Goal: Task Accomplishment & Management: Complete application form

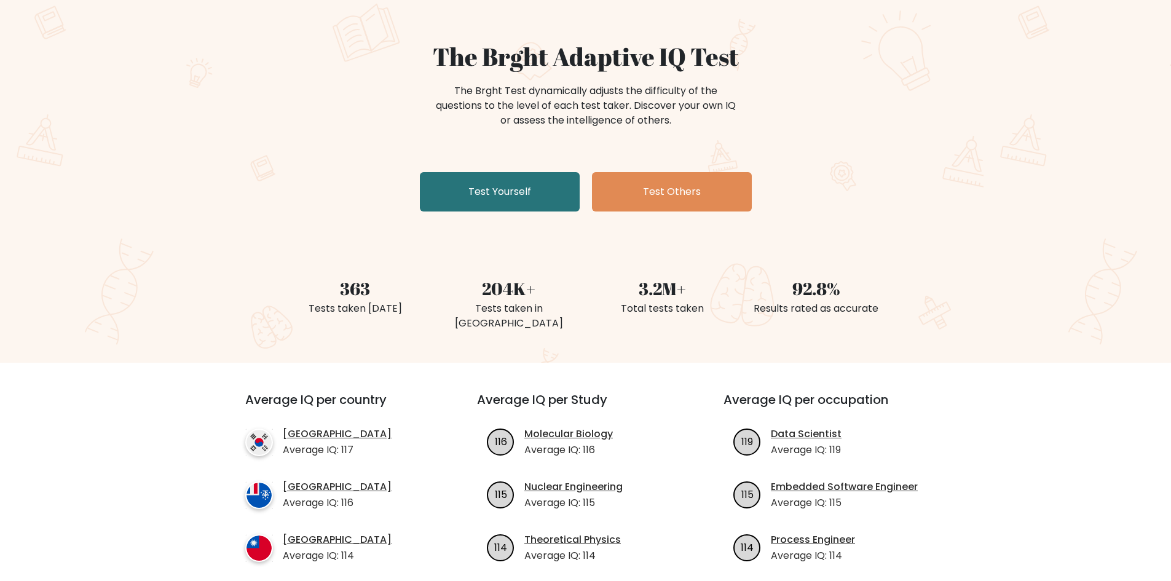
scroll to position [41, 0]
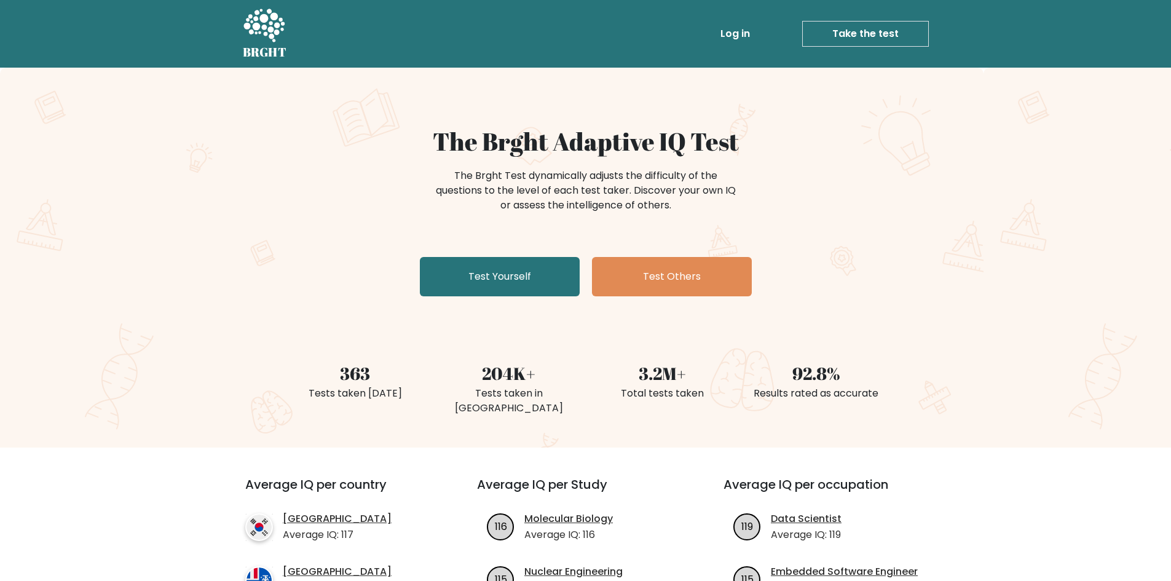
click at [872, 35] on link "Take the test" at bounding box center [865, 34] width 127 height 26
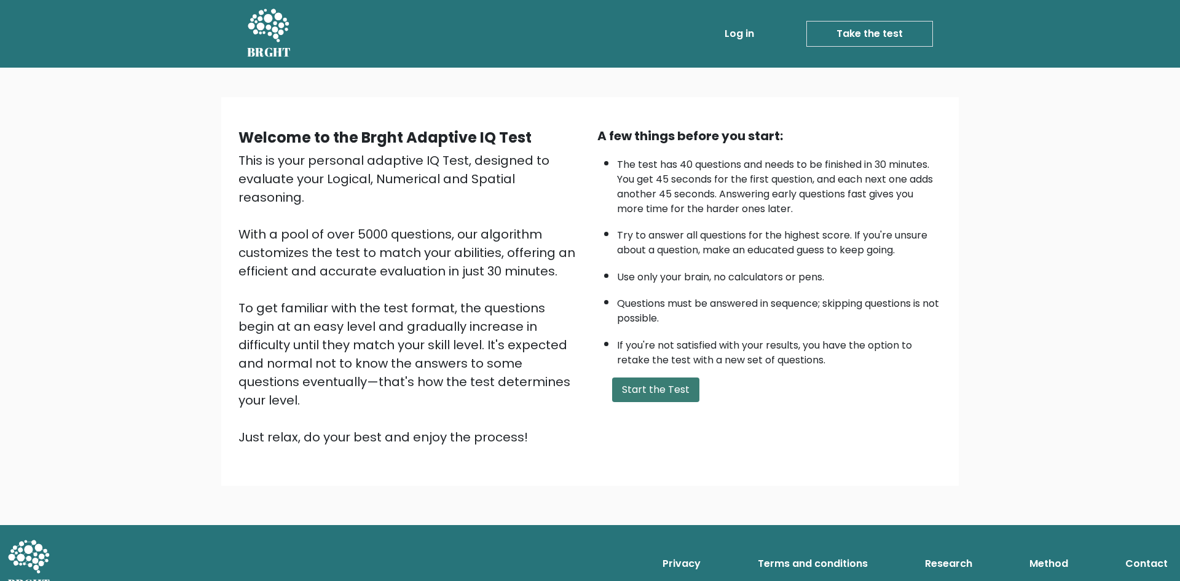
click at [680, 392] on button "Start the Test" at bounding box center [655, 389] width 87 height 25
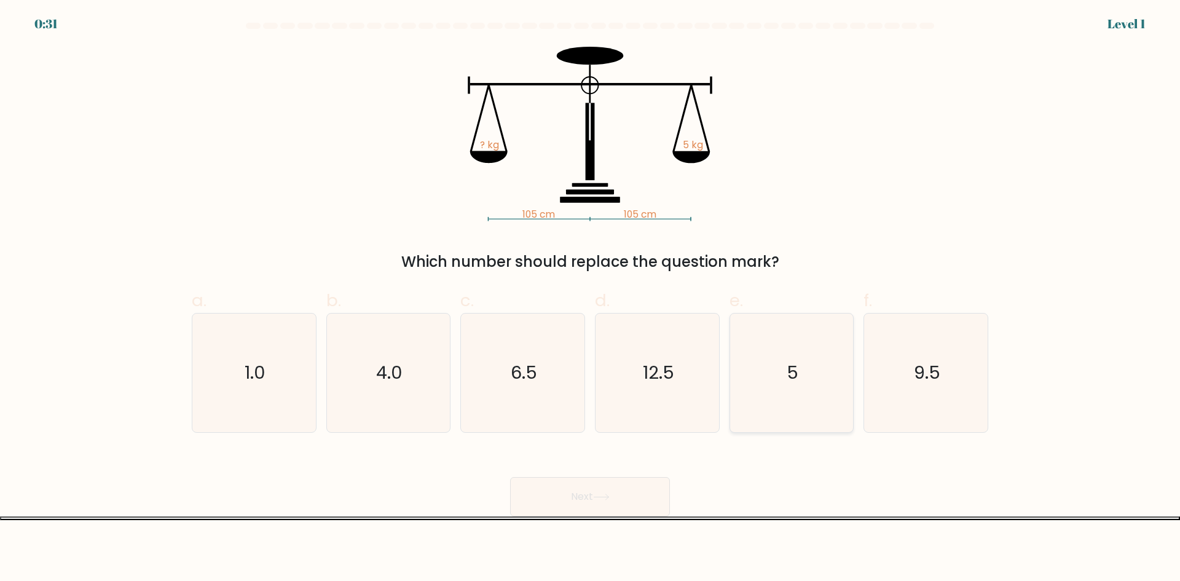
click at [798, 402] on icon "5" at bounding box center [791, 372] width 119 height 119
click at [591, 299] on input "e. 5" at bounding box center [590, 295] width 1 height 8
radio input "true"
click at [617, 494] on button "Next" at bounding box center [590, 496] width 160 height 39
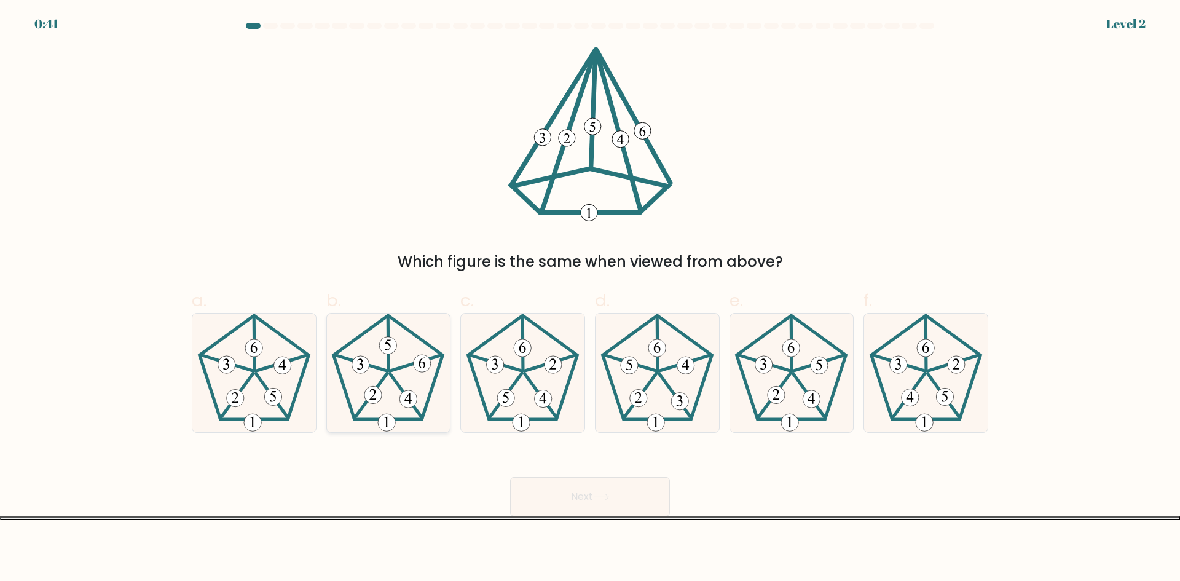
click at [394, 366] on icon at bounding box center [388, 372] width 119 height 119
click at [590, 299] on input "b." at bounding box center [590, 295] width 1 height 8
radio input "true"
click at [613, 503] on button "Next" at bounding box center [590, 496] width 160 height 39
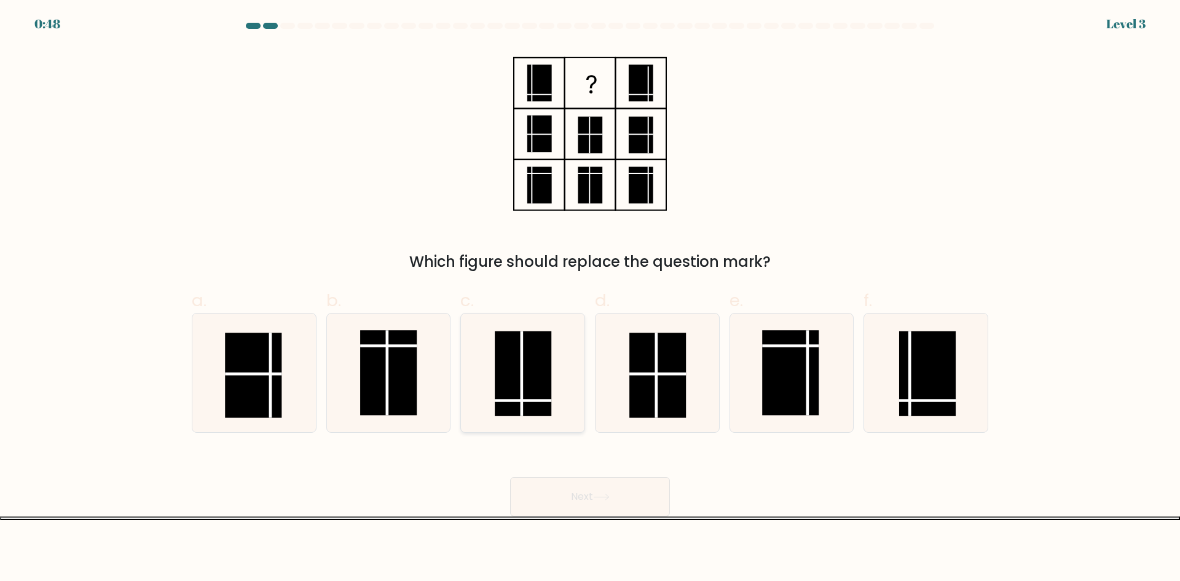
click at [531, 360] on rect at bounding box center [523, 373] width 57 height 85
click at [590, 299] on input "c." at bounding box center [590, 295] width 1 height 8
radio input "true"
click at [619, 503] on button "Next" at bounding box center [590, 496] width 160 height 39
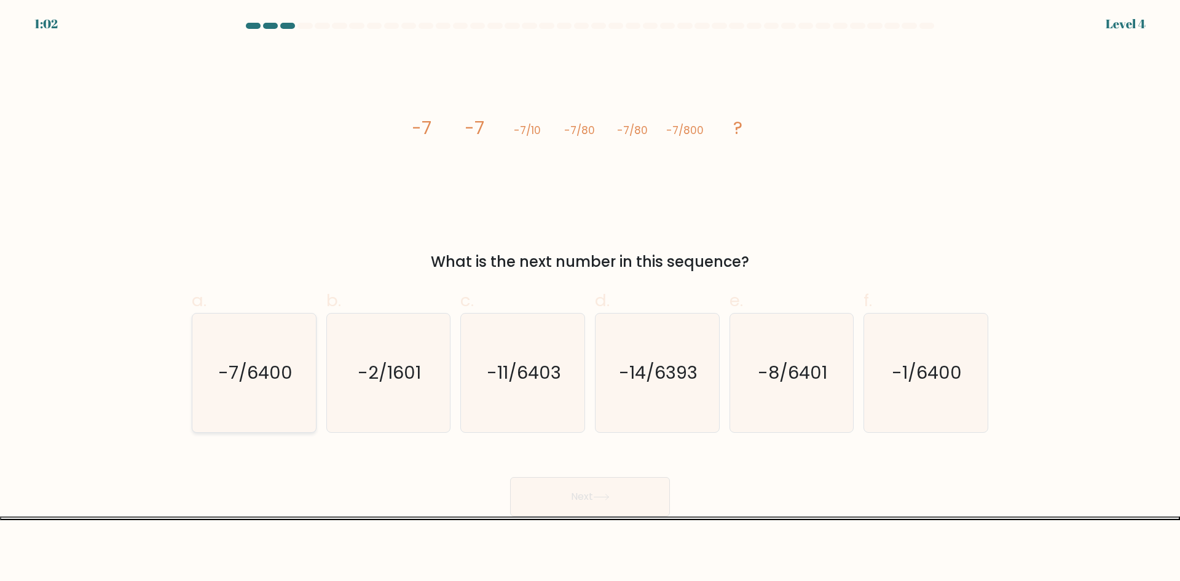
click at [250, 391] on icon "-7/6400" at bounding box center [254, 372] width 119 height 119
click at [590, 299] on input "a. -7/6400" at bounding box center [590, 295] width 1 height 8
radio input "true"
click at [618, 509] on button "Next" at bounding box center [590, 496] width 160 height 39
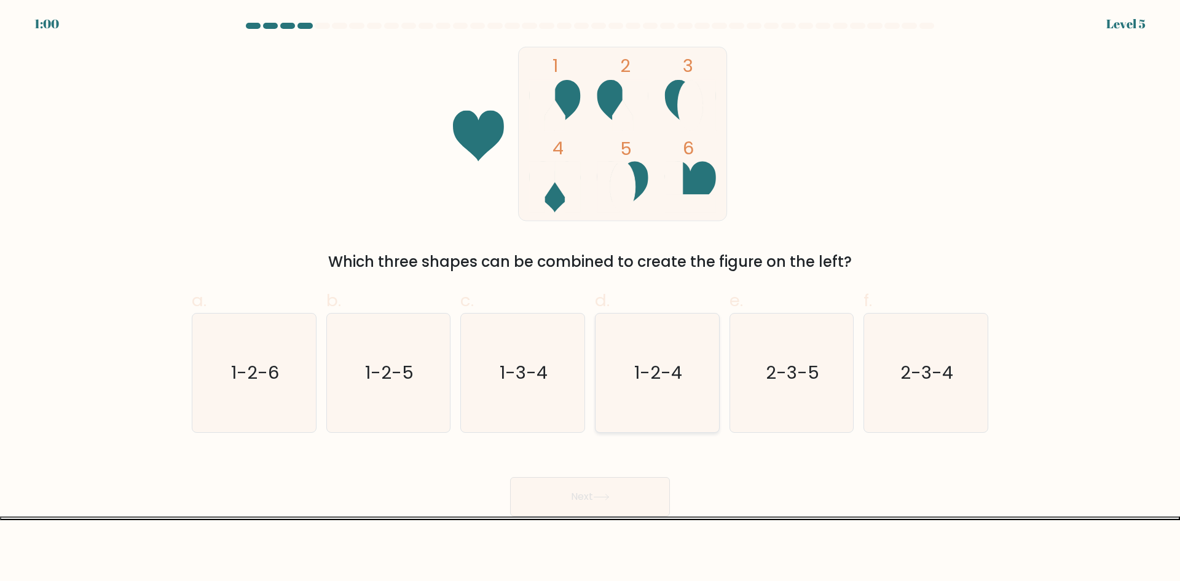
click at [639, 384] on text "1-2-4" at bounding box center [658, 372] width 48 height 25
click at [591, 299] on input "d. 1-2-4" at bounding box center [590, 295] width 1 height 8
radio input "true"
click at [641, 498] on button "Next" at bounding box center [590, 496] width 160 height 39
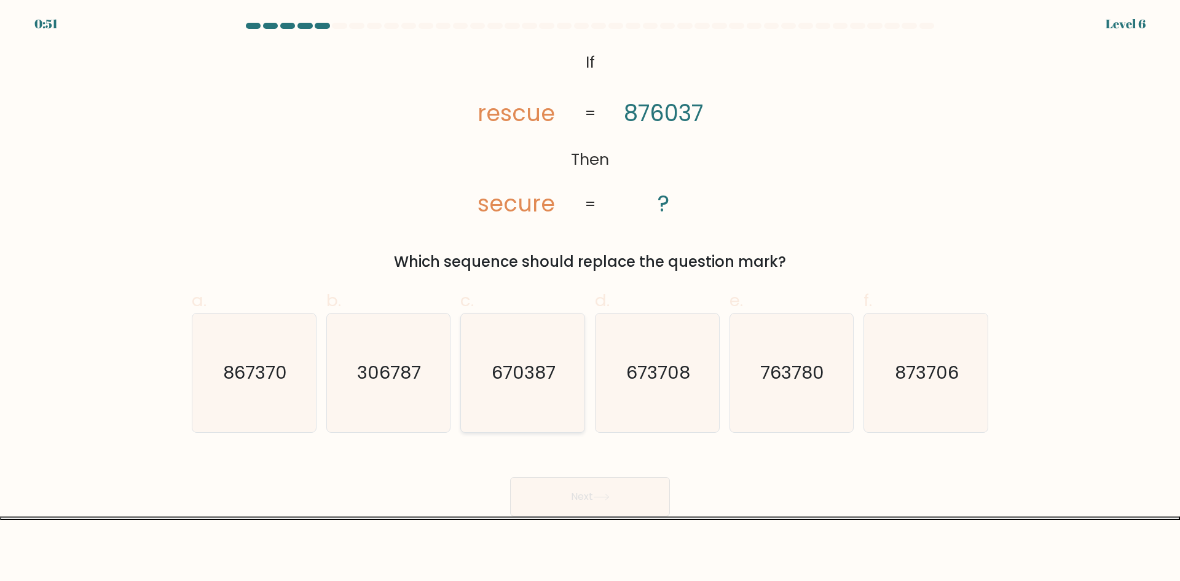
click at [518, 416] on icon "670387" at bounding box center [522, 372] width 119 height 119
click at [590, 299] on input "c. 670387" at bounding box center [590, 295] width 1 height 8
radio input "true"
click at [565, 488] on button "Next" at bounding box center [590, 496] width 160 height 39
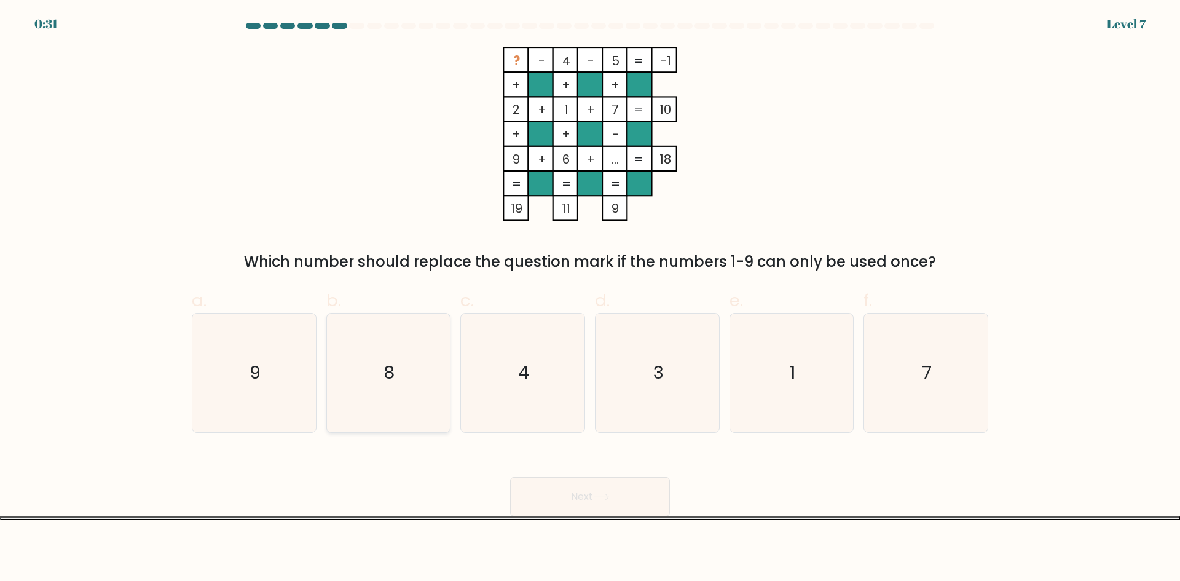
click at [383, 400] on icon "8" at bounding box center [388, 372] width 119 height 119
click at [590, 299] on input "b. 8" at bounding box center [590, 295] width 1 height 8
radio input "true"
click at [594, 491] on button "Next" at bounding box center [590, 496] width 160 height 39
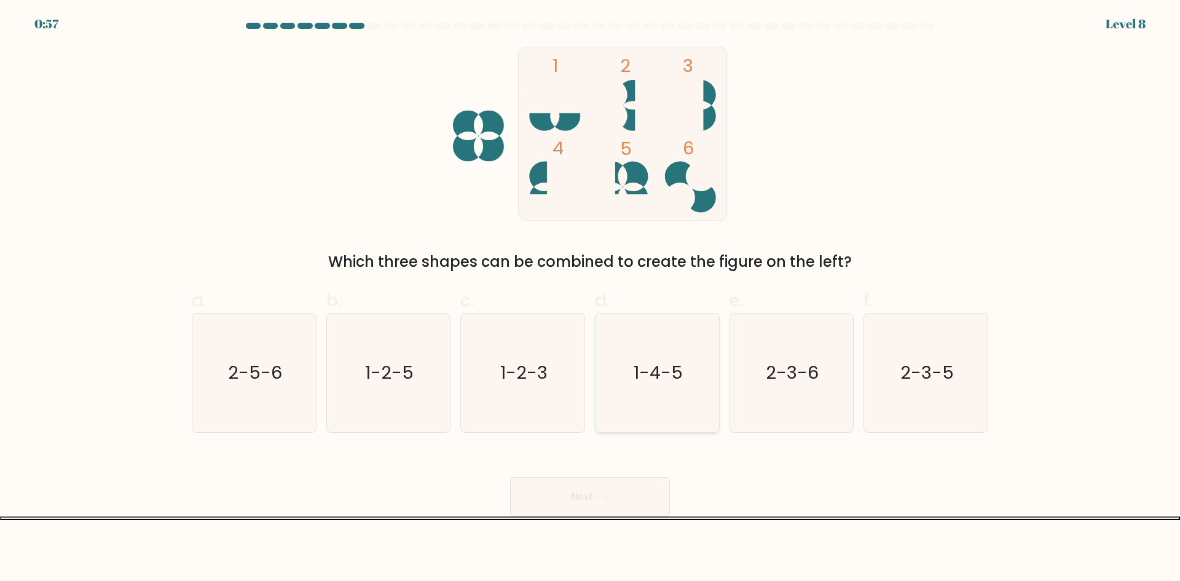
click at [674, 388] on icon "1-4-5" at bounding box center [657, 372] width 119 height 119
click at [591, 299] on input "d. 1-4-5" at bounding box center [590, 295] width 1 height 8
radio input "true"
click at [639, 486] on button "Next" at bounding box center [590, 496] width 160 height 39
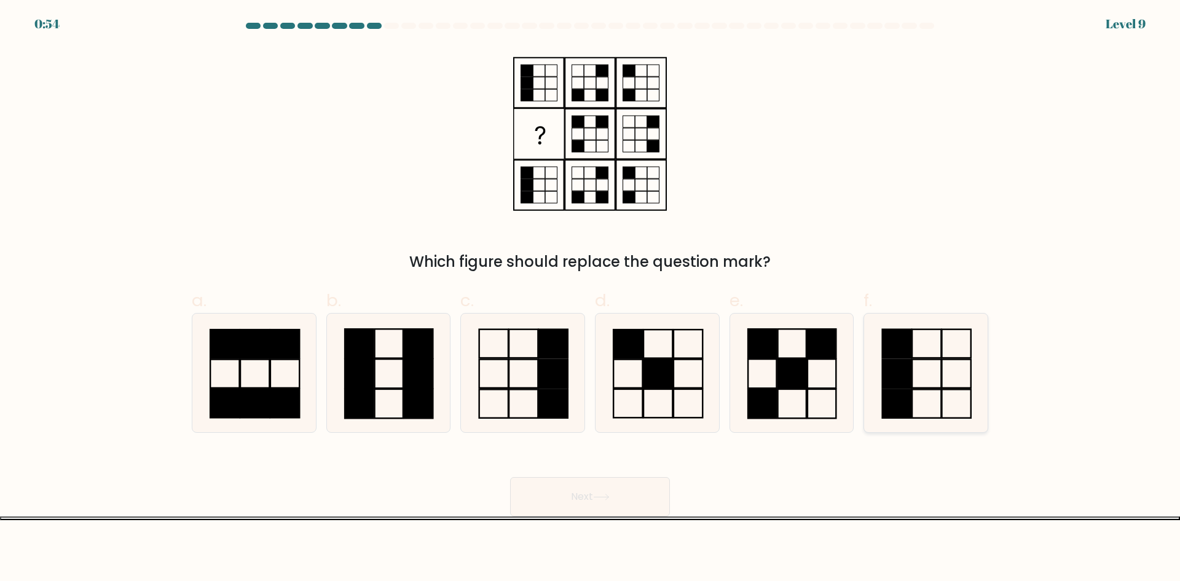
click at [932, 386] on icon at bounding box center [926, 372] width 119 height 119
click at [591, 299] on input "f." at bounding box center [590, 295] width 1 height 8
radio input "true"
click at [504, 366] on icon at bounding box center [522, 372] width 119 height 119
click at [590, 299] on input "c." at bounding box center [590, 295] width 1 height 8
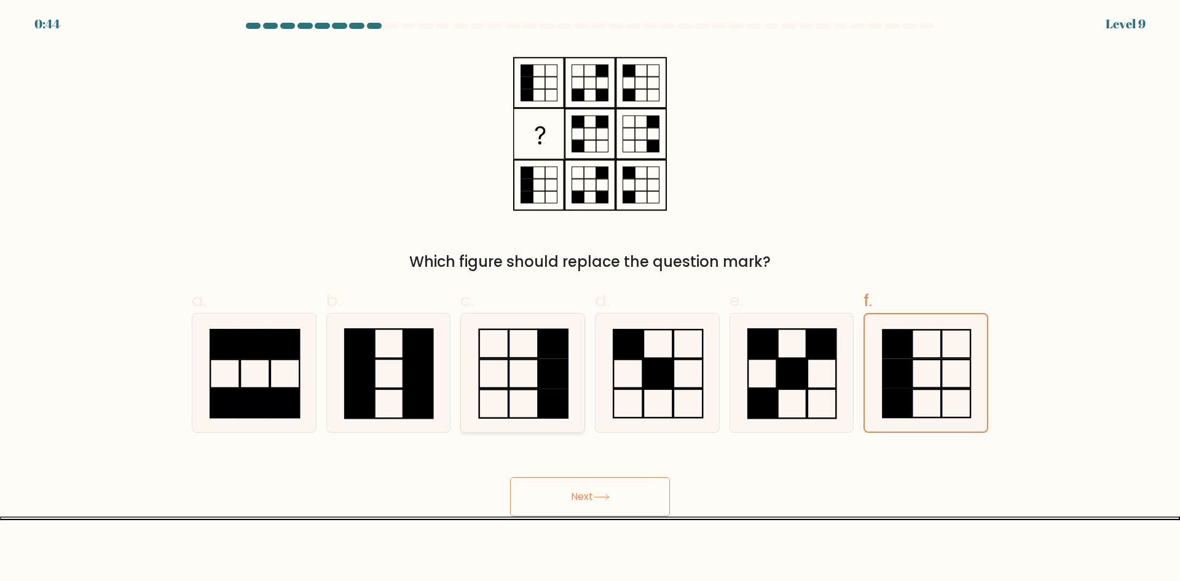
radio input "true"
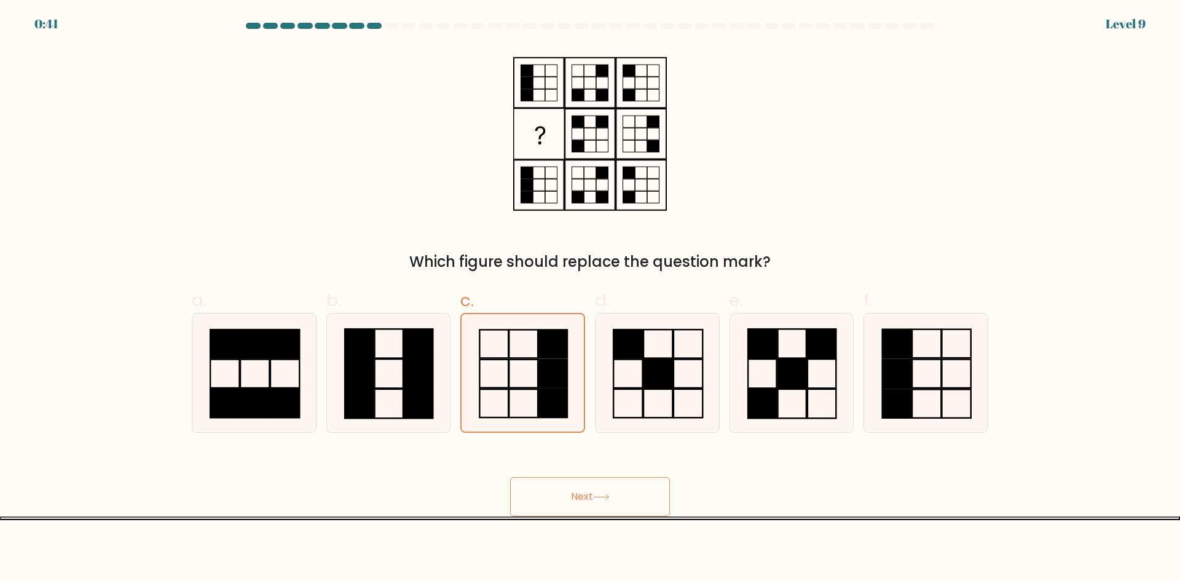
click at [623, 493] on button "Next" at bounding box center [590, 496] width 160 height 39
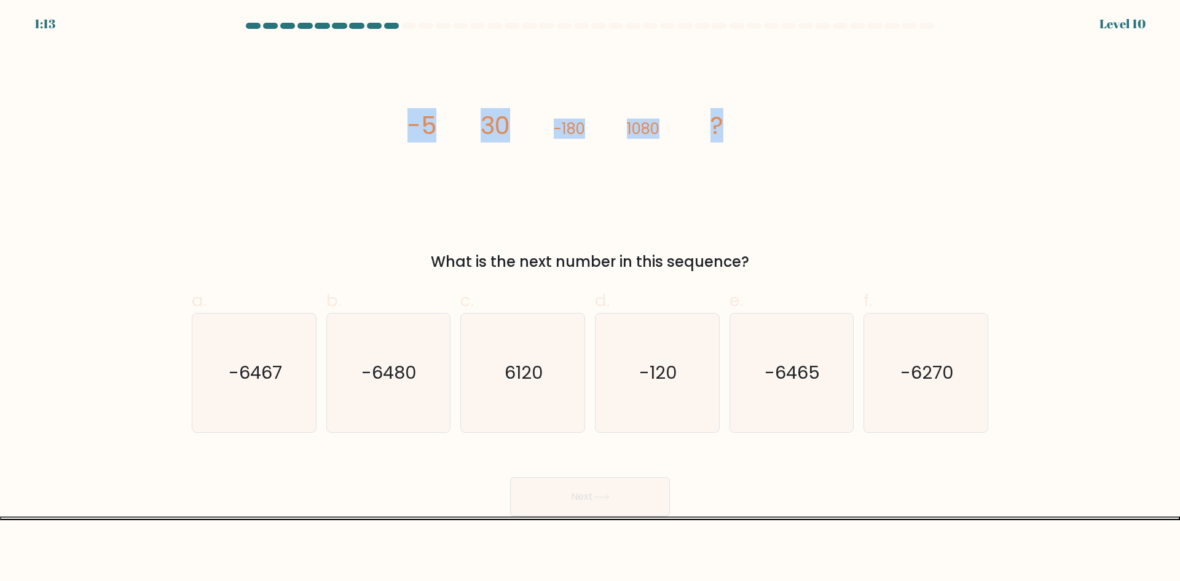
drag, startPoint x: 737, startPoint y: 132, endPoint x: 393, endPoint y: 127, distance: 344.2
click at [393, 127] on div "image/svg+xml -5 30 -180 1080 ? What is the next number in this sequence?" at bounding box center [589, 160] width 811 height 226
copy g "-5 30 -180 1080 ?"
click at [379, 195] on div "image/svg+xml -5 30 -180 1080 ? What is the next number in this sequence?" at bounding box center [589, 160] width 811 height 226
click at [219, 253] on div "What is the next number in this sequence?" at bounding box center [590, 262] width 782 height 22
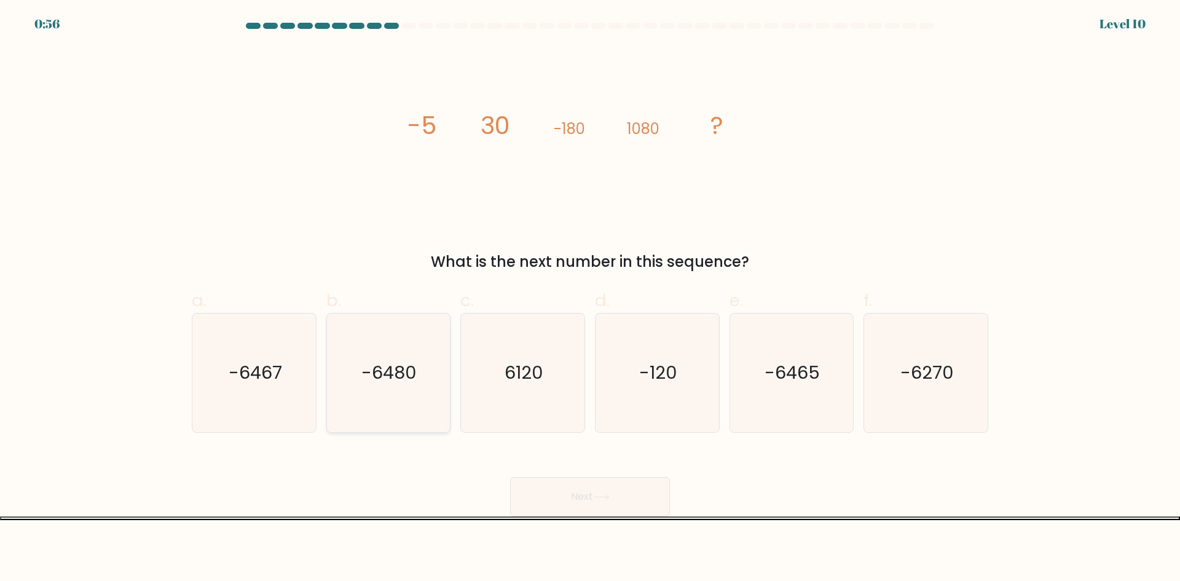
click at [401, 385] on icon "-6480" at bounding box center [388, 372] width 119 height 119
click at [590, 299] on input "b. -6480" at bounding box center [590, 295] width 1 height 8
radio input "true"
click at [586, 485] on button "Next" at bounding box center [590, 496] width 160 height 39
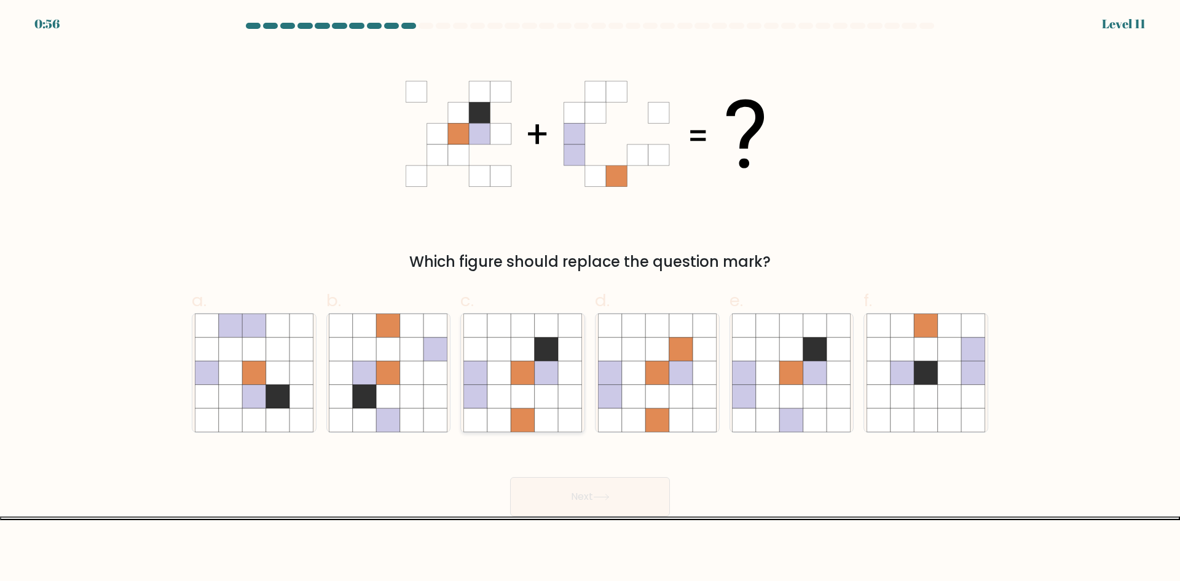
click at [522, 419] on icon at bounding box center [522, 419] width 23 height 23
click at [590, 299] on input "c." at bounding box center [590, 295] width 1 height 8
radio input "true"
click at [600, 511] on button "Next" at bounding box center [590, 496] width 160 height 39
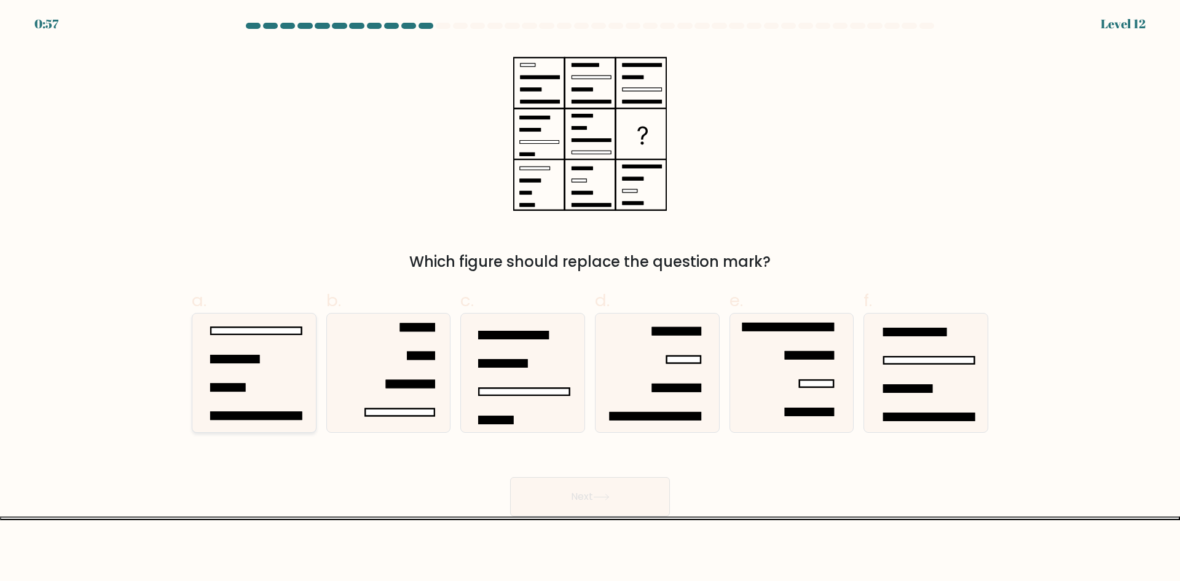
click at [267, 352] on icon at bounding box center [254, 372] width 119 height 119
click at [590, 299] on input "a." at bounding box center [590, 295] width 1 height 8
radio input "true"
click at [268, 351] on icon at bounding box center [253, 372] width 117 height 117
click at [590, 299] on input "a." at bounding box center [590, 295] width 1 height 8
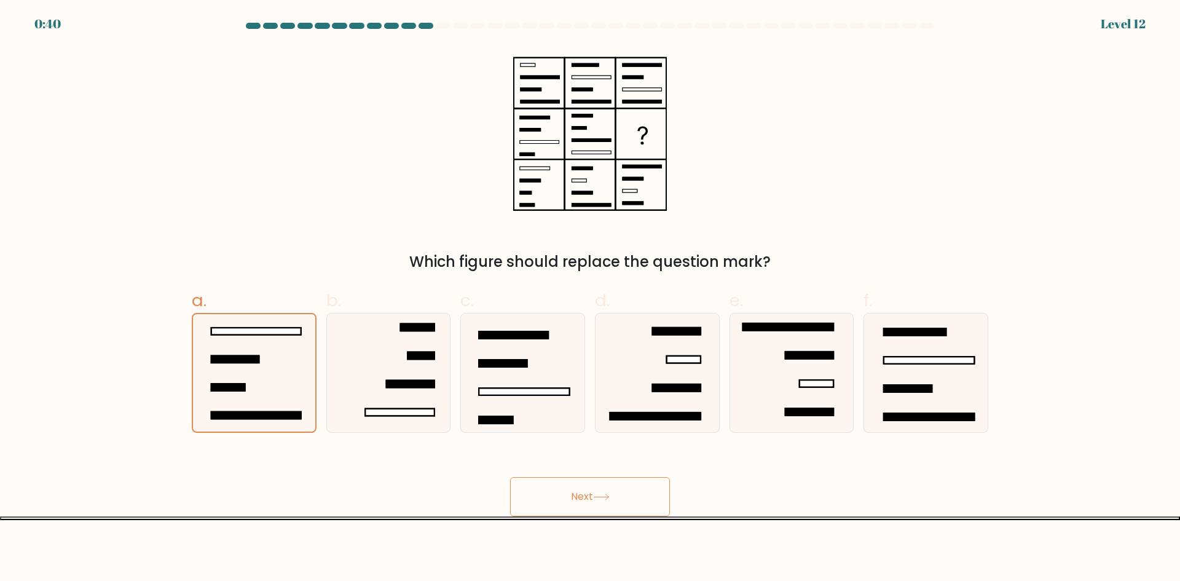
click at [621, 507] on button "Next" at bounding box center [590, 496] width 160 height 39
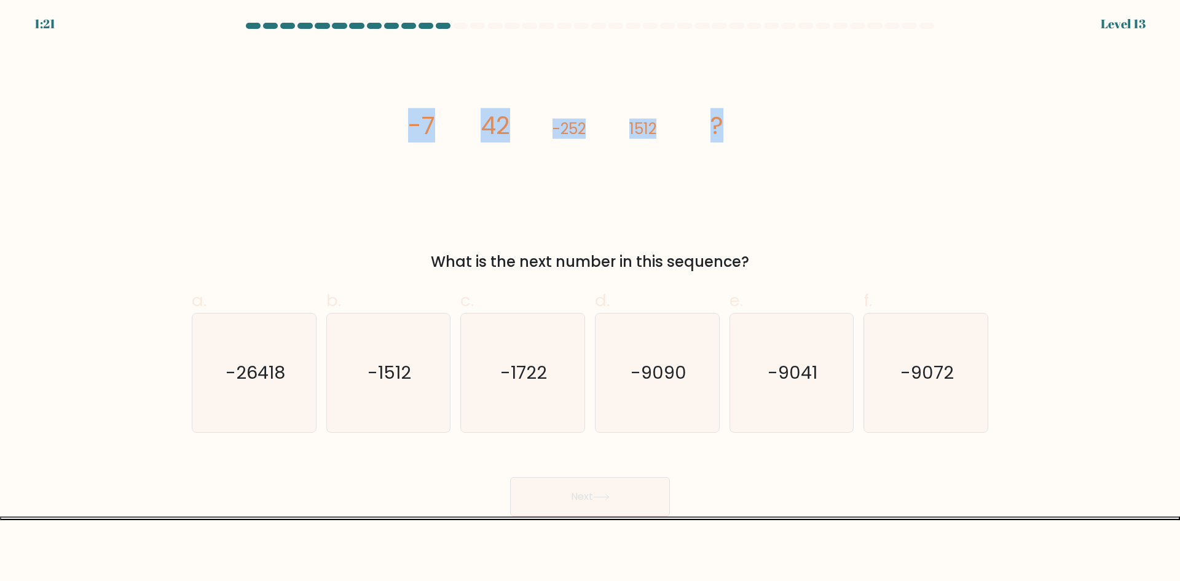
drag, startPoint x: 401, startPoint y: 128, endPoint x: 733, endPoint y: 118, distance: 332.1
click at [740, 114] on div "image/svg+xml -7 42 -252 1512 ? What is the next number in this sequence?" at bounding box center [589, 160] width 811 height 226
copy g "-7 42 -252 1512 ?"
click at [923, 388] on icon "-9072" at bounding box center [926, 372] width 119 height 119
click at [591, 299] on input "f. -9072" at bounding box center [590, 295] width 1 height 8
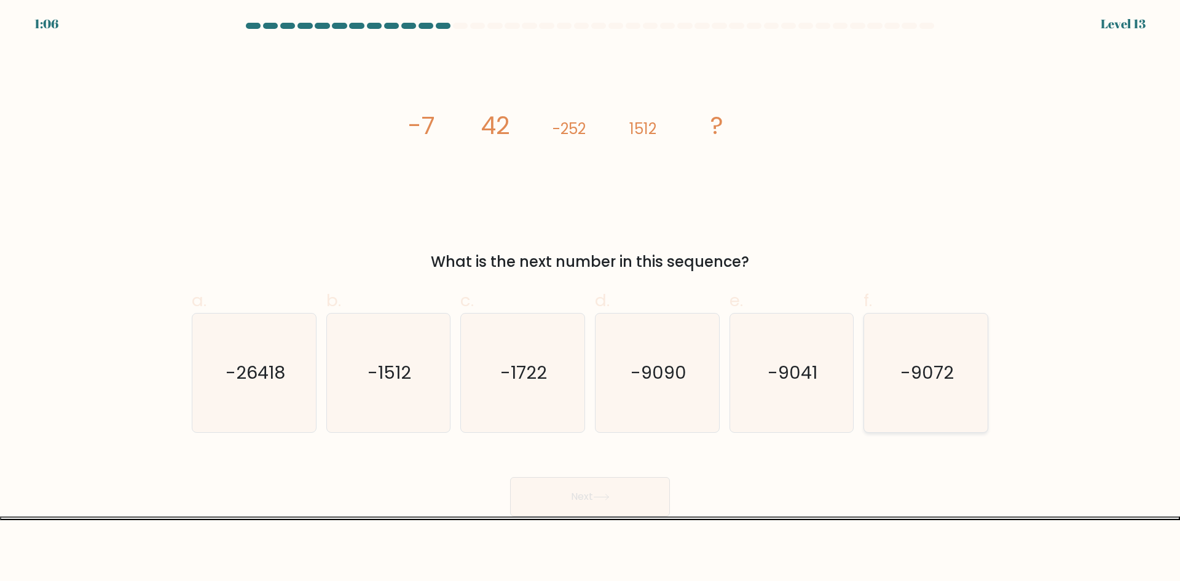
radio input "true"
click at [631, 494] on button "Next" at bounding box center [590, 496] width 160 height 39
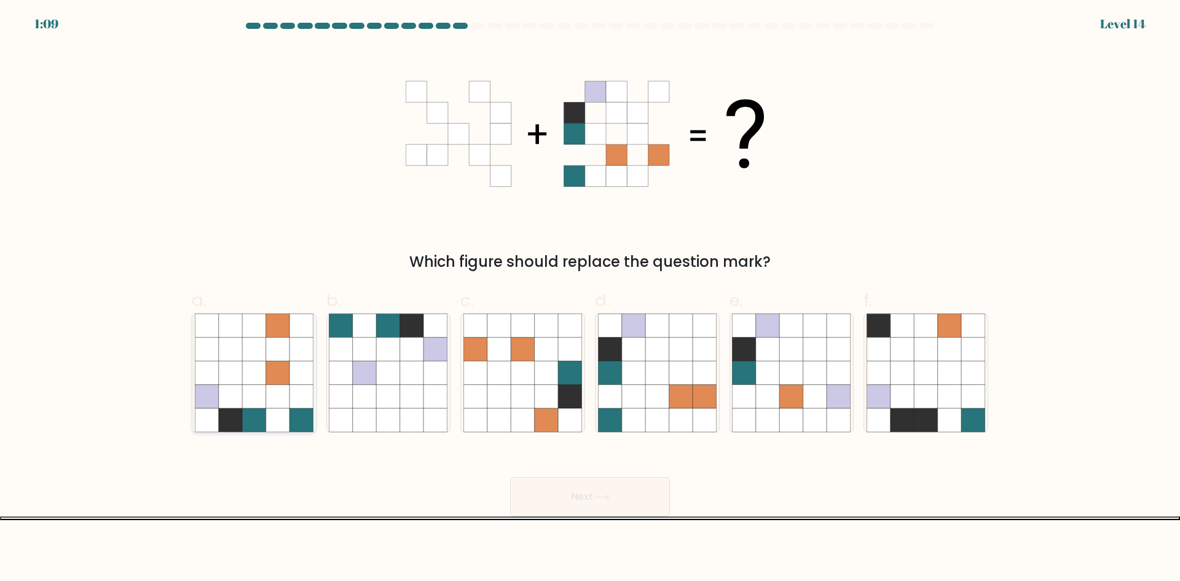
click at [276, 395] on icon at bounding box center [277, 396] width 23 height 23
click at [590, 299] on input "a." at bounding box center [590, 295] width 1 height 8
radio input "true"
click at [617, 487] on button "Next" at bounding box center [590, 496] width 160 height 39
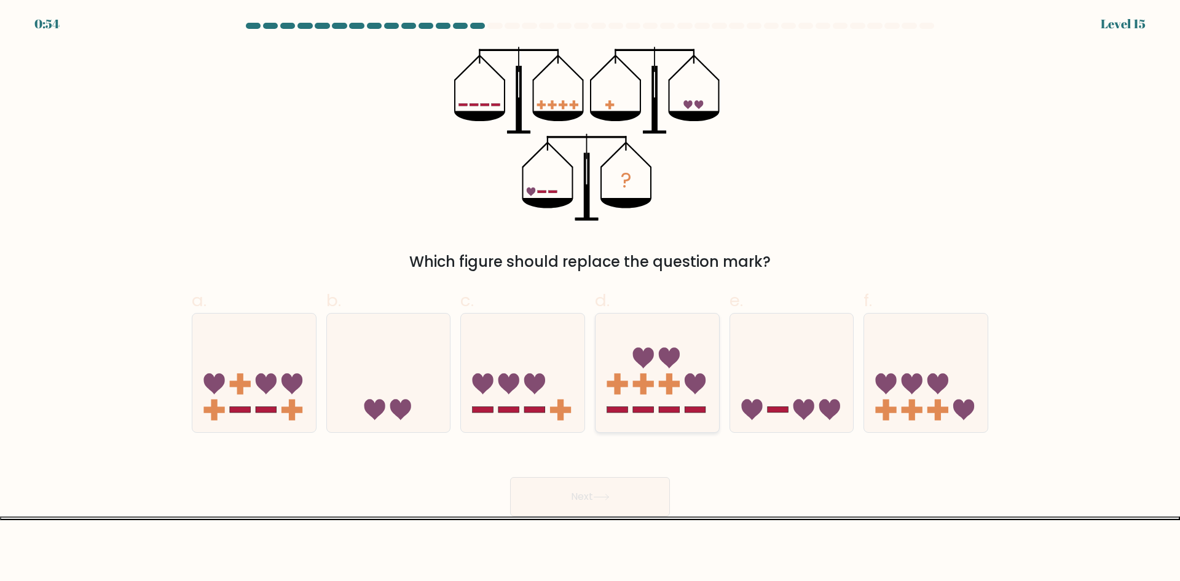
click at [648, 379] on icon at bounding box center [658, 372] width 124 height 102
click at [591, 299] on input "d." at bounding box center [590, 295] width 1 height 8
radio input "true"
click at [535, 404] on icon at bounding box center [523, 372] width 124 height 102
click at [590, 299] on input "c." at bounding box center [590, 295] width 1 height 8
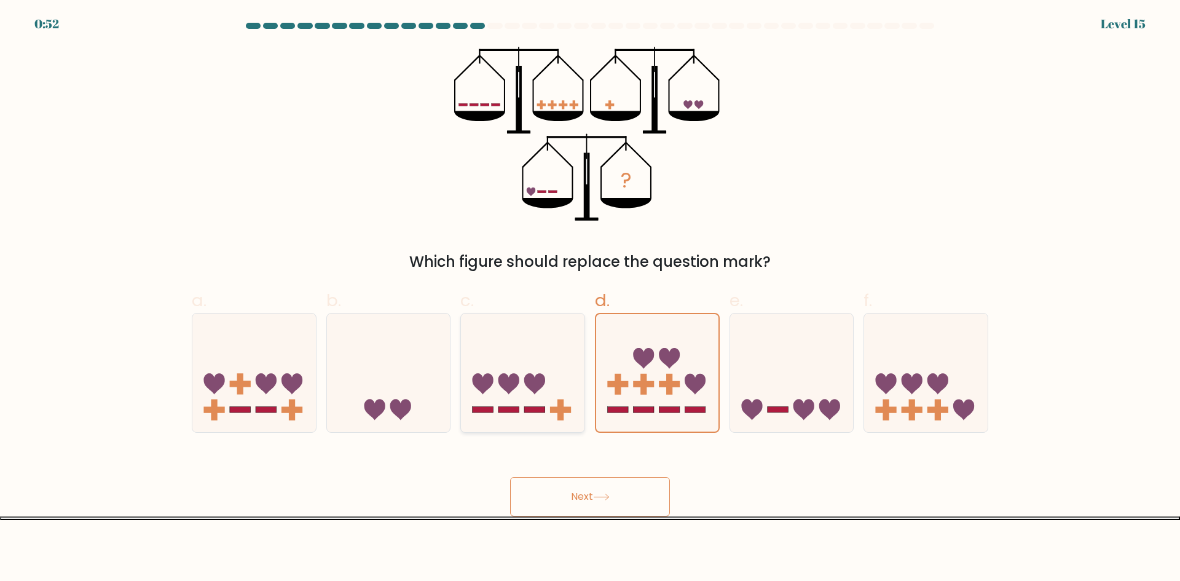
radio input "true"
click at [419, 406] on icon at bounding box center [389, 372] width 124 height 102
click at [590, 299] on input "b." at bounding box center [590, 295] width 1 height 8
radio input "true"
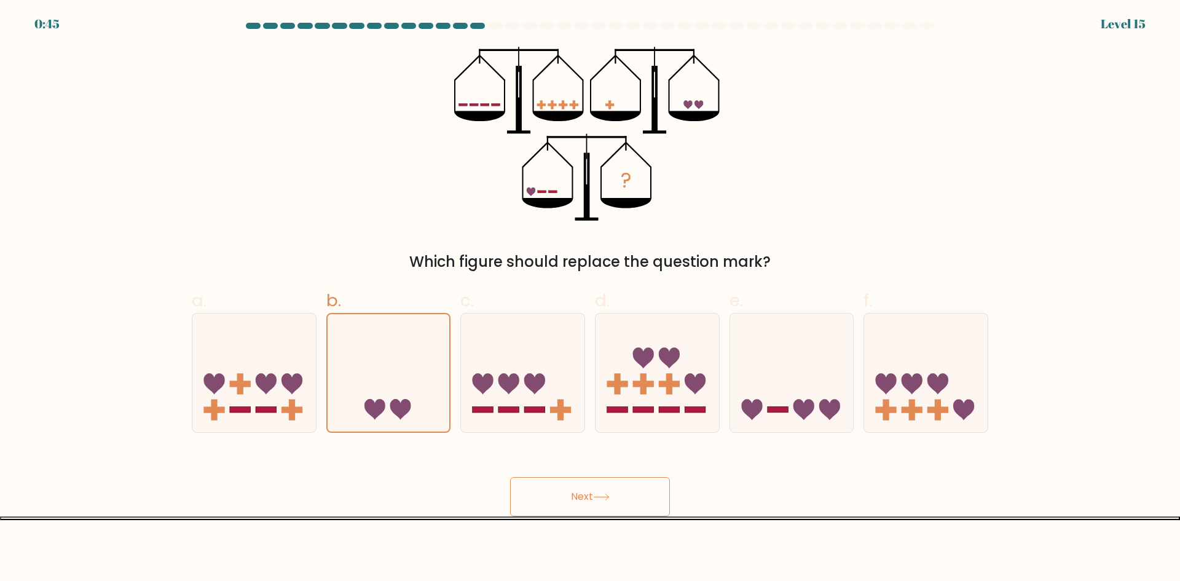
click at [600, 495] on icon at bounding box center [601, 497] width 17 height 7
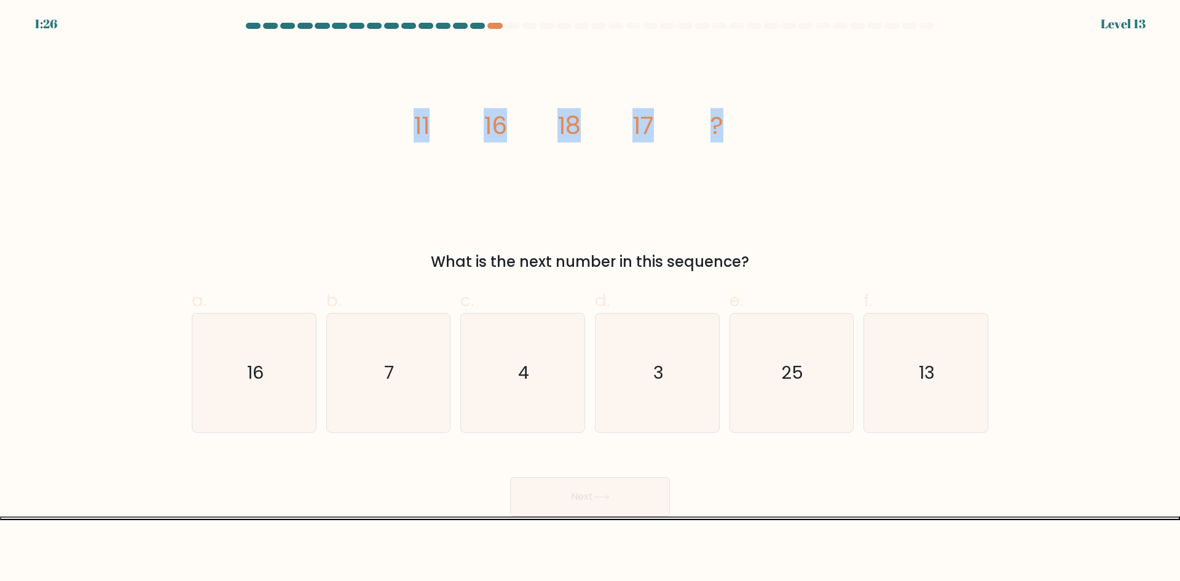
drag, startPoint x: 409, startPoint y: 121, endPoint x: 741, endPoint y: 129, distance: 332.0
click at [741, 129] on icon "image/svg+xml 11 16 18 17 ?" at bounding box center [590, 134] width 369 height 175
copy g "11 16 18 17 ?"
click at [769, 199] on icon "image/svg+xml 11 16 18 17 ?" at bounding box center [590, 134] width 369 height 175
click at [953, 400] on icon "13" at bounding box center [926, 372] width 119 height 119
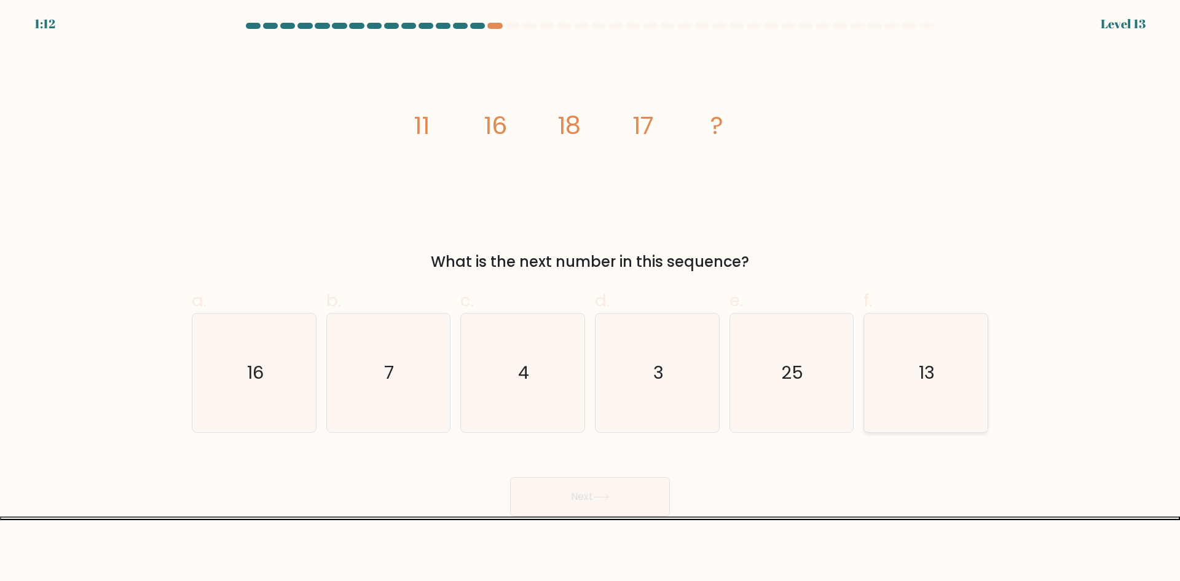
click at [591, 299] on input "f. 13" at bounding box center [590, 295] width 1 height 8
radio input "true"
click at [634, 497] on button "Next" at bounding box center [590, 496] width 160 height 39
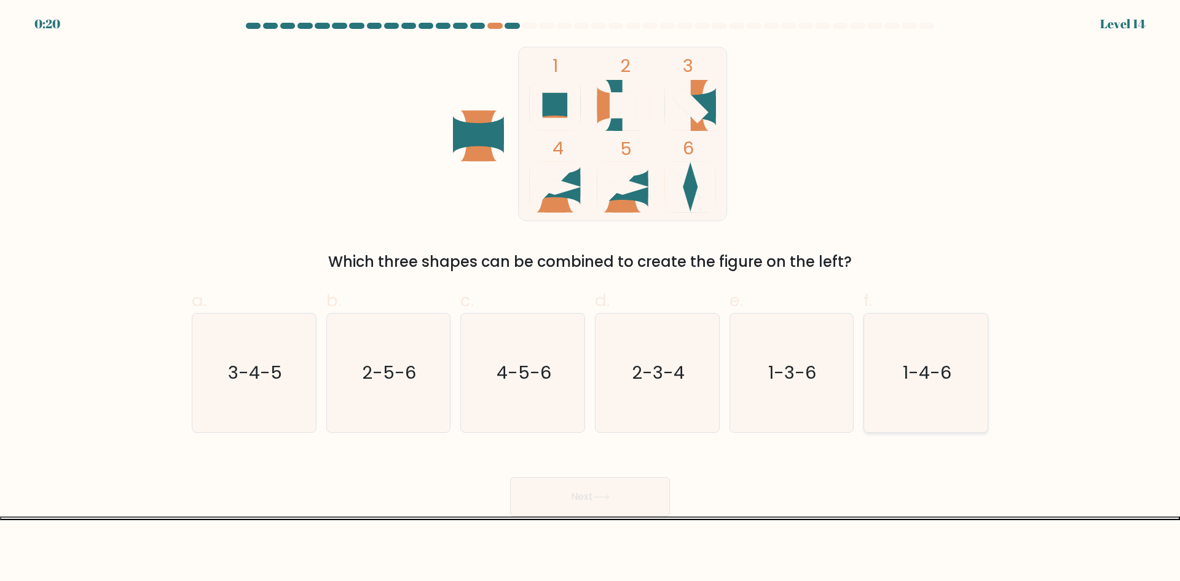
drag, startPoint x: 904, startPoint y: 400, endPoint x: 903, endPoint y: 390, distance: 9.2
click at [904, 396] on icon "1-4-6" at bounding box center [926, 372] width 119 height 119
click at [591, 299] on input "f. 1-4-6" at bounding box center [590, 295] width 1 height 8
radio input "true"
click at [516, 383] on text "4-5-6" at bounding box center [524, 372] width 55 height 25
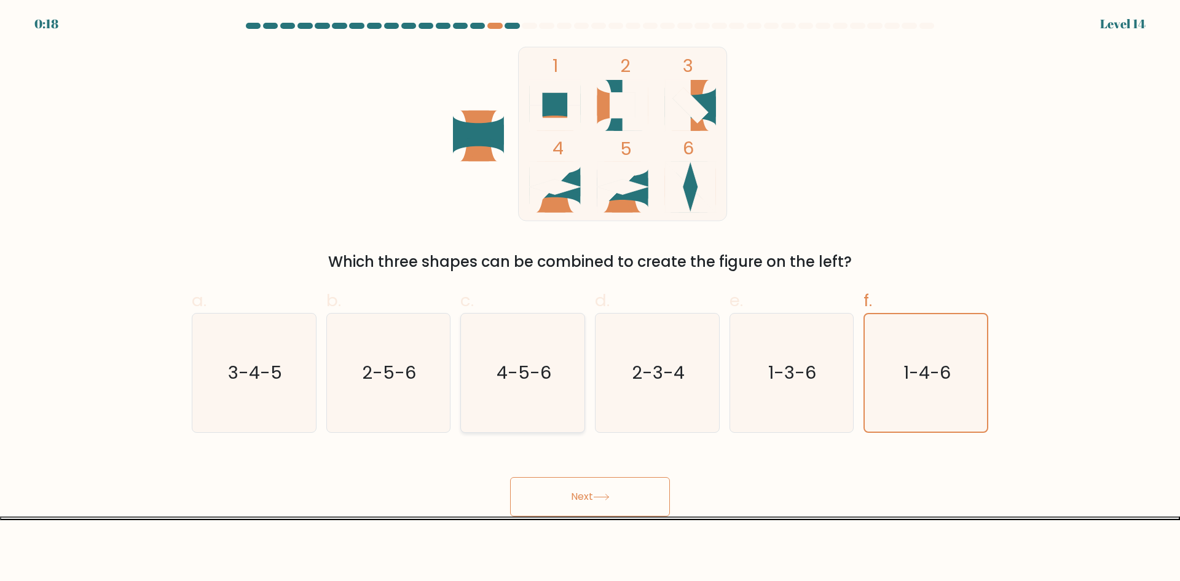
click at [590, 299] on input "c. 4-5-6" at bounding box center [590, 295] width 1 height 8
radio input "true"
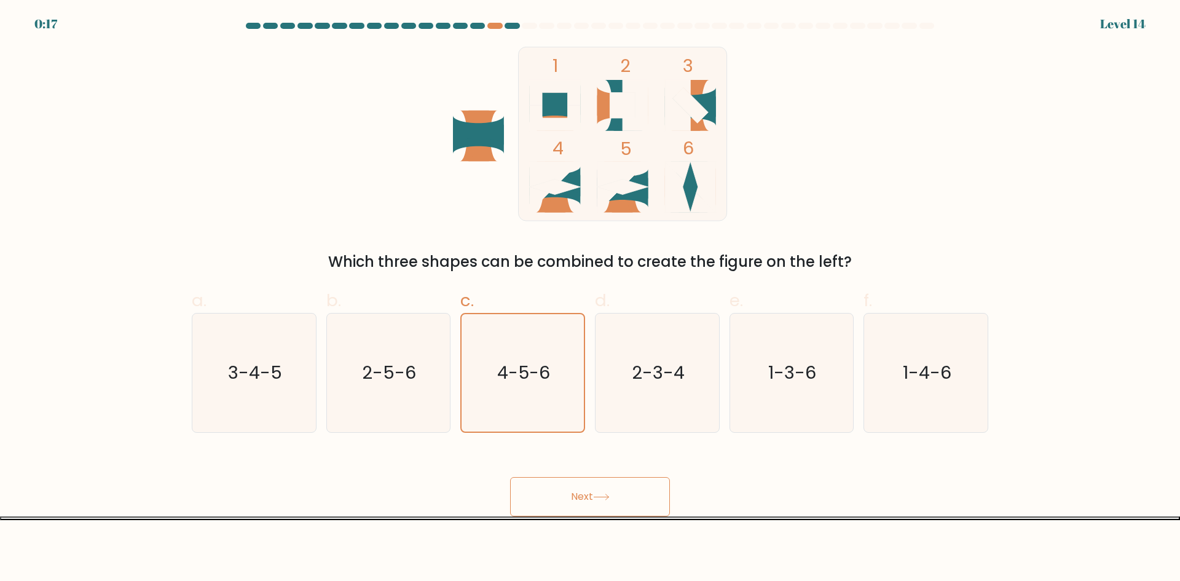
click at [643, 506] on button "Next" at bounding box center [590, 496] width 160 height 39
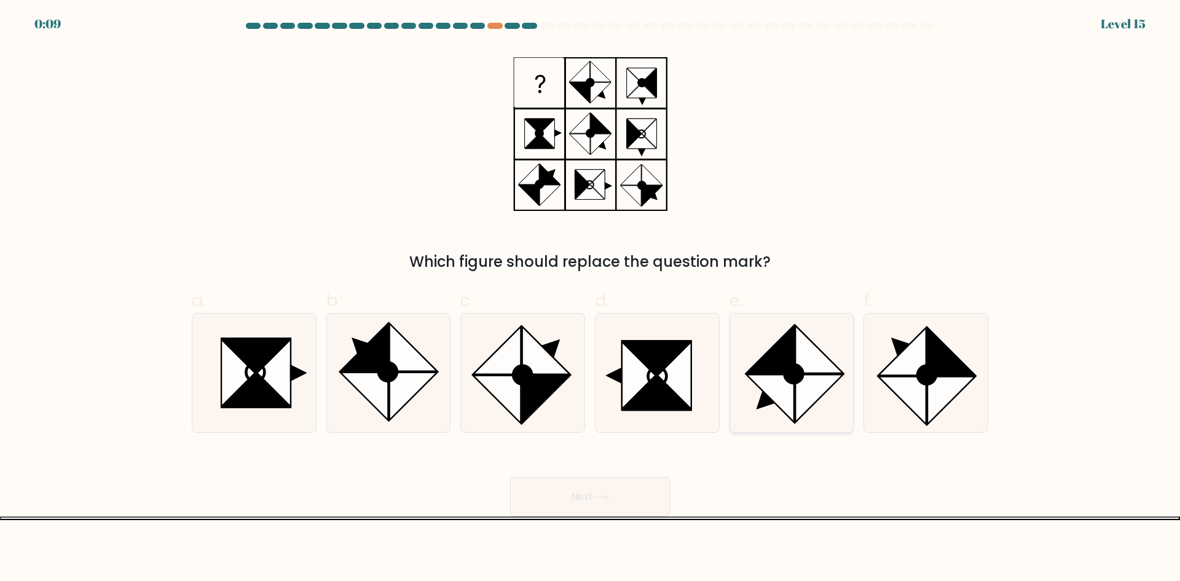
click at [780, 361] on icon at bounding box center [770, 348] width 47 height 47
click at [591, 299] on input "e." at bounding box center [590, 295] width 1 height 8
radio input "true"
click at [595, 493] on button "Next" at bounding box center [590, 496] width 160 height 39
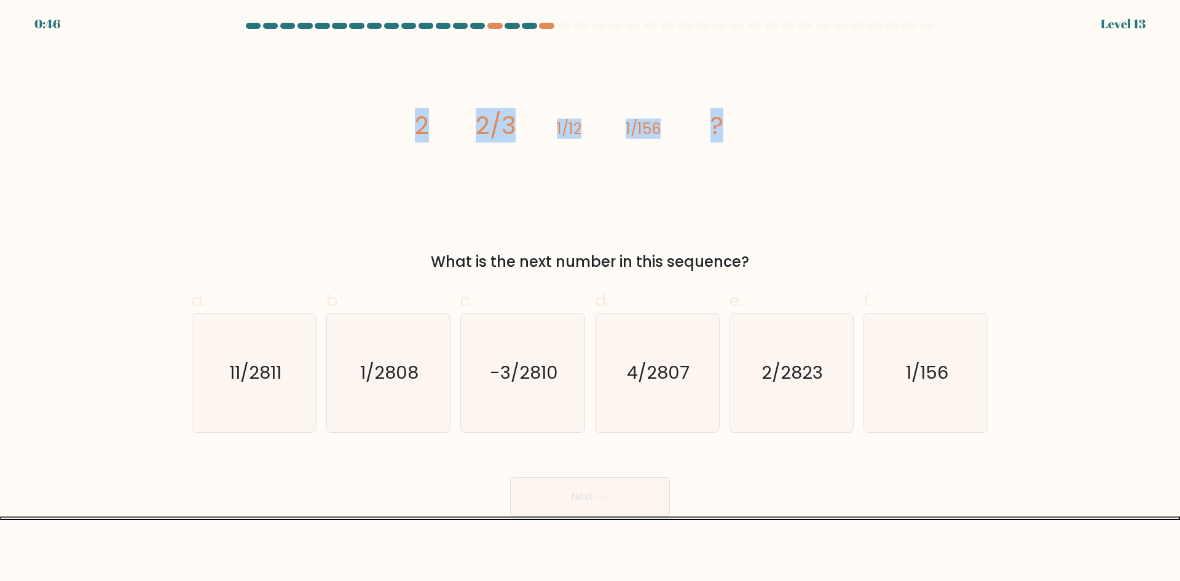
drag, startPoint x: 416, startPoint y: 128, endPoint x: 754, endPoint y: 134, distance: 337.5
click at [754, 134] on icon "image/svg+xml 2 2/3 1/12 1/156 ?" at bounding box center [590, 134] width 369 height 175
copy g "2 2/3 1/12 1/156 ?"
click at [728, 136] on icon "image/svg+xml 2 2/3 1/12 1/156 ?" at bounding box center [590, 134] width 369 height 175
click at [403, 409] on icon "1/2808" at bounding box center [388, 372] width 119 height 119
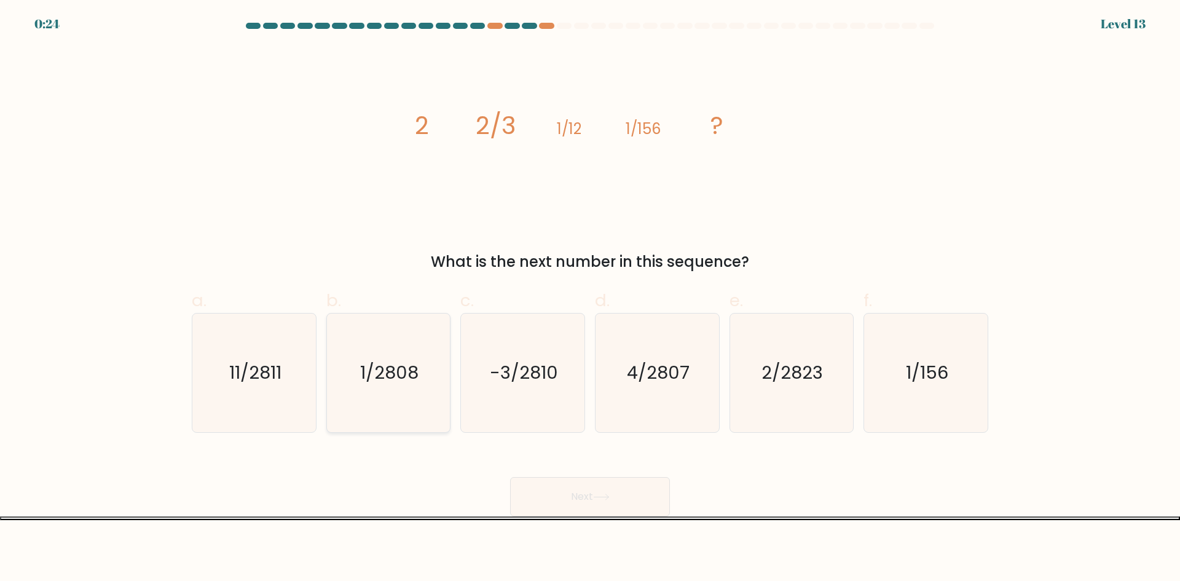
click at [590, 299] on input "b. 1/2808" at bounding box center [590, 295] width 1 height 8
radio input "true"
click at [603, 501] on button "Next" at bounding box center [590, 496] width 160 height 39
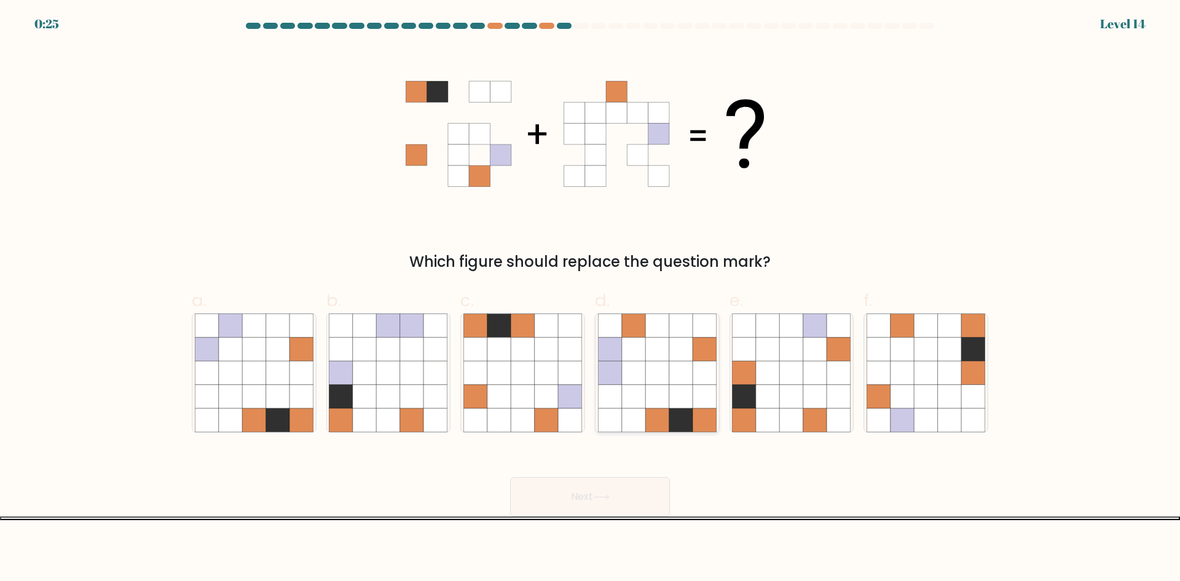
click at [671, 406] on icon at bounding box center [680, 396] width 23 height 23
click at [591, 299] on input "d." at bounding box center [590, 295] width 1 height 8
radio input "true"
click at [608, 487] on button "Next" at bounding box center [590, 496] width 160 height 39
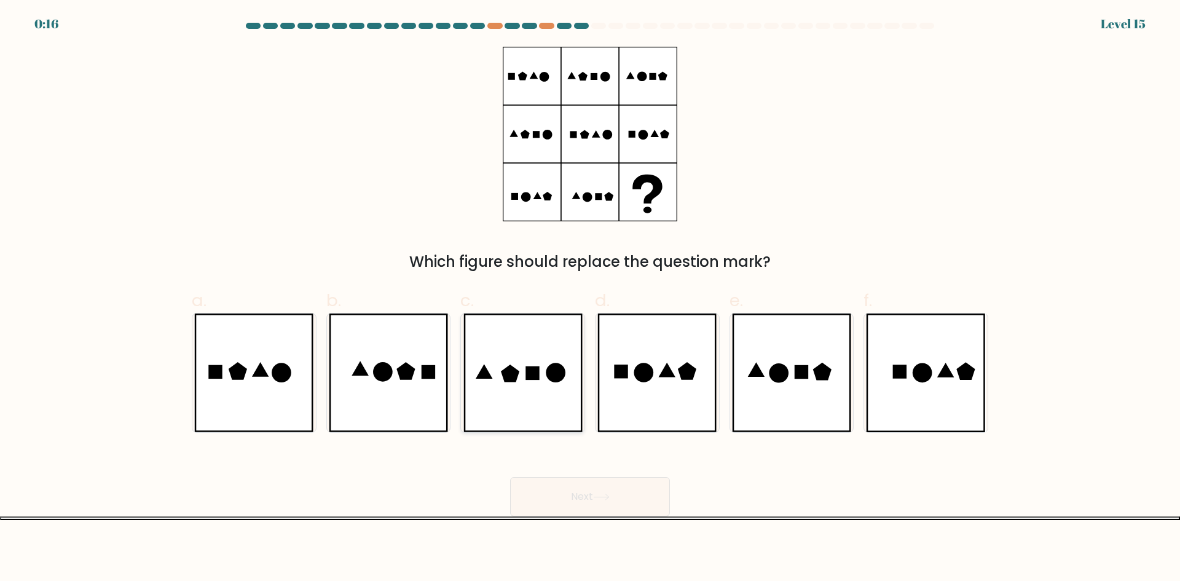
click at [535, 405] on icon at bounding box center [522, 372] width 119 height 119
click at [590, 299] on input "c." at bounding box center [590, 295] width 1 height 8
radio input "true"
drag, startPoint x: 582, startPoint y: 514, endPoint x: 589, endPoint y: 501, distance: 15.4
click at [584, 510] on button "Next" at bounding box center [590, 496] width 160 height 39
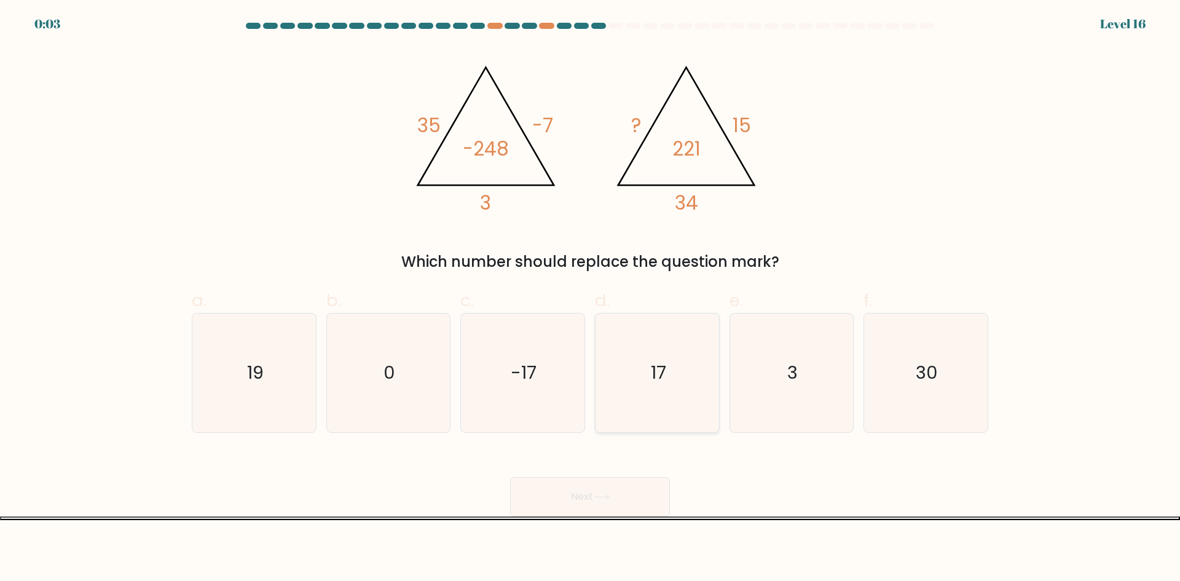
click at [658, 379] on text "17" at bounding box center [658, 372] width 15 height 25
click at [591, 299] on input "d. 17" at bounding box center [590, 295] width 1 height 8
radio input "true"
click at [642, 506] on button "Next" at bounding box center [590, 496] width 160 height 39
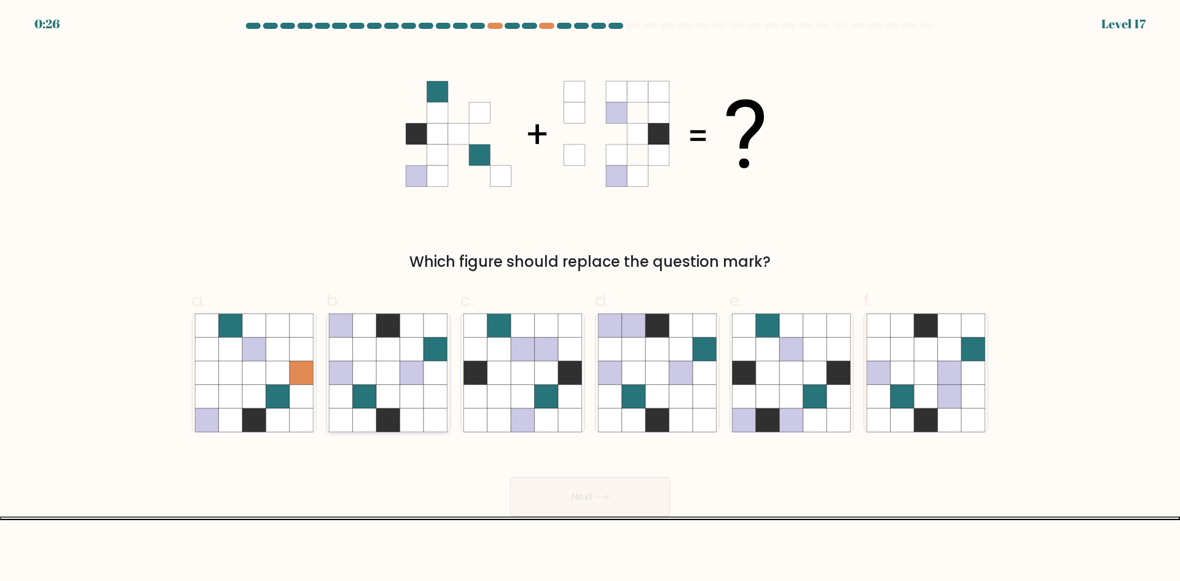
click at [404, 375] on icon at bounding box center [411, 372] width 23 height 23
click at [590, 299] on input "b." at bounding box center [590, 295] width 1 height 8
radio input "true"
click at [633, 500] on button "Next" at bounding box center [590, 496] width 160 height 39
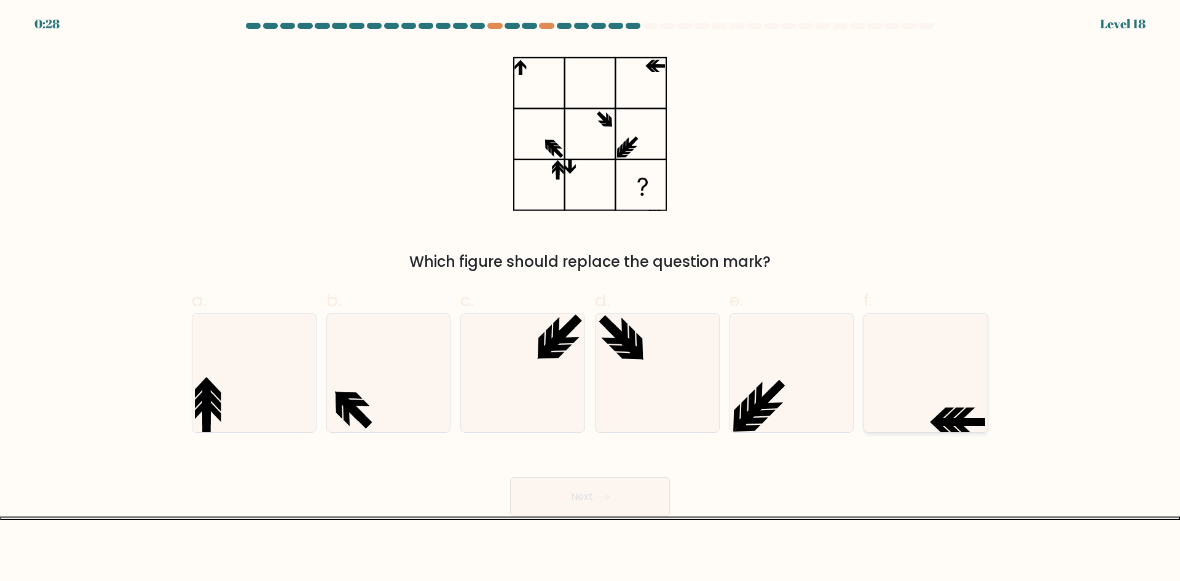
click at [942, 403] on icon at bounding box center [926, 372] width 119 height 119
click at [591, 299] on input "f." at bounding box center [590, 295] width 1 height 8
radio input "true"
click at [608, 505] on button "Next" at bounding box center [590, 496] width 160 height 39
click at [581, 504] on button "Next" at bounding box center [590, 496] width 160 height 39
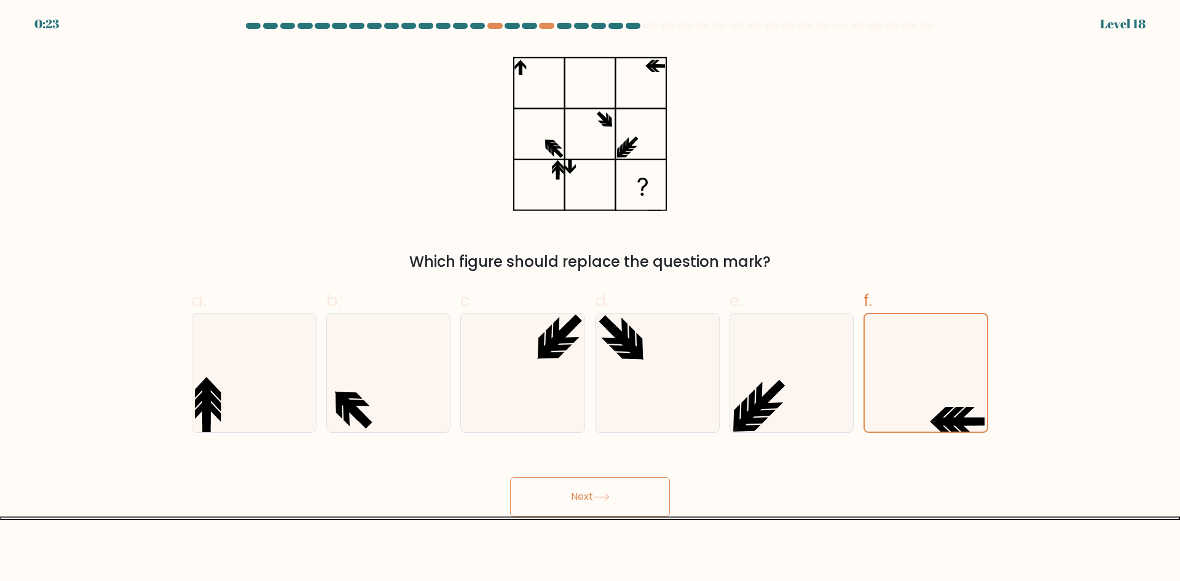
click at [591, 491] on button "Next" at bounding box center [590, 496] width 160 height 39
click at [796, 514] on div "Next" at bounding box center [589, 481] width 811 height 69
click at [942, 396] on icon at bounding box center [925, 372] width 117 height 117
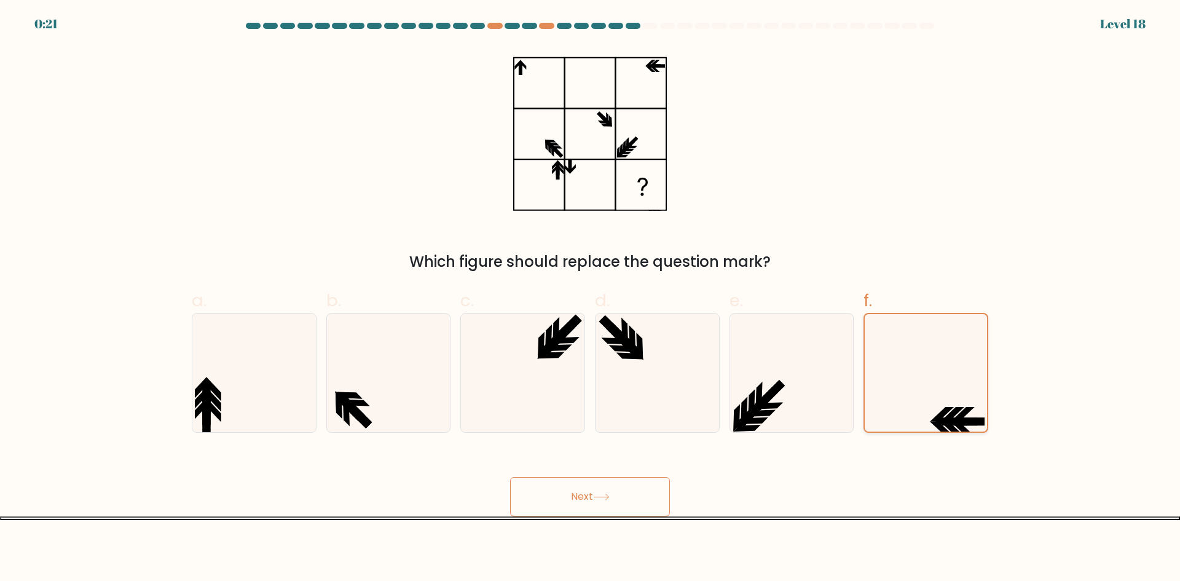
click at [591, 299] on input "f." at bounding box center [590, 295] width 1 height 8
click at [942, 396] on icon at bounding box center [925, 372] width 117 height 117
click at [591, 299] on input "f." at bounding box center [590, 295] width 1 height 8
click at [942, 396] on icon at bounding box center [925, 372] width 117 height 117
click at [591, 299] on input "f." at bounding box center [590, 295] width 1 height 8
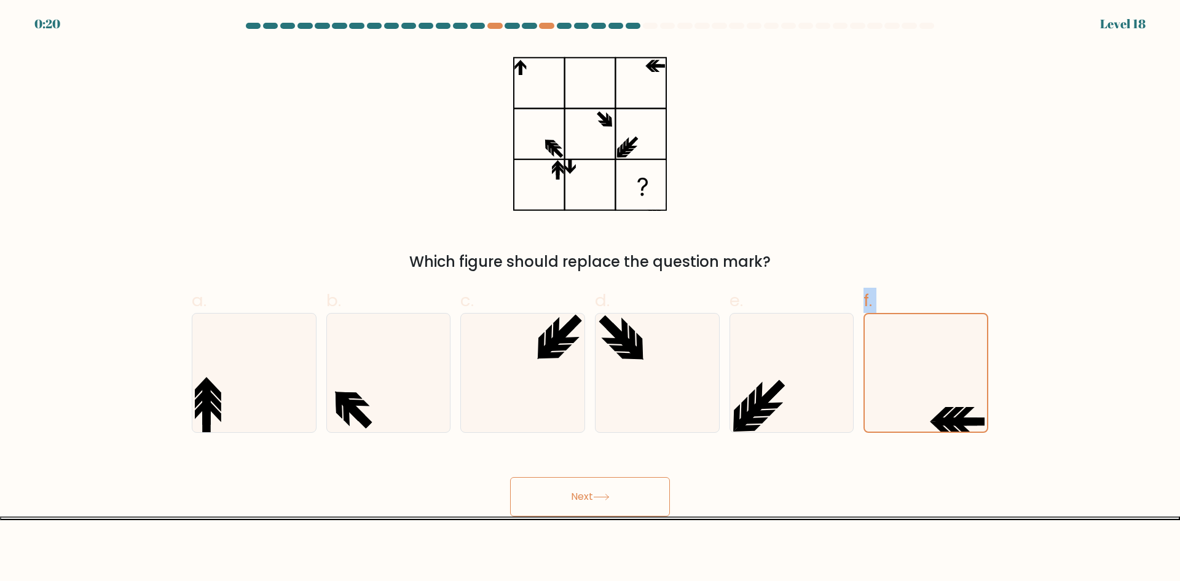
click at [672, 492] on div "Next" at bounding box center [589, 481] width 811 height 69
click at [605, 515] on button "Next" at bounding box center [590, 496] width 160 height 39
click at [599, 489] on button "Next" at bounding box center [590, 496] width 160 height 39
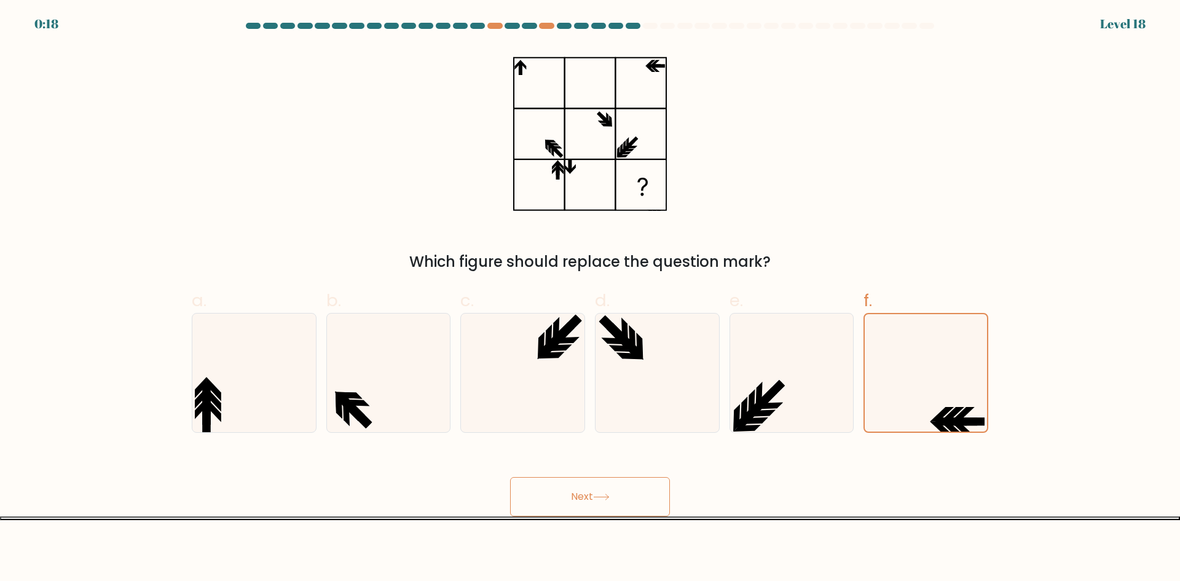
click at [599, 489] on button "Next" at bounding box center [590, 496] width 160 height 39
drag, startPoint x: 599, startPoint y: 489, endPoint x: 656, endPoint y: 510, distance: 60.7
click at [609, 496] on button "Next" at bounding box center [590, 496] width 160 height 39
drag, startPoint x: 825, startPoint y: 522, endPoint x: 816, endPoint y: 495, distance: 29.2
click at [825, 522] on body "0:18 Level 18" at bounding box center [590, 290] width 1180 height 581
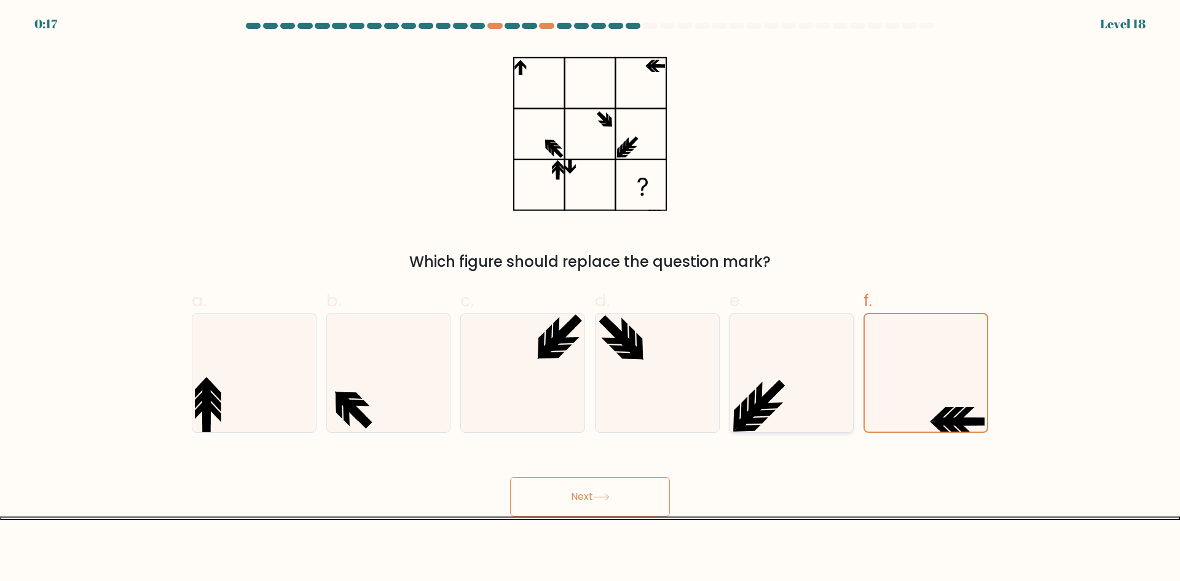
click at [805, 382] on icon at bounding box center [791, 372] width 119 height 119
click at [591, 299] on input "e." at bounding box center [590, 295] width 1 height 8
radio input "true"
click at [993, 370] on div "f." at bounding box center [926, 360] width 135 height 145
click at [937, 395] on icon at bounding box center [926, 372] width 119 height 119
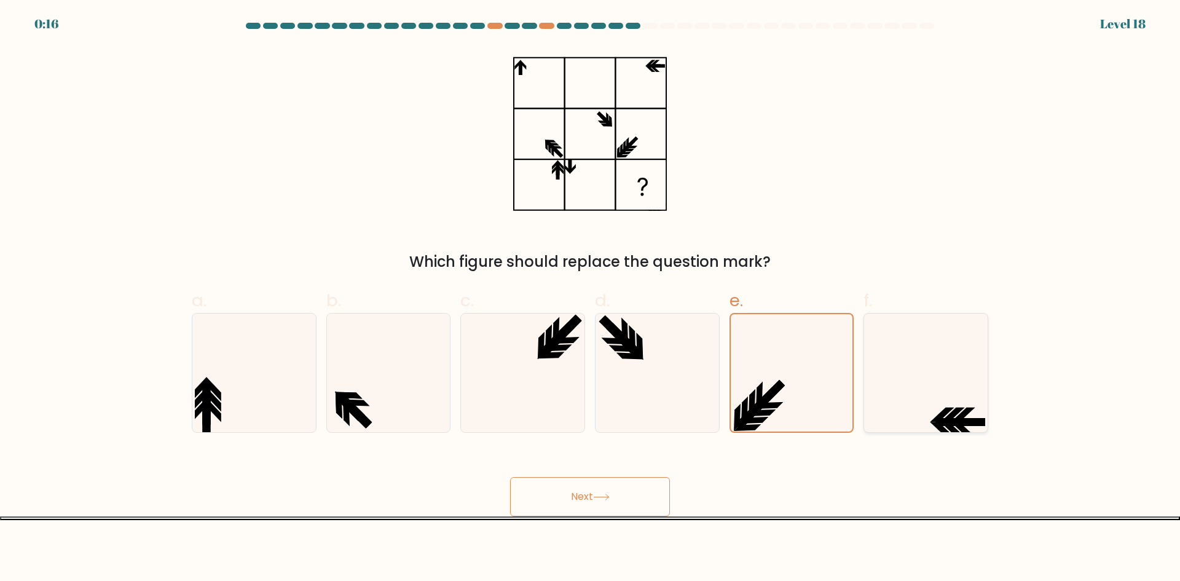
click at [591, 299] on input "f." at bounding box center [590, 295] width 1 height 8
radio input "true"
click at [613, 510] on button "Next" at bounding box center [590, 496] width 160 height 39
click at [604, 503] on button "Next" at bounding box center [590, 496] width 160 height 39
click at [604, 502] on button "Next" at bounding box center [590, 496] width 160 height 39
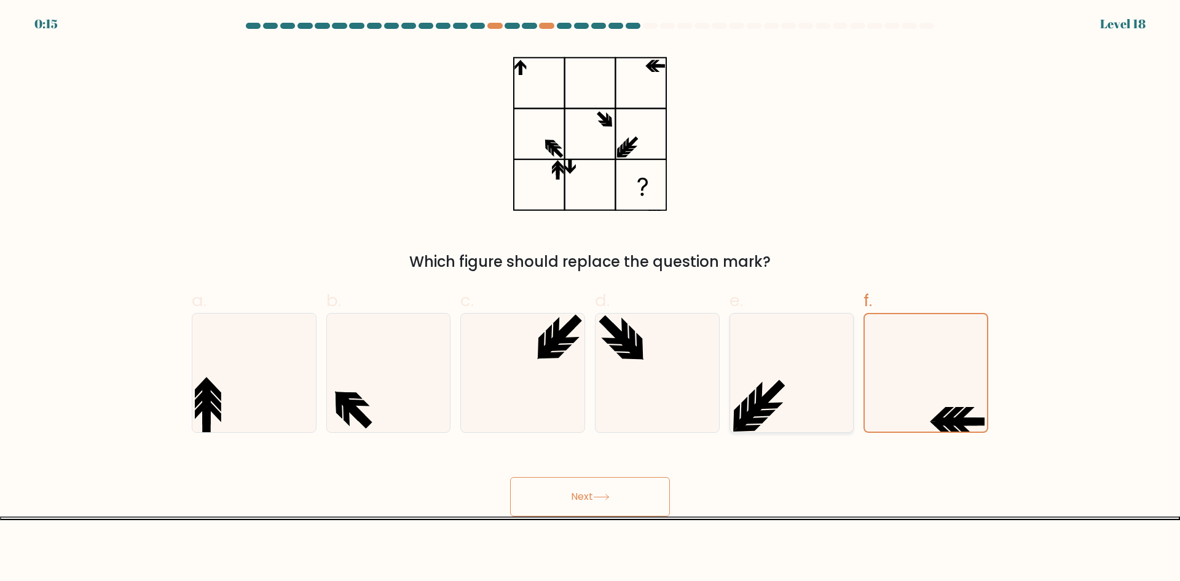
drag, startPoint x: 604, startPoint y: 502, endPoint x: 787, endPoint y: 428, distance: 197.4
click at [607, 500] on button "Next" at bounding box center [590, 496] width 160 height 39
click at [806, 381] on icon at bounding box center [791, 372] width 119 height 119
click at [591, 299] on input "e." at bounding box center [590, 295] width 1 height 8
radio input "true"
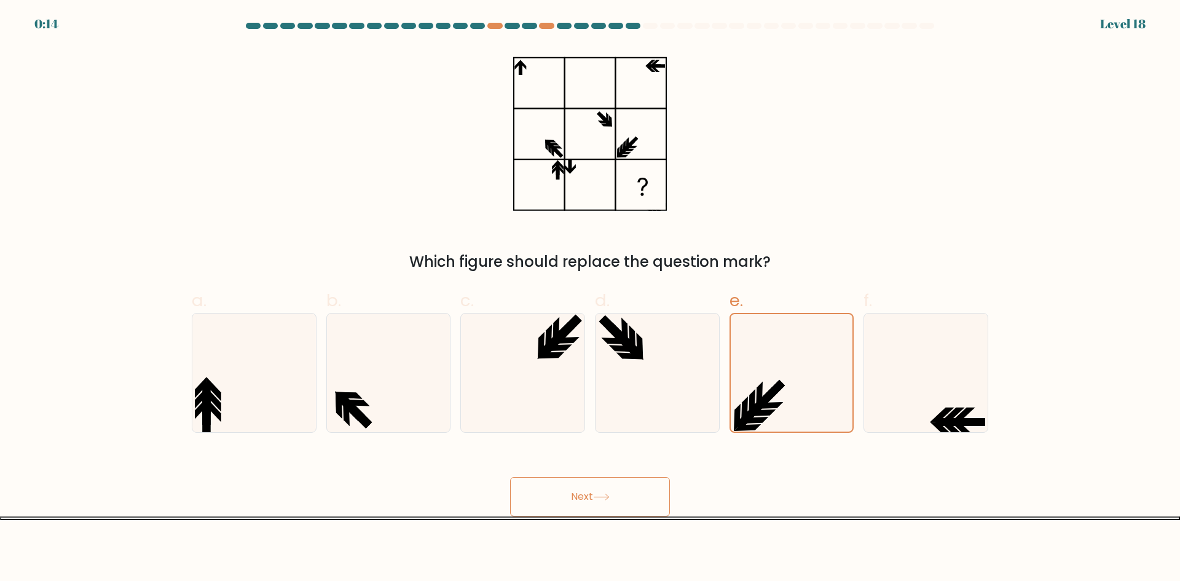
click at [605, 497] on icon at bounding box center [601, 497] width 15 height 6
click at [639, 380] on icon at bounding box center [657, 372] width 119 height 119
click at [591, 299] on input "d." at bounding box center [590, 295] width 1 height 8
radio input "true"
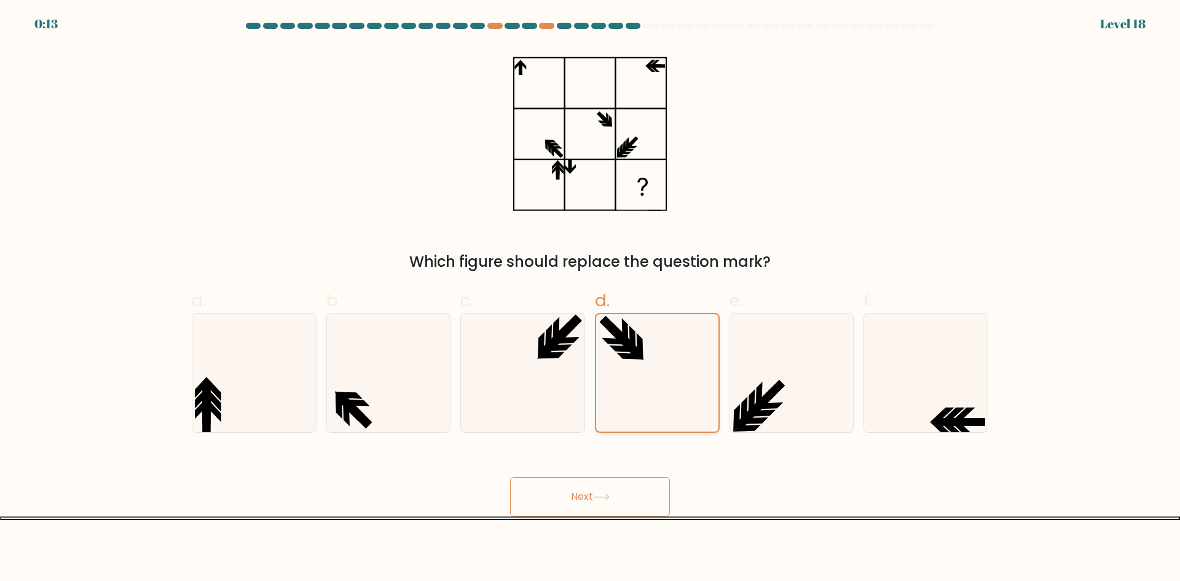
click at [639, 380] on icon at bounding box center [657, 372] width 117 height 117
click at [591, 299] on input "d." at bounding box center [590, 295] width 1 height 8
click at [593, 492] on button "Next" at bounding box center [590, 496] width 160 height 39
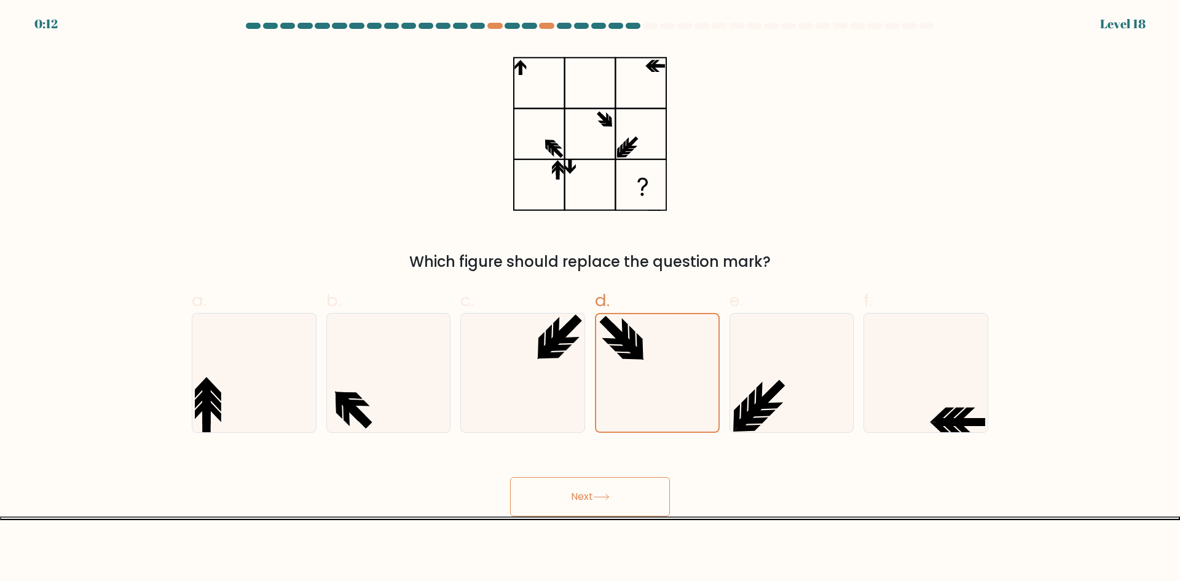
drag, startPoint x: 624, startPoint y: 492, endPoint x: 956, endPoint y: 510, distance: 333.0
click at [961, 522] on body "0:12 Level 18" at bounding box center [590, 290] width 1180 height 581
click at [958, 400] on icon at bounding box center [926, 372] width 119 height 119
click at [591, 299] on input "f." at bounding box center [590, 295] width 1 height 8
radio input "true"
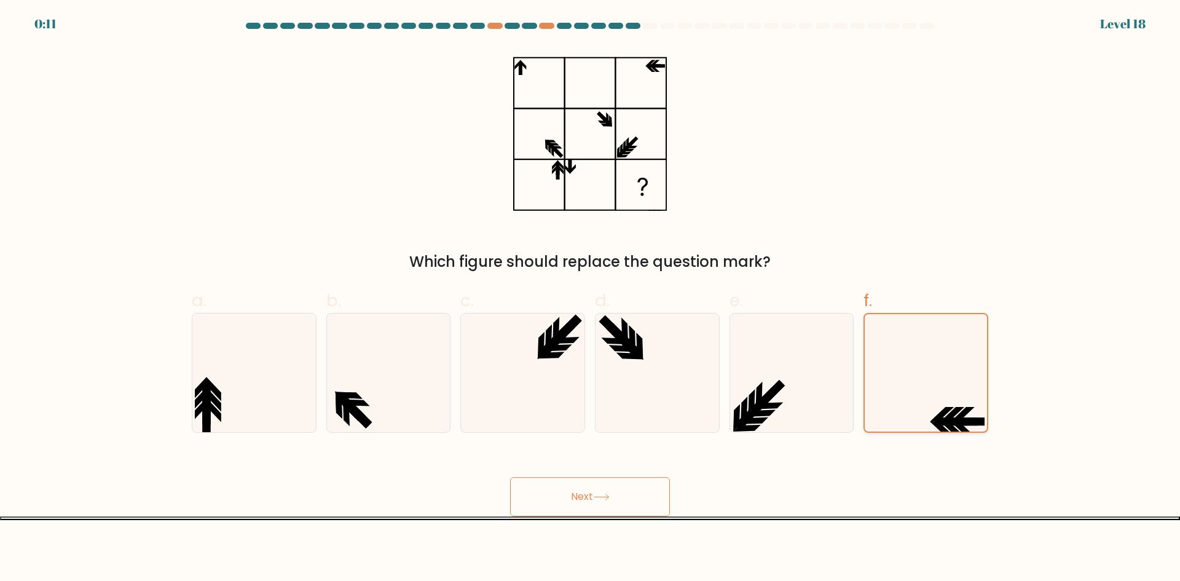
click at [958, 400] on icon at bounding box center [925, 372] width 117 height 117
click at [591, 299] on input "f." at bounding box center [590, 295] width 1 height 8
click at [613, 494] on button "Next" at bounding box center [590, 496] width 160 height 39
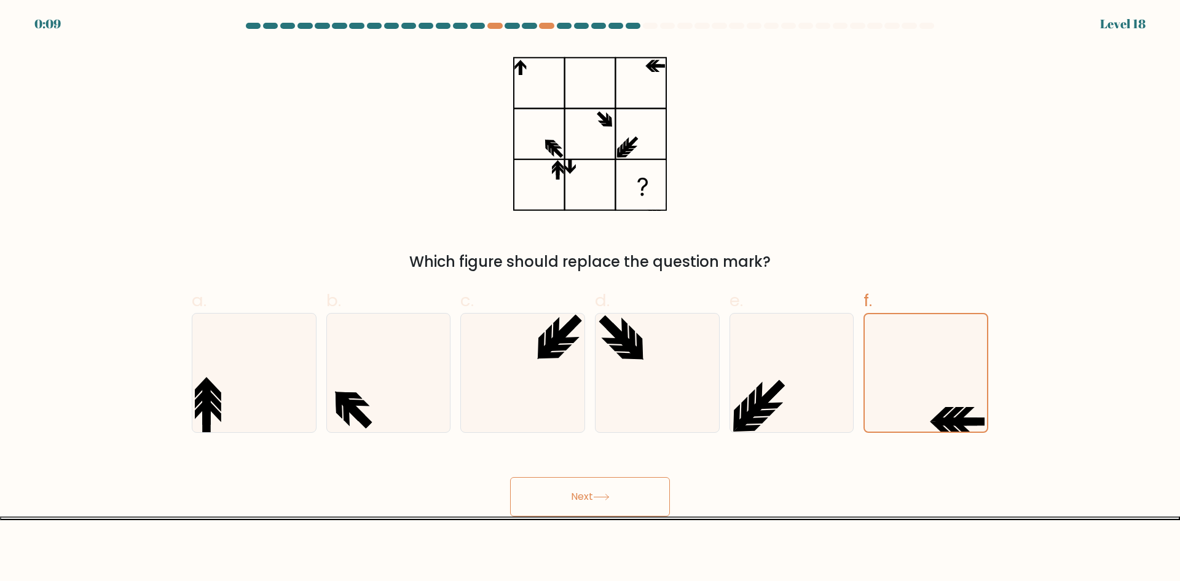
click at [599, 504] on button "Next" at bounding box center [590, 496] width 160 height 39
click at [599, 505] on button "Next" at bounding box center [590, 496] width 160 height 39
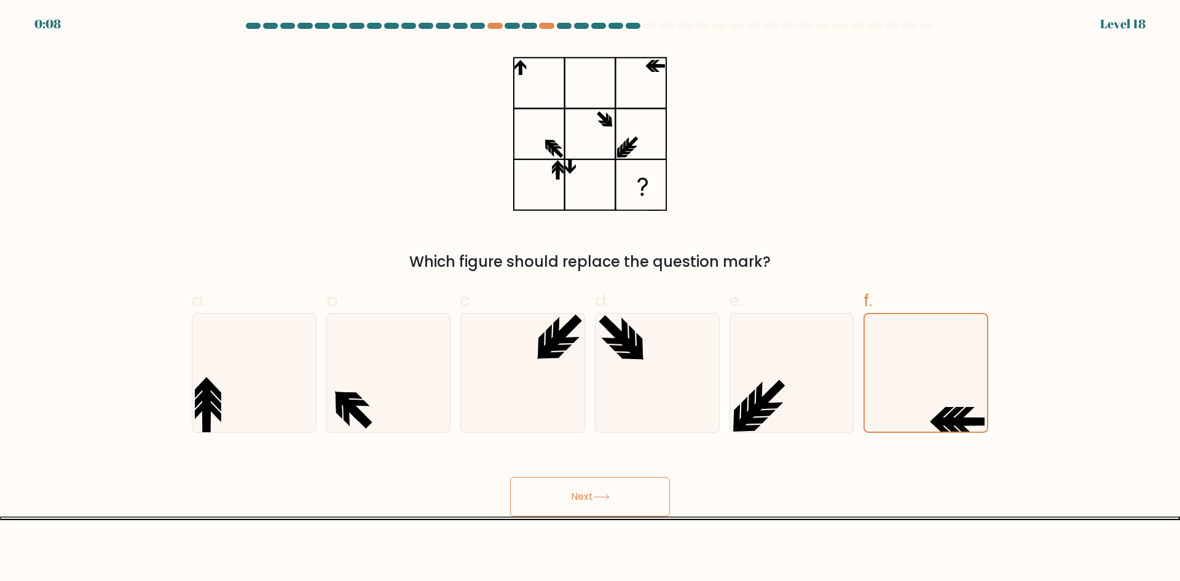
click at [599, 505] on button "Next" at bounding box center [590, 496] width 160 height 39
drag, startPoint x: 599, startPoint y: 505, endPoint x: 615, endPoint y: 506, distance: 16.7
click at [596, 504] on button "Next" at bounding box center [590, 496] width 160 height 39
click at [617, 524] on body "0:07 Level 18" at bounding box center [590, 290] width 1180 height 581
click at [599, 487] on button "Next" at bounding box center [590, 496] width 160 height 39
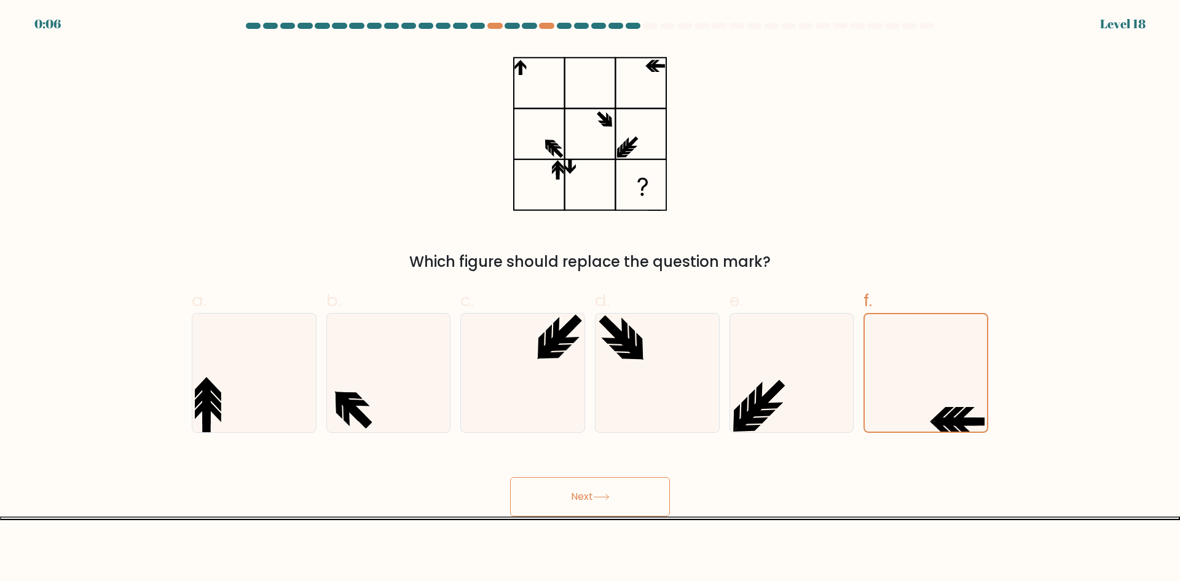
click at [599, 487] on button "Next" at bounding box center [590, 496] width 160 height 39
click at [637, 502] on button "Next" at bounding box center [590, 496] width 160 height 39
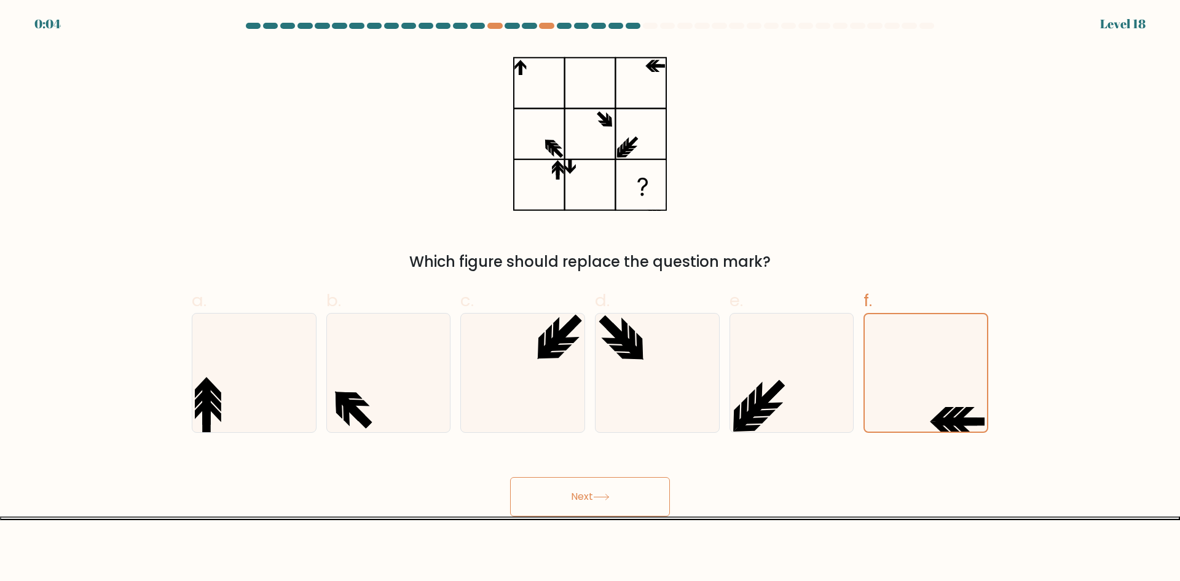
click at [637, 502] on button "Next" at bounding box center [590, 496] width 160 height 39
click at [572, 502] on button "Next" at bounding box center [590, 496] width 160 height 39
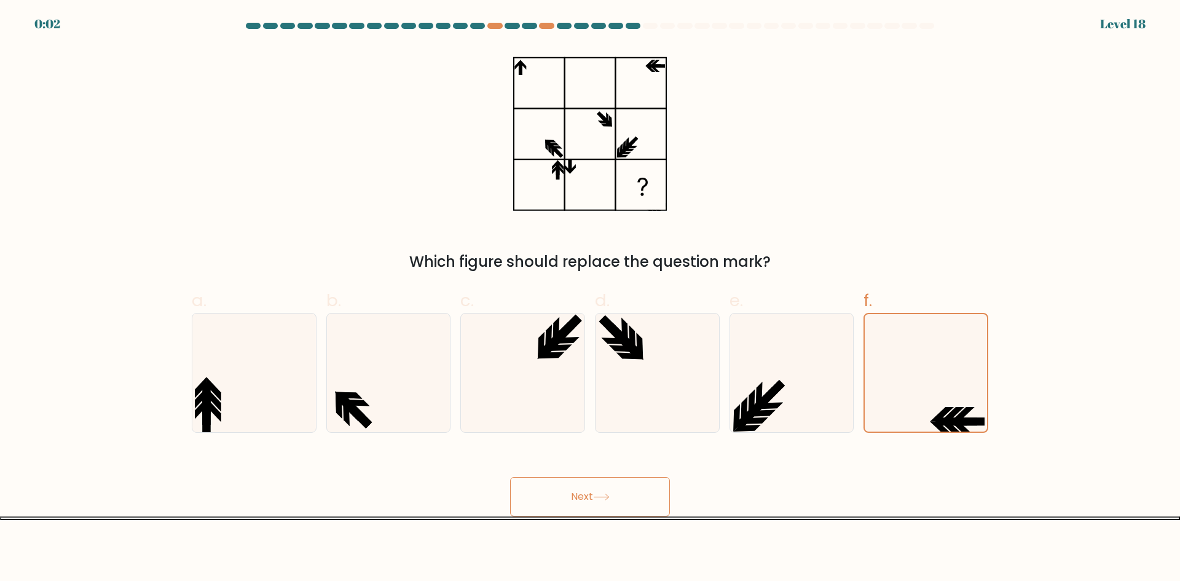
click at [572, 502] on button "Next" at bounding box center [590, 496] width 160 height 39
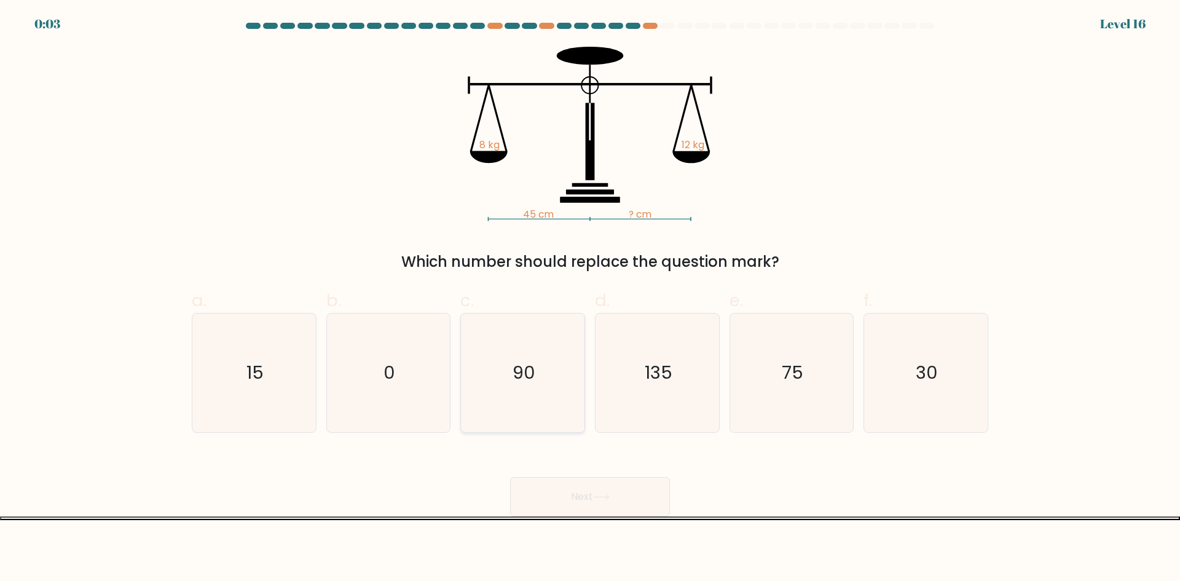
click at [546, 377] on icon "90" at bounding box center [522, 372] width 119 height 119
click at [590, 299] on input "c. 90" at bounding box center [590, 295] width 1 height 8
radio input "true"
click at [591, 497] on button "Next" at bounding box center [590, 496] width 160 height 39
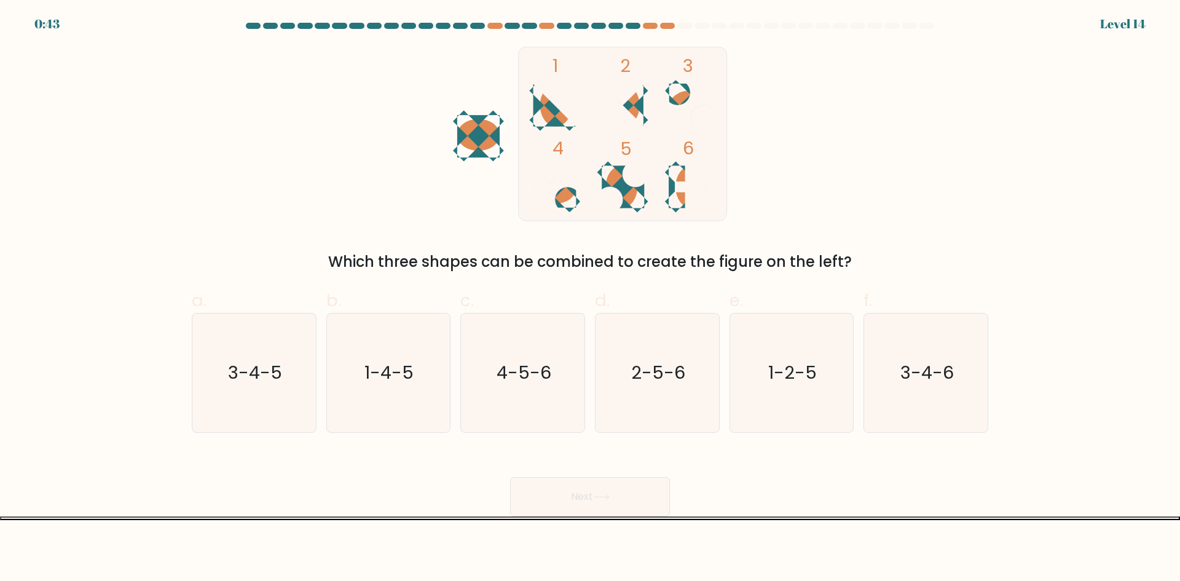
click at [859, 483] on div "Next" at bounding box center [589, 481] width 811 height 69
click at [776, 402] on icon "1-2-5" at bounding box center [791, 372] width 119 height 119
click at [591, 299] on input "e. 1-2-5" at bounding box center [590, 295] width 1 height 8
radio input "true"
click at [593, 491] on button "Next" at bounding box center [590, 496] width 160 height 39
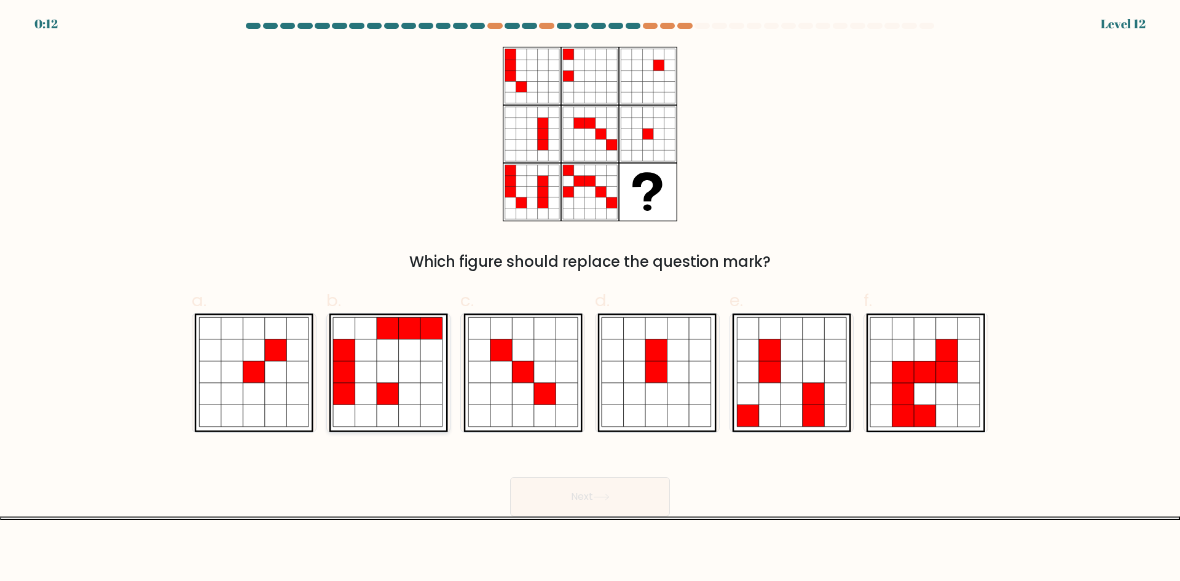
click at [409, 416] on icon at bounding box center [410, 415] width 22 height 22
click at [590, 299] on input "b." at bounding box center [590, 295] width 1 height 8
radio input "true"
click at [631, 508] on button "Next" at bounding box center [590, 496] width 160 height 39
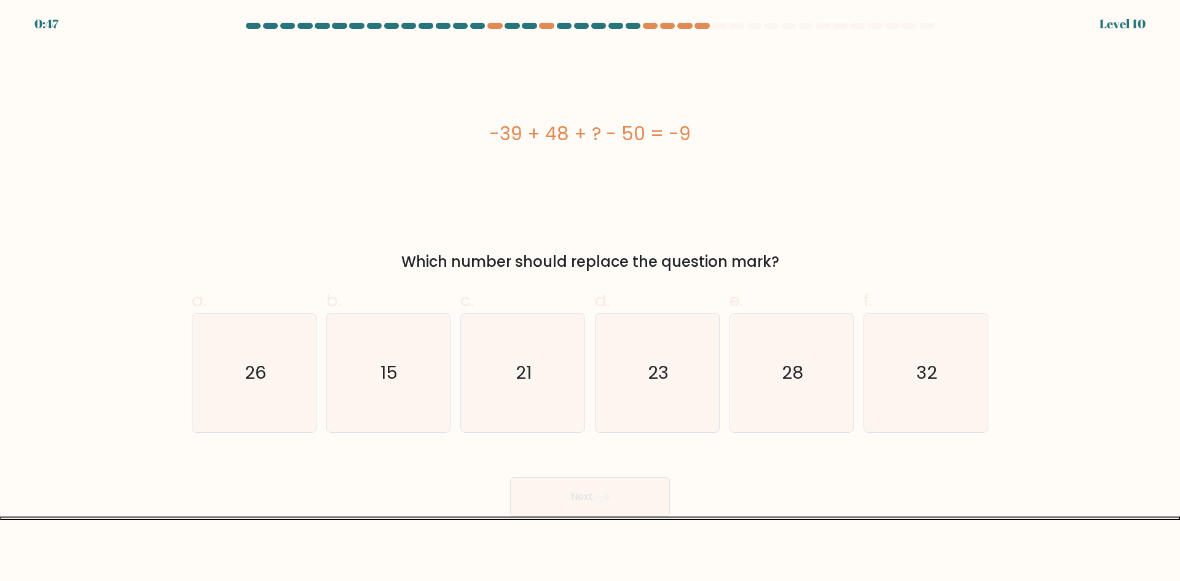
drag, startPoint x: 488, startPoint y: 136, endPoint x: 720, endPoint y: 141, distance: 232.4
click at [720, 141] on div "-39 + 48 + ? - 50 = -9" at bounding box center [590, 134] width 797 height 28
copy div "-39 + 48 + ? - 50 = -9"
click at [678, 154] on div "-39 + 48 + ? - 50 = -9" at bounding box center [590, 134] width 797 height 175
click at [918, 391] on icon "32" at bounding box center [926, 372] width 119 height 119
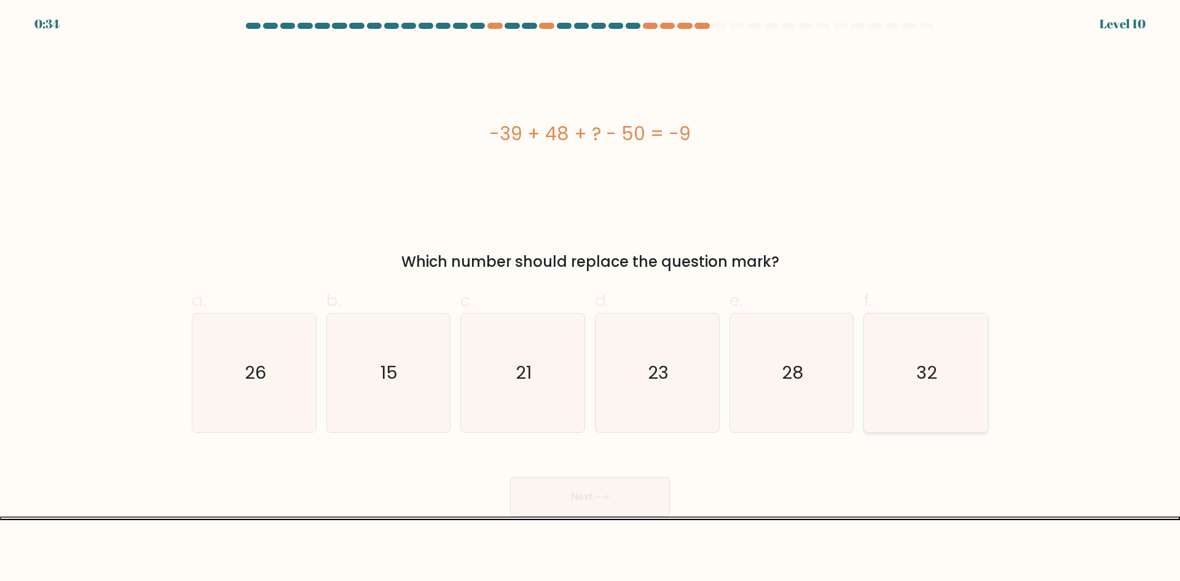
click at [591, 299] on input "f. 32" at bounding box center [590, 295] width 1 height 8
radio input "true"
click at [608, 494] on icon at bounding box center [601, 497] width 17 height 7
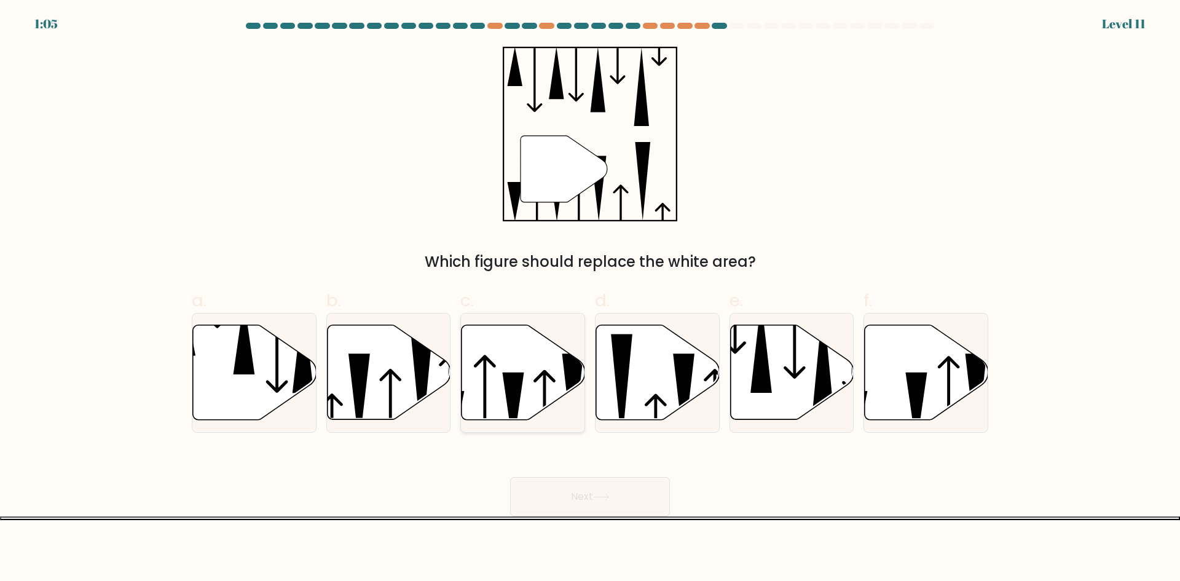
click at [530, 415] on icon at bounding box center [524, 372] width 124 height 95
click at [590, 299] on input "c." at bounding box center [590, 295] width 1 height 8
radio input "true"
click at [618, 502] on button "Next" at bounding box center [590, 496] width 160 height 39
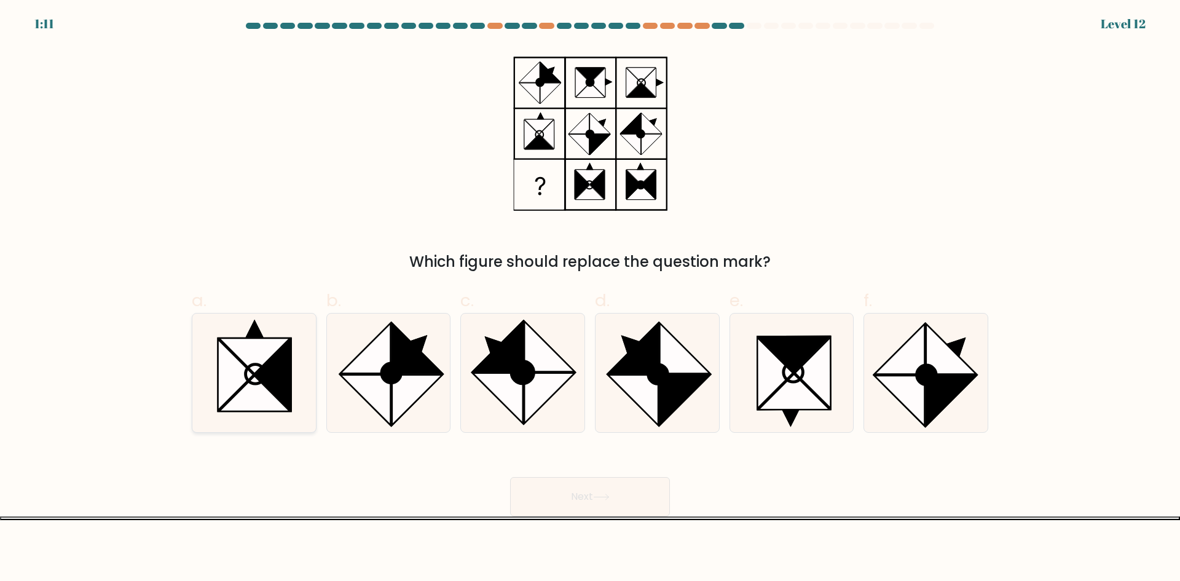
click at [255, 380] on icon at bounding box center [254, 394] width 71 height 36
click at [590, 299] on input "a." at bounding box center [590, 295] width 1 height 8
radio input "true"
click at [645, 491] on button "Next" at bounding box center [590, 496] width 160 height 39
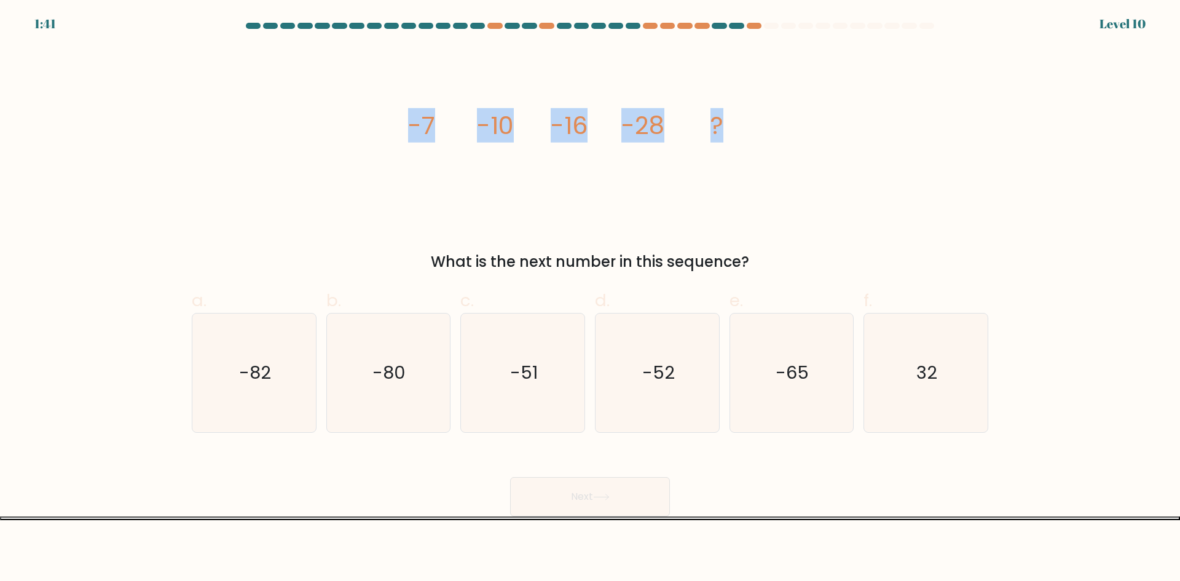
drag, startPoint x: 409, startPoint y: 120, endPoint x: 684, endPoint y: 122, distance: 275.4
click at [763, 122] on icon "image/svg+xml -7 -10 -16 -28 ?" at bounding box center [590, 134] width 369 height 175
copy g "-7 -10 -16 -28 ?"
click at [677, 136] on icon "image/svg+xml -7 -10 -16 -28 ?" at bounding box center [590, 134] width 369 height 175
click at [666, 360] on text "-52" at bounding box center [658, 372] width 33 height 25
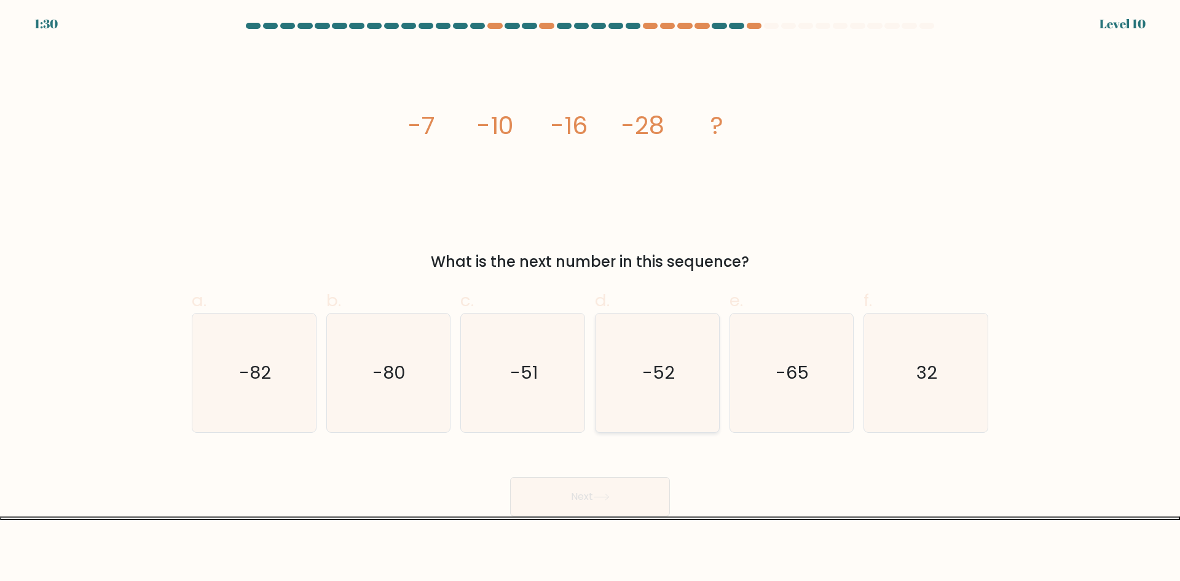
click at [591, 299] on input "d. -52" at bounding box center [590, 295] width 1 height 8
radio input "true"
click at [599, 504] on button "Next" at bounding box center [590, 496] width 160 height 39
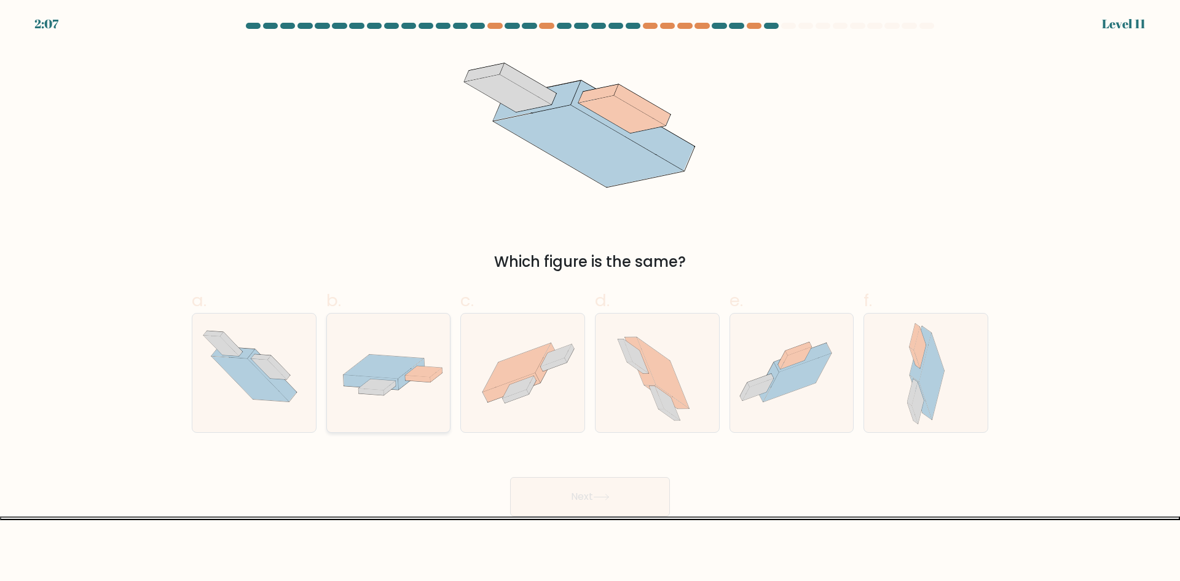
click at [378, 395] on icon at bounding box center [370, 391] width 25 height 7
click at [590, 299] on input "b." at bounding box center [590, 295] width 1 height 8
radio input "true"
click at [800, 425] on div at bounding box center [792, 373] width 125 height 120
click at [591, 299] on input "e." at bounding box center [590, 295] width 1 height 8
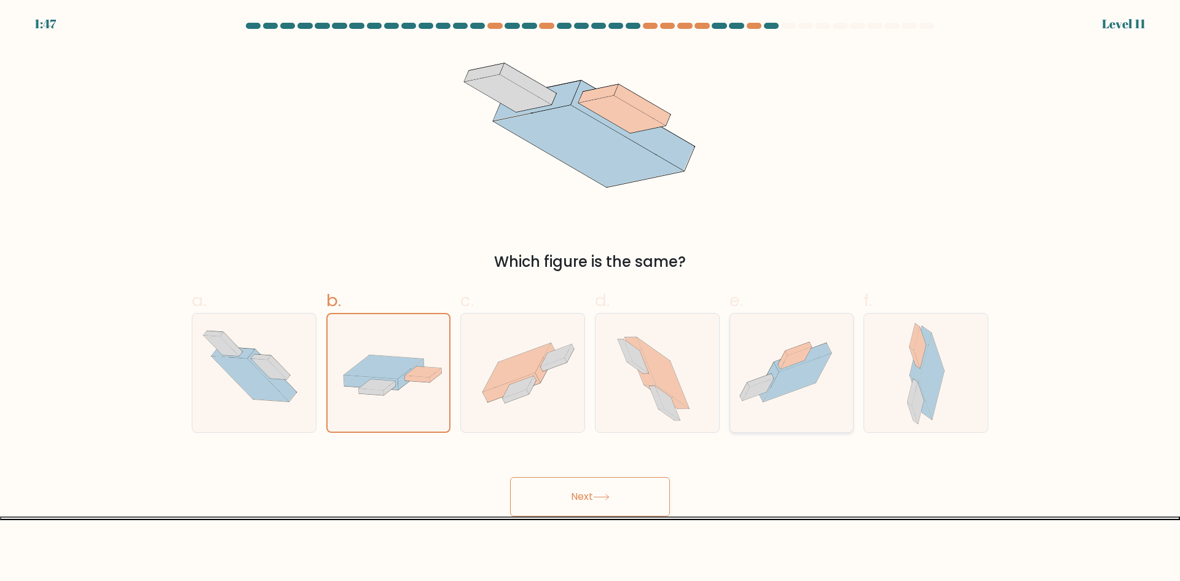
radio input "true"
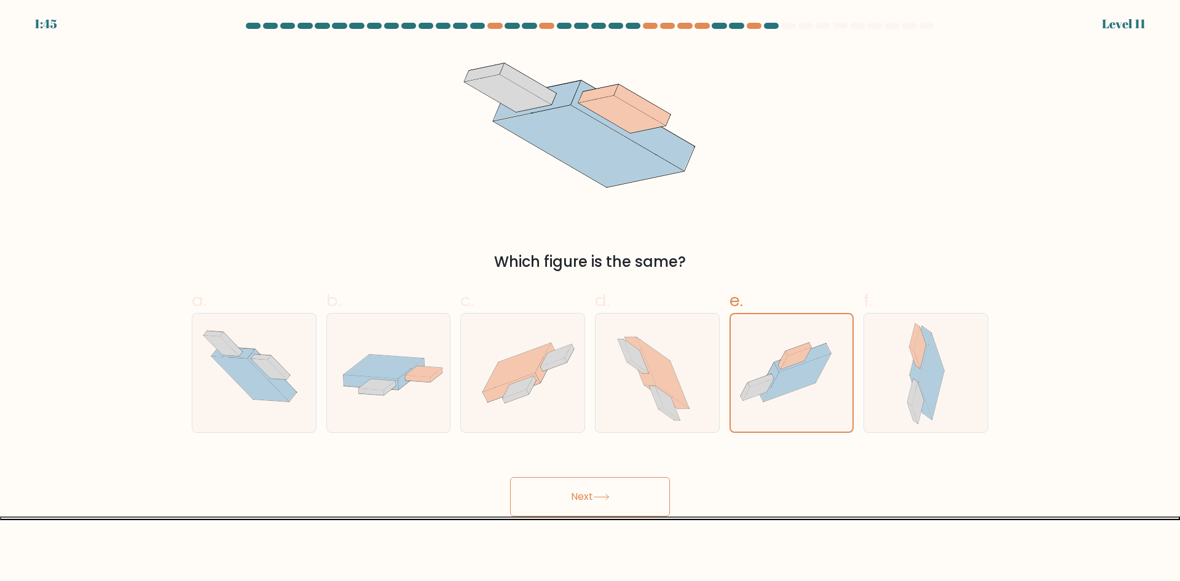
click at [600, 502] on button "Next" at bounding box center [590, 496] width 160 height 39
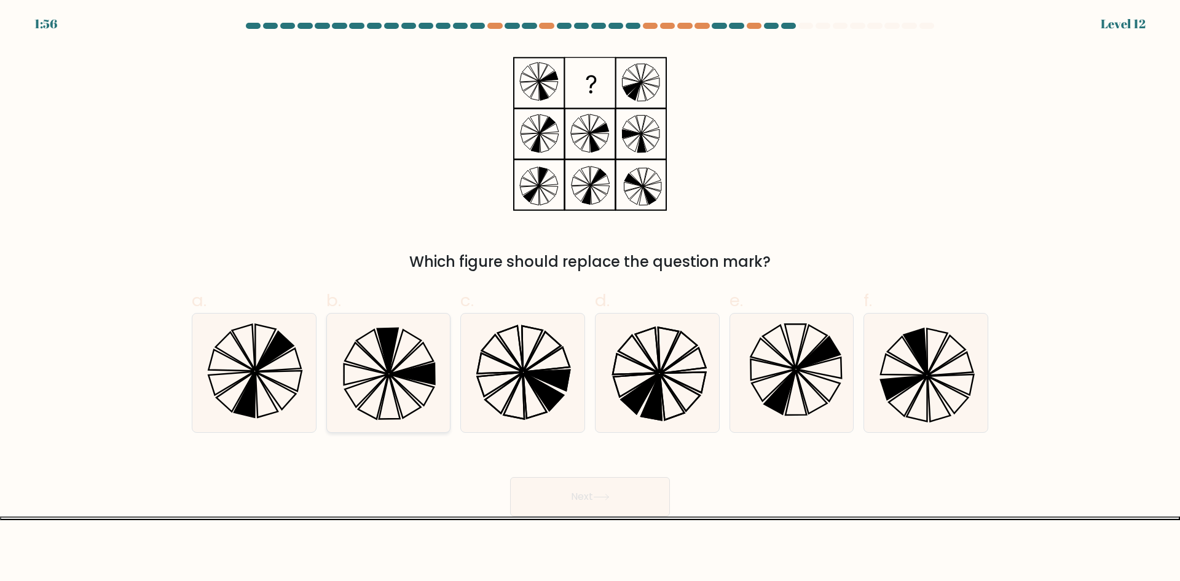
click at [418, 396] on icon at bounding box center [388, 372] width 119 height 119
click at [590, 299] on input "b." at bounding box center [590, 295] width 1 height 8
radio input "true"
click at [251, 384] on icon at bounding box center [244, 394] width 21 height 45
click at [590, 299] on input "a." at bounding box center [590, 295] width 1 height 8
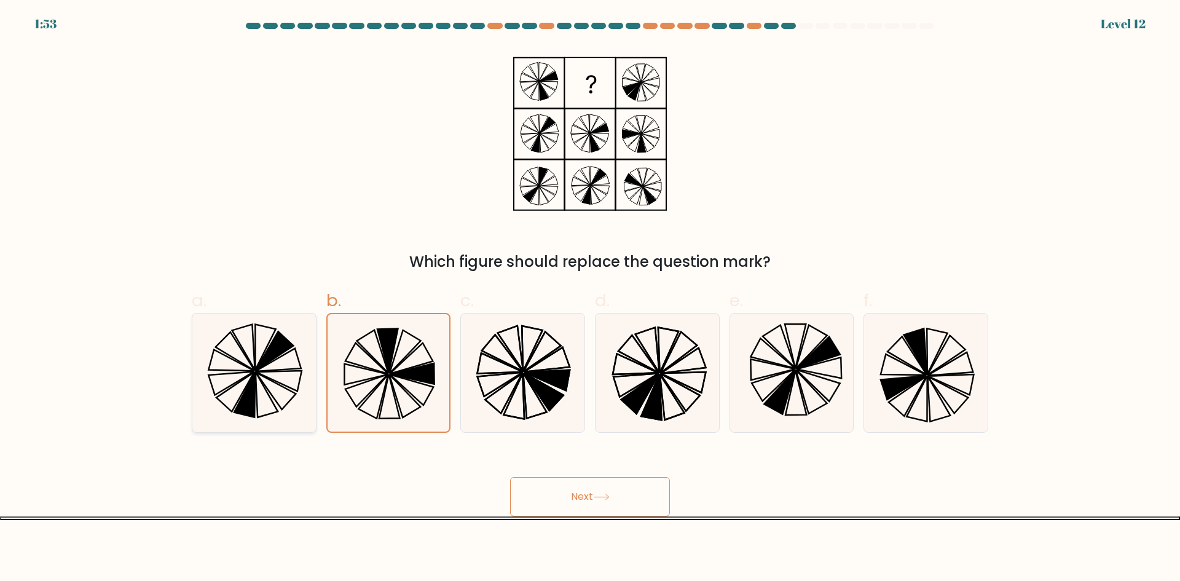
radio input "true"
click at [617, 499] on button "Next" at bounding box center [590, 496] width 160 height 39
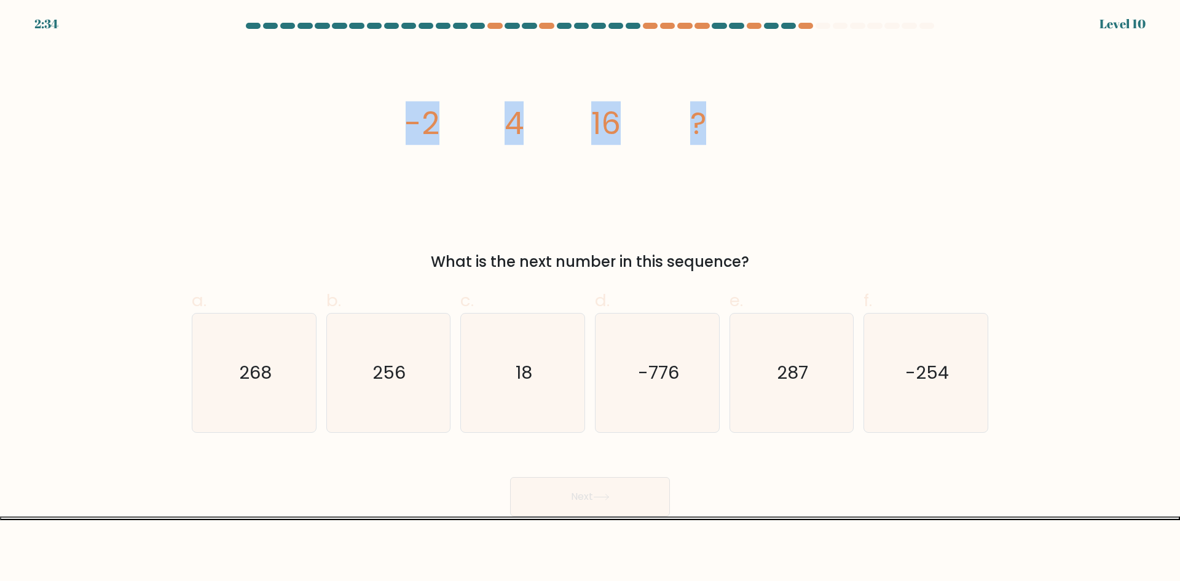
drag, startPoint x: 394, startPoint y: 122, endPoint x: 762, endPoint y: 146, distance: 368.3
click at [762, 146] on div "image/svg+xml -2 4 16 ? What is the next number in this sequence?" at bounding box center [589, 160] width 811 height 226
copy g "-2 4 16 ?"
click at [631, 144] on icon "image/svg+xml -2 4 16 ?" at bounding box center [590, 134] width 369 height 175
click at [797, 390] on icon "287" at bounding box center [791, 372] width 119 height 119
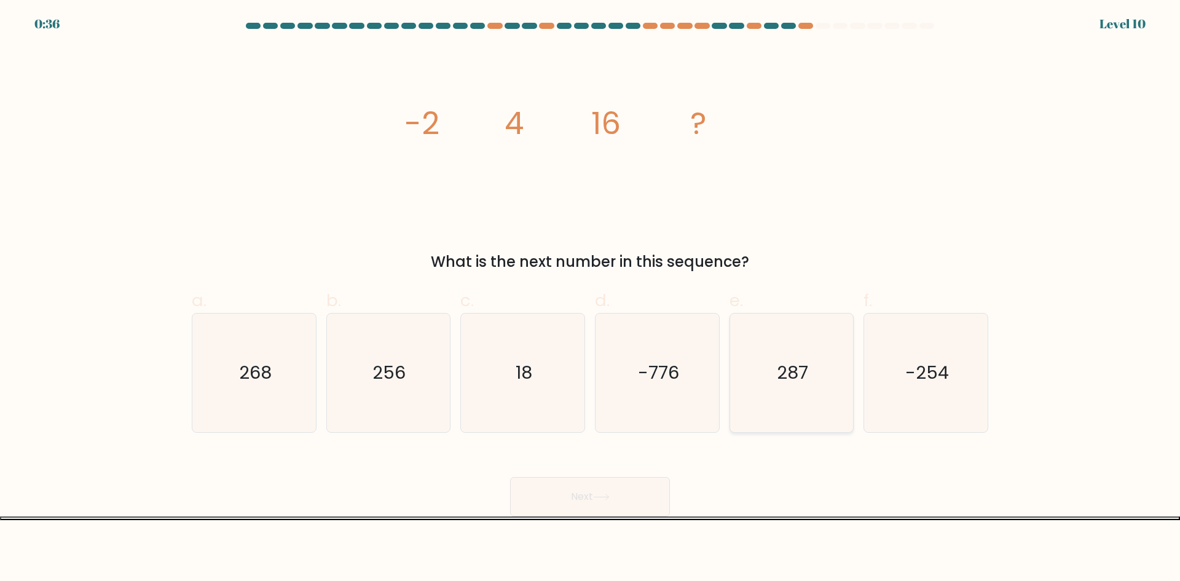
click at [591, 299] on input "e. 287" at bounding box center [590, 295] width 1 height 8
radio input "true"
click at [384, 390] on icon "256" at bounding box center [388, 372] width 119 height 119
click at [590, 299] on input "b. 256" at bounding box center [590, 295] width 1 height 8
radio input "true"
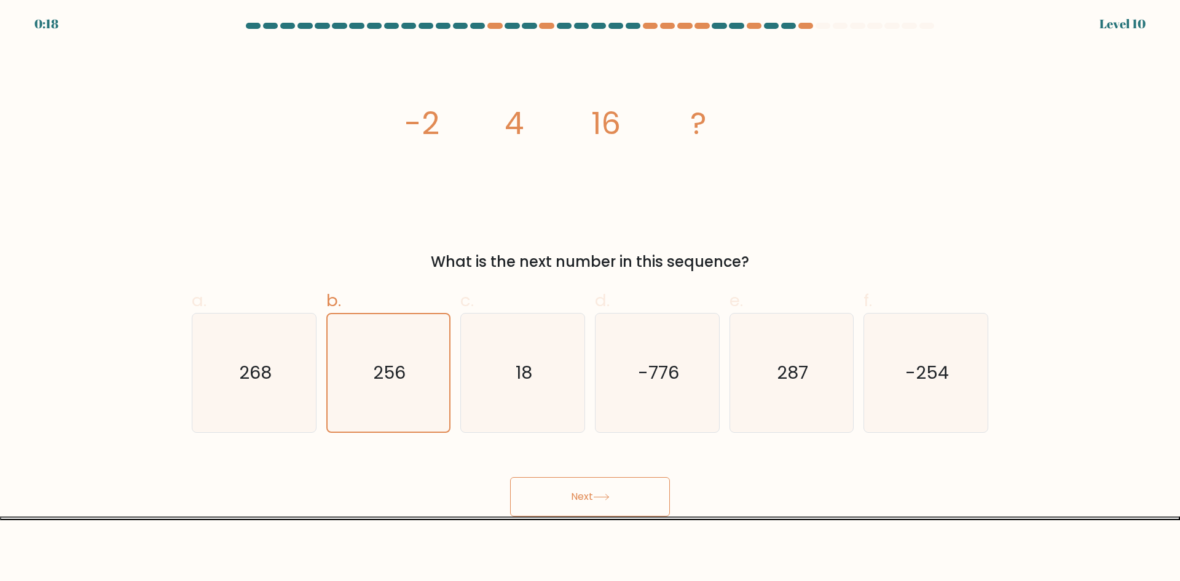
click at [597, 492] on button "Next" at bounding box center [590, 496] width 160 height 39
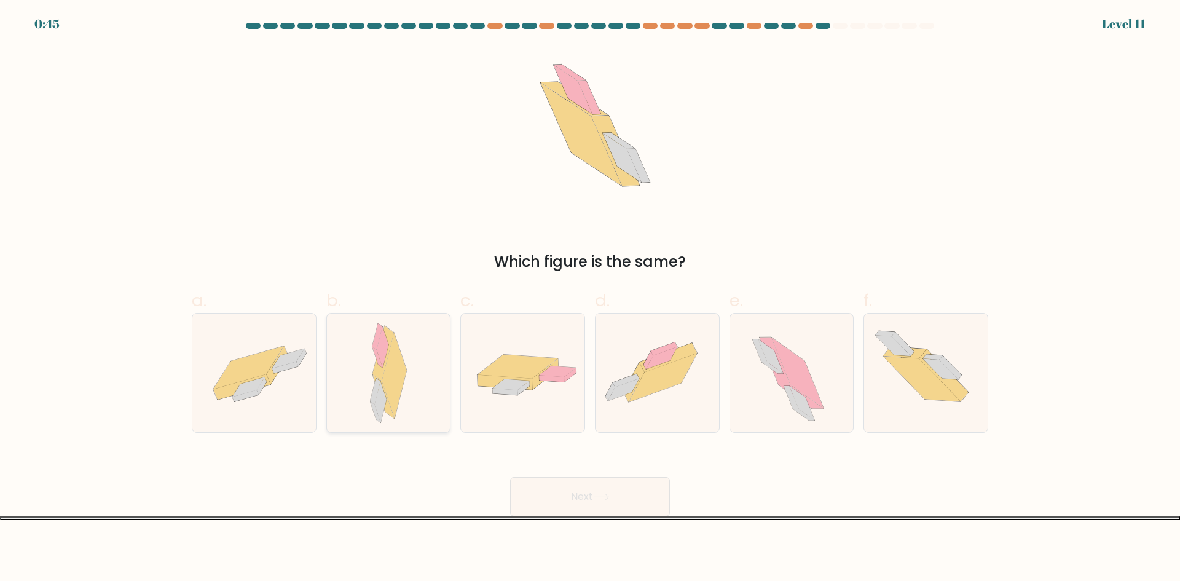
click at [390, 405] on icon at bounding box center [394, 376] width 25 height 87
click at [590, 299] on input "b." at bounding box center [590, 295] width 1 height 8
radio input "true"
click at [620, 513] on button "Next" at bounding box center [590, 496] width 160 height 39
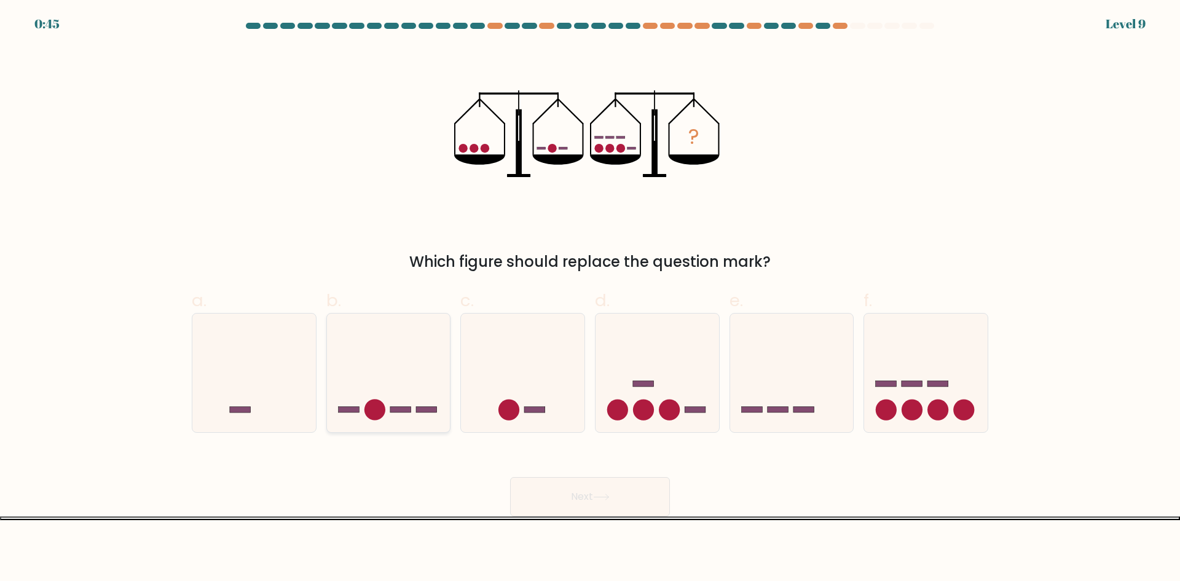
click at [377, 401] on circle at bounding box center [374, 410] width 21 height 21
click at [590, 299] on input "b." at bounding box center [590, 295] width 1 height 8
radio input "true"
click at [616, 481] on button "Next" at bounding box center [590, 496] width 160 height 39
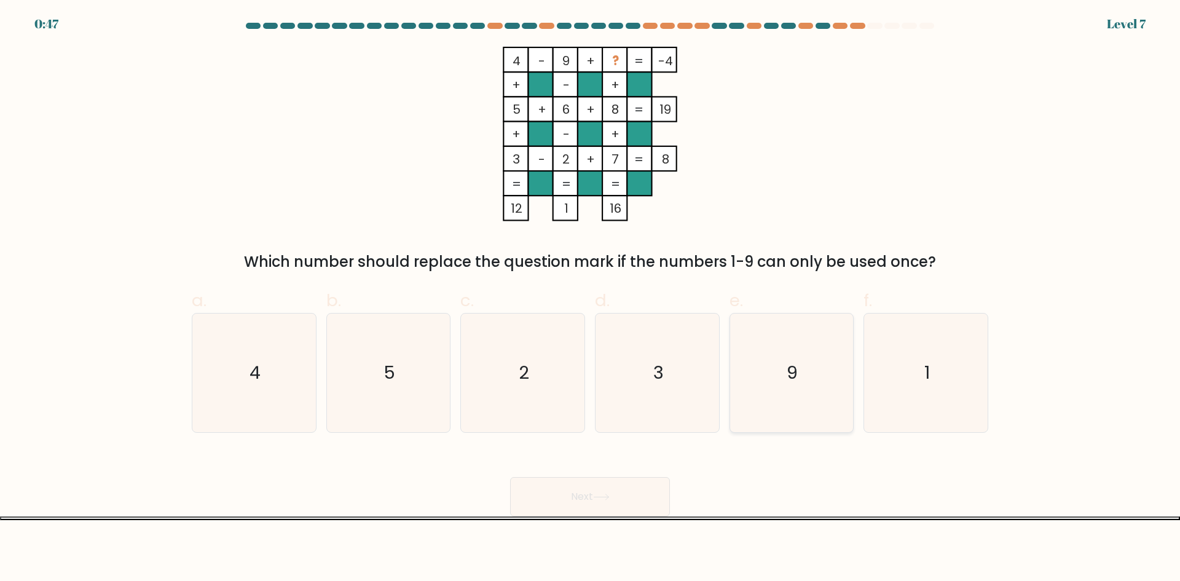
click at [779, 376] on icon "9" at bounding box center [791, 372] width 119 height 119
click at [591, 299] on input "e. 9" at bounding box center [590, 295] width 1 height 8
radio input "true"
click at [610, 494] on icon at bounding box center [601, 497] width 17 height 7
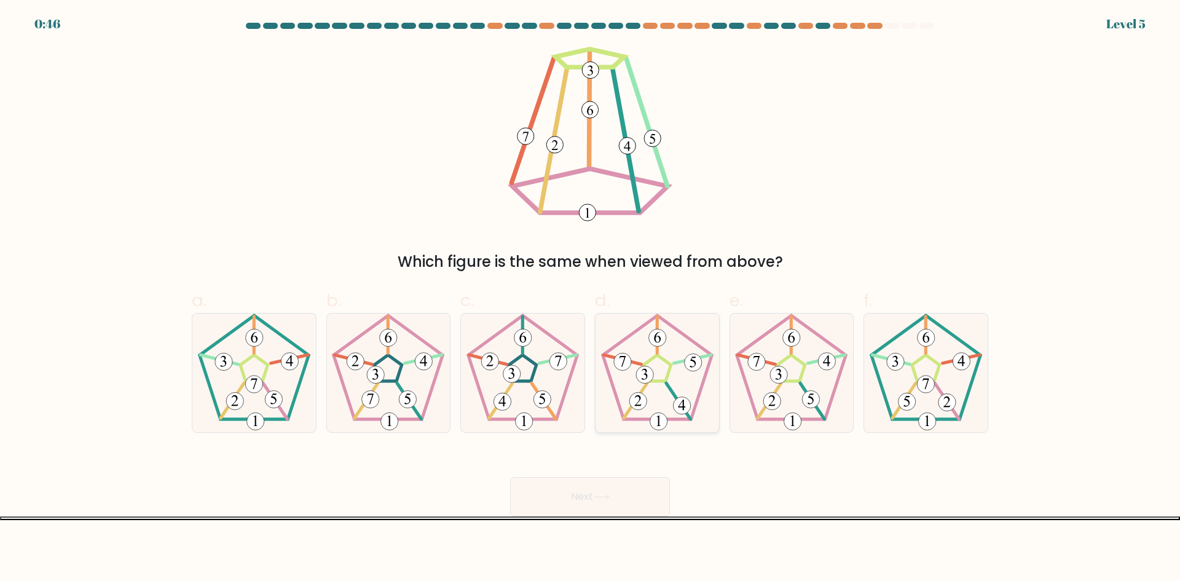
click at [698, 414] on icon at bounding box center [657, 372] width 119 height 119
click at [591, 299] on input "d." at bounding box center [590, 295] width 1 height 8
radio input "true"
click at [623, 492] on button "Next" at bounding box center [590, 496] width 160 height 39
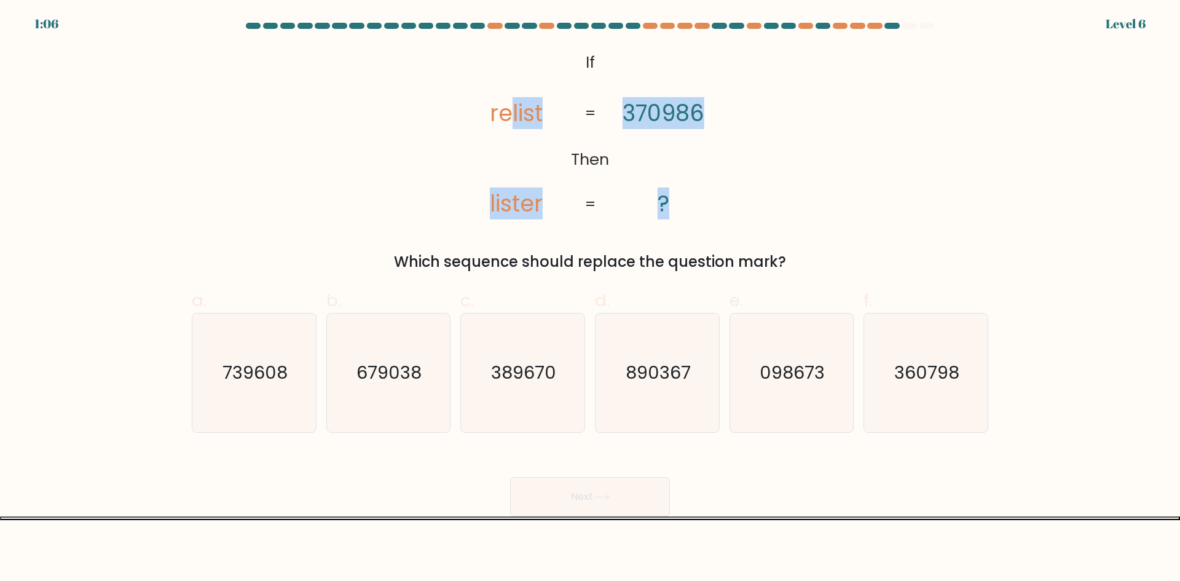
drag, startPoint x: 509, startPoint y: 113, endPoint x: 573, endPoint y: 125, distance: 65.1
click at [573, 125] on icon "@import url('https://fonts.googleapis.com/css?family=Abril+Fatface:400,100,100i…" at bounding box center [590, 134] width 283 height 175
click at [691, 153] on icon "@import url('https://fonts.googleapis.com/css?family=Abril+Fatface:400,100,100i…" at bounding box center [590, 134] width 283 height 175
click at [839, 358] on icon "098673" at bounding box center [791, 372] width 119 height 119
click at [591, 299] on input "e. 098673" at bounding box center [590, 295] width 1 height 8
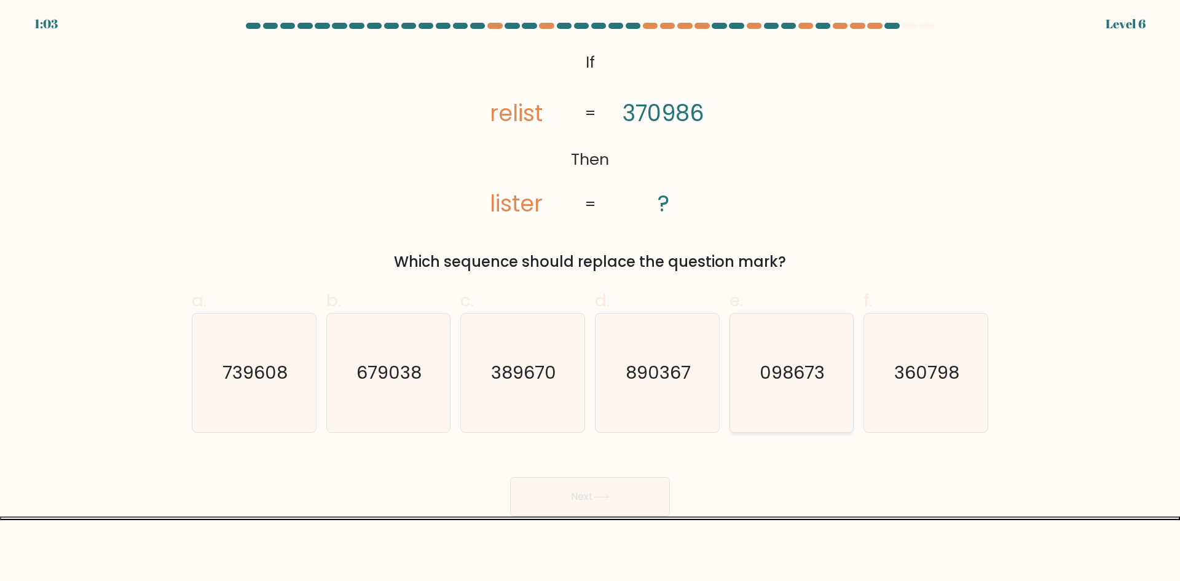
radio input "true"
click at [643, 505] on button "Next" at bounding box center [590, 496] width 160 height 39
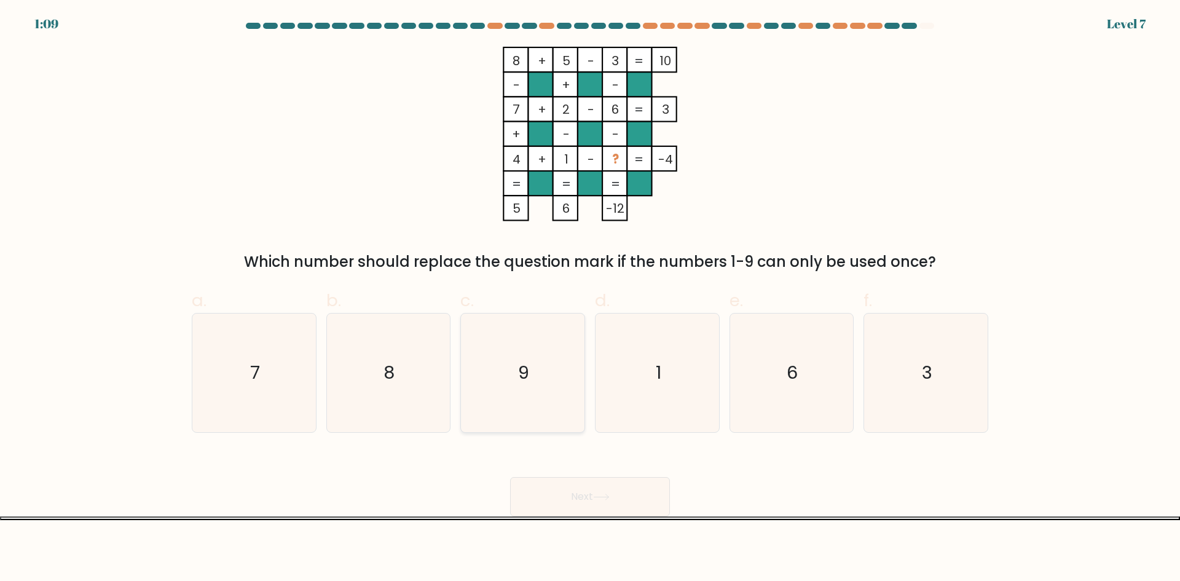
click at [542, 384] on icon "9" at bounding box center [522, 372] width 119 height 119
click at [590, 299] on input "c. 9" at bounding box center [590, 295] width 1 height 8
radio input "true"
click at [615, 500] on button "Next" at bounding box center [590, 496] width 160 height 39
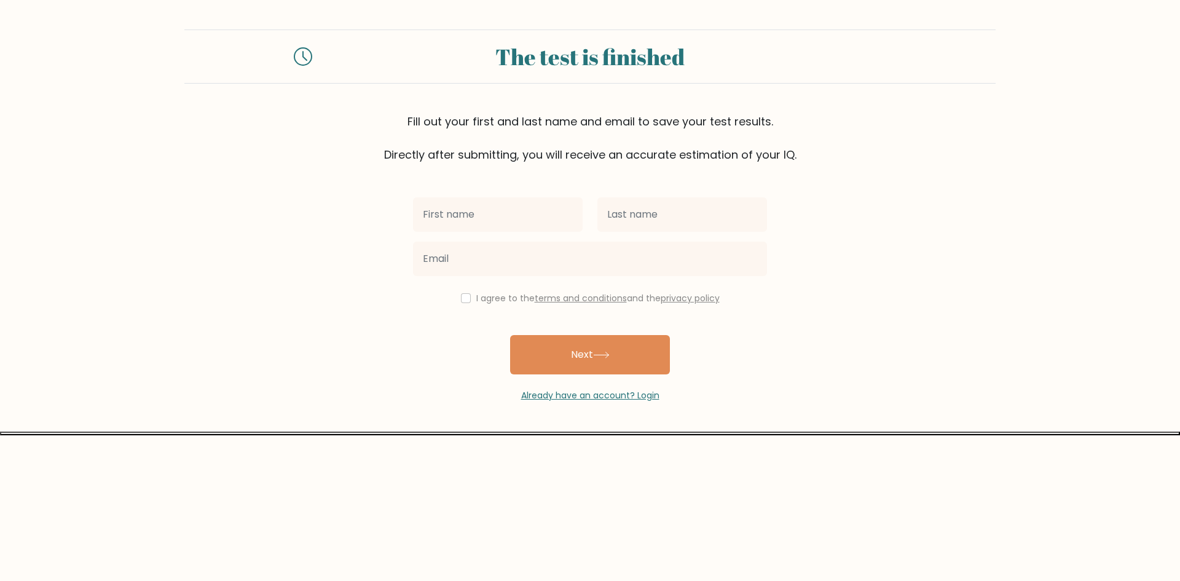
click at [494, 209] on input "text" at bounding box center [498, 214] width 170 height 34
type input "[PERSON_NAME]"
click at [641, 205] on input "text" at bounding box center [682, 214] width 170 height 34
type input "San [PERSON_NAME]"
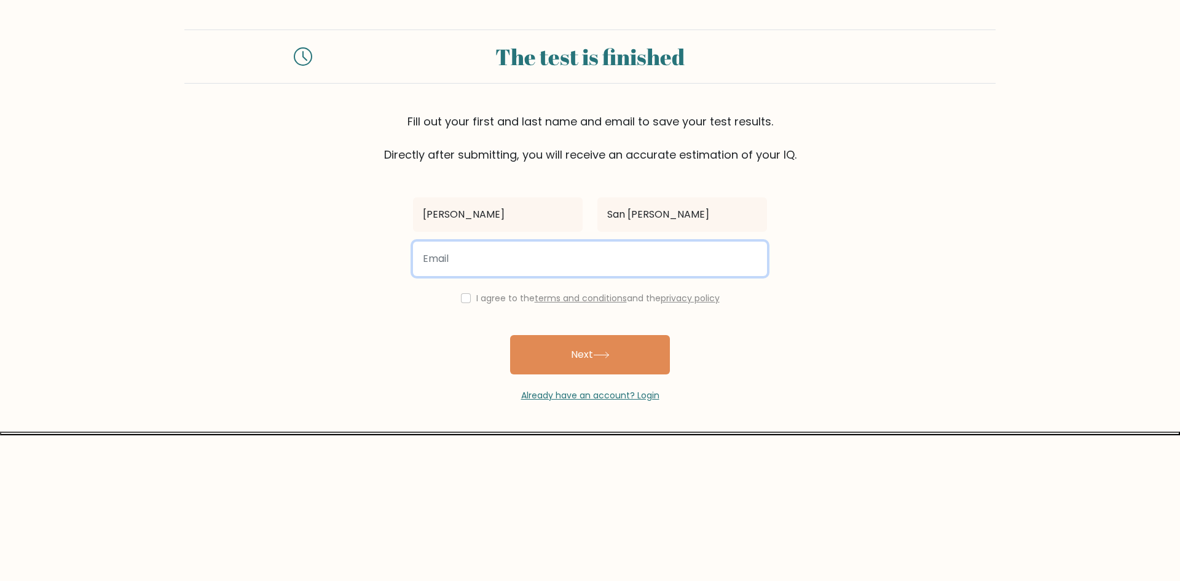
click at [671, 270] on input "email" at bounding box center [590, 259] width 354 height 34
type input "shenarose1999@gmail.com"
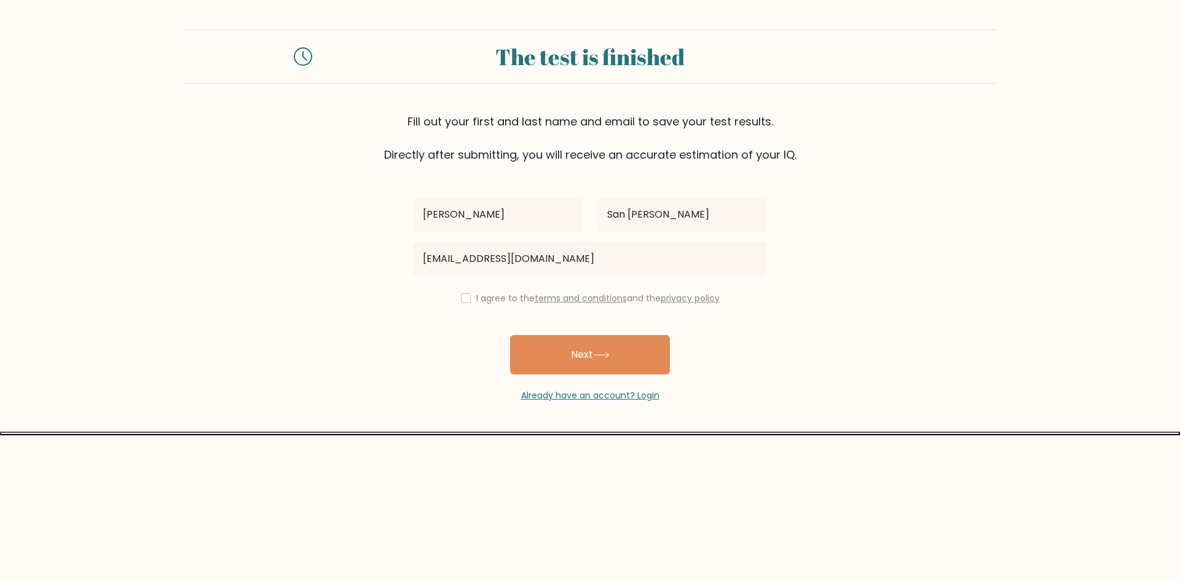
click at [457, 294] on div "I agree to the terms and conditions and the privacy policy" at bounding box center [590, 298] width 369 height 15
drag, startPoint x: 462, startPoint y: 304, endPoint x: 473, endPoint y: 296, distance: 13.8
click at [464, 304] on div "I agree to the terms and conditions and the privacy policy" at bounding box center [590, 298] width 369 height 15
click at [465, 299] on input "checkbox" at bounding box center [466, 298] width 10 height 10
checkbox input "true"
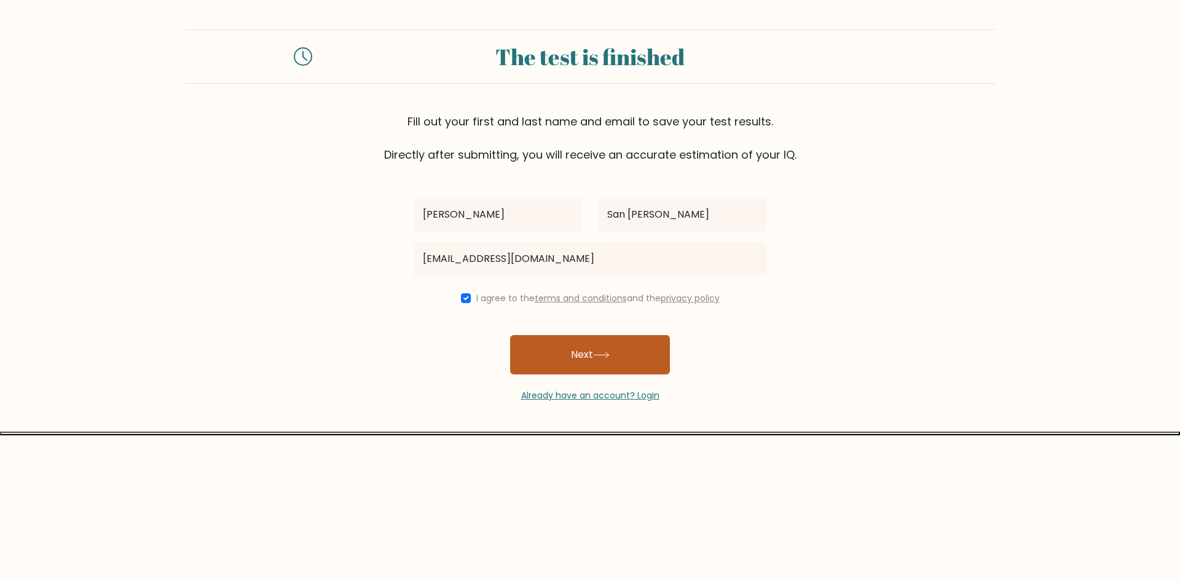
click at [552, 355] on button "Next" at bounding box center [590, 354] width 160 height 39
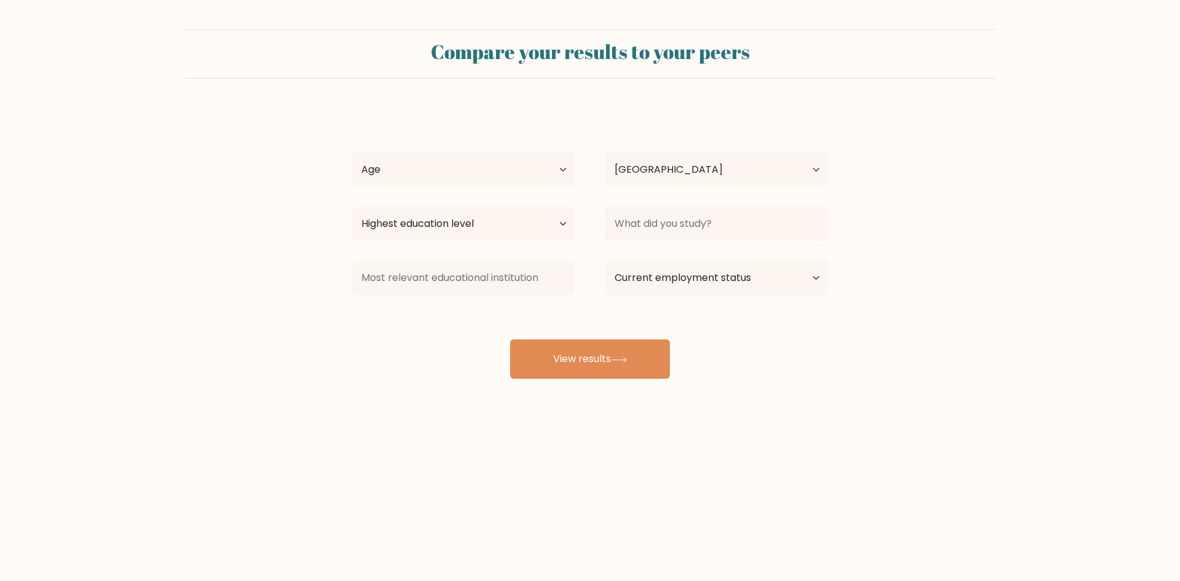
select select "PH"
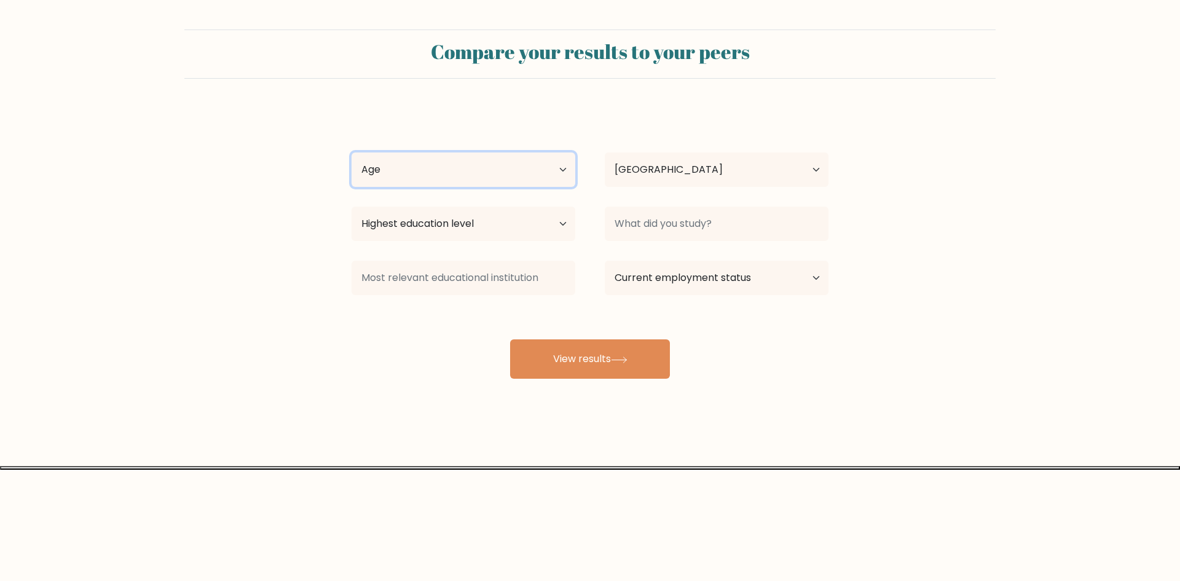
click at [558, 168] on select "Age Under [DEMOGRAPHIC_DATA] [DEMOGRAPHIC_DATA] [DEMOGRAPHIC_DATA] [DEMOGRAPHIC…" at bounding box center [464, 169] width 224 height 34
select select "25_34"
click at [352, 152] on select "Age Under [DEMOGRAPHIC_DATA] [DEMOGRAPHIC_DATA] [DEMOGRAPHIC_DATA] [DEMOGRAPHIC…" at bounding box center [464, 169] width 224 height 34
click at [698, 167] on select "Country [GEOGRAPHIC_DATA] [GEOGRAPHIC_DATA] [GEOGRAPHIC_DATA] [US_STATE] [GEOGR…" at bounding box center [717, 169] width 224 height 34
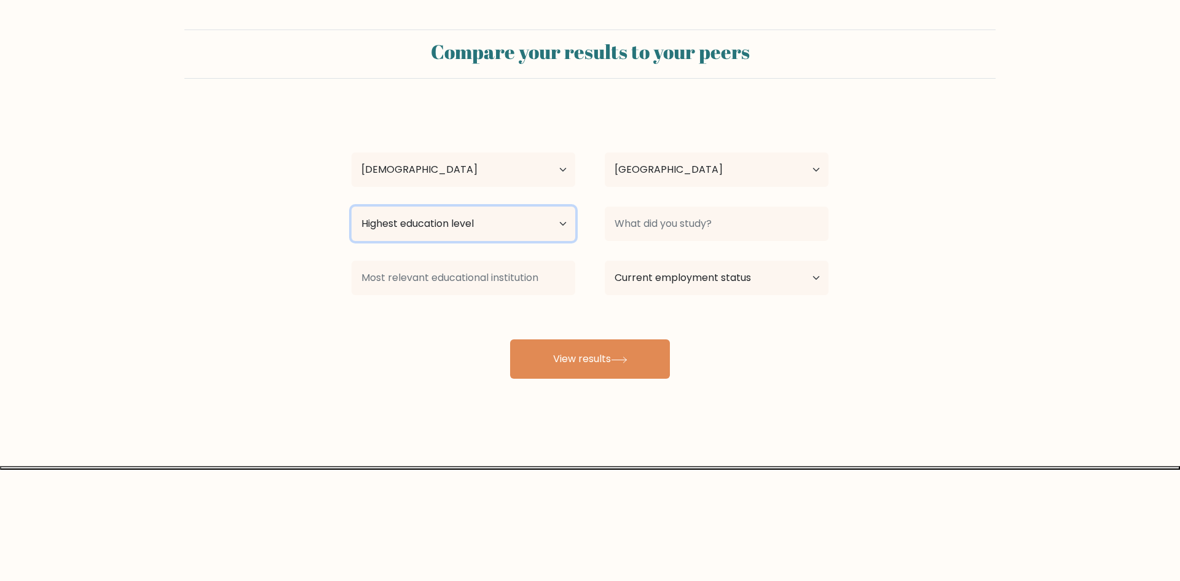
drag, startPoint x: 488, startPoint y: 220, endPoint x: 518, endPoint y: 230, distance: 31.3
click at [489, 220] on select "Highest education level No schooling Primary Lower Secondary Upper Secondary Oc…" at bounding box center [464, 224] width 224 height 34
select select "upper_secondary"
click at [352, 207] on select "Highest education level No schooling Primary Lower Secondary Upper Secondary Oc…" at bounding box center [464, 224] width 224 height 34
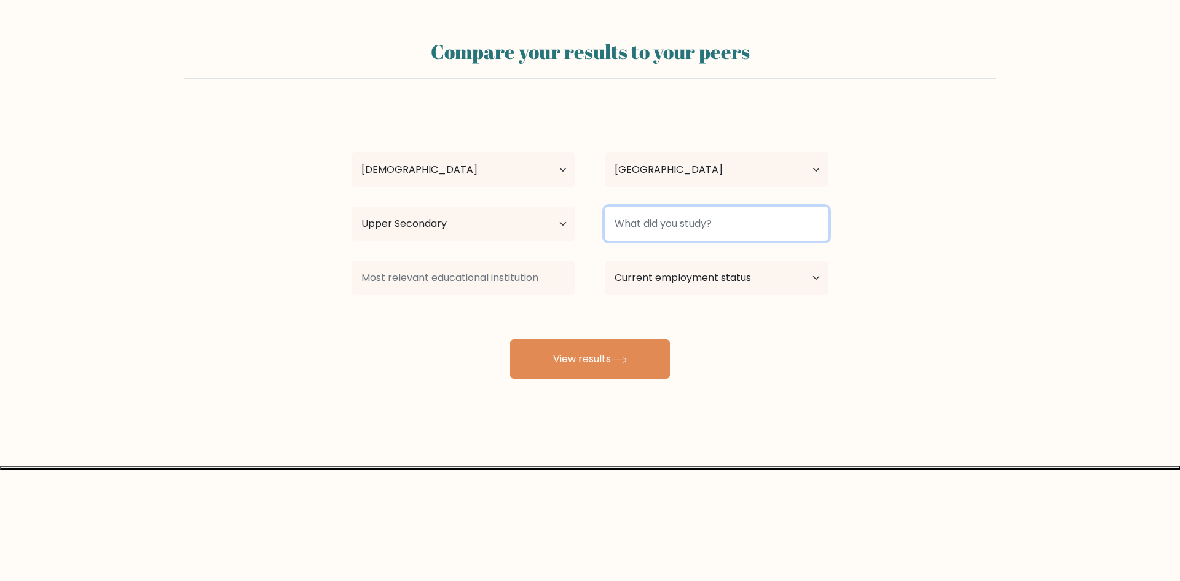
click at [781, 221] on input at bounding box center [717, 224] width 224 height 34
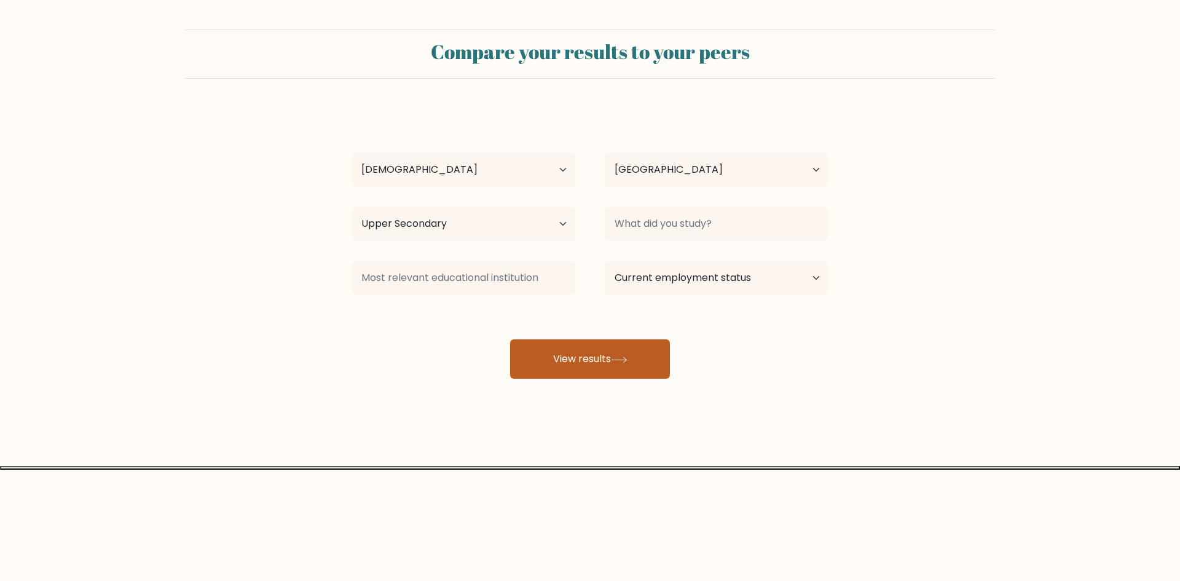
click at [559, 353] on button "View results" at bounding box center [590, 358] width 160 height 39
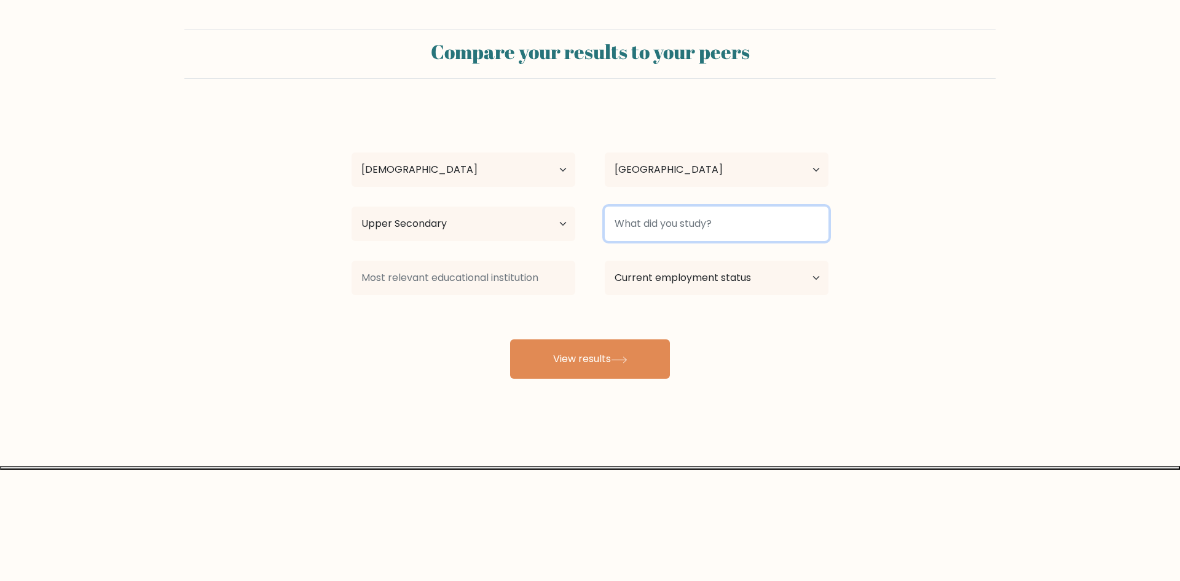
drag, startPoint x: 718, startPoint y: 207, endPoint x: 718, endPoint y: 226, distance: 18.4
click at [718, 208] on input at bounding box center [717, 224] width 224 height 34
click at [718, 226] on input at bounding box center [717, 224] width 224 height 34
type input "ICT"
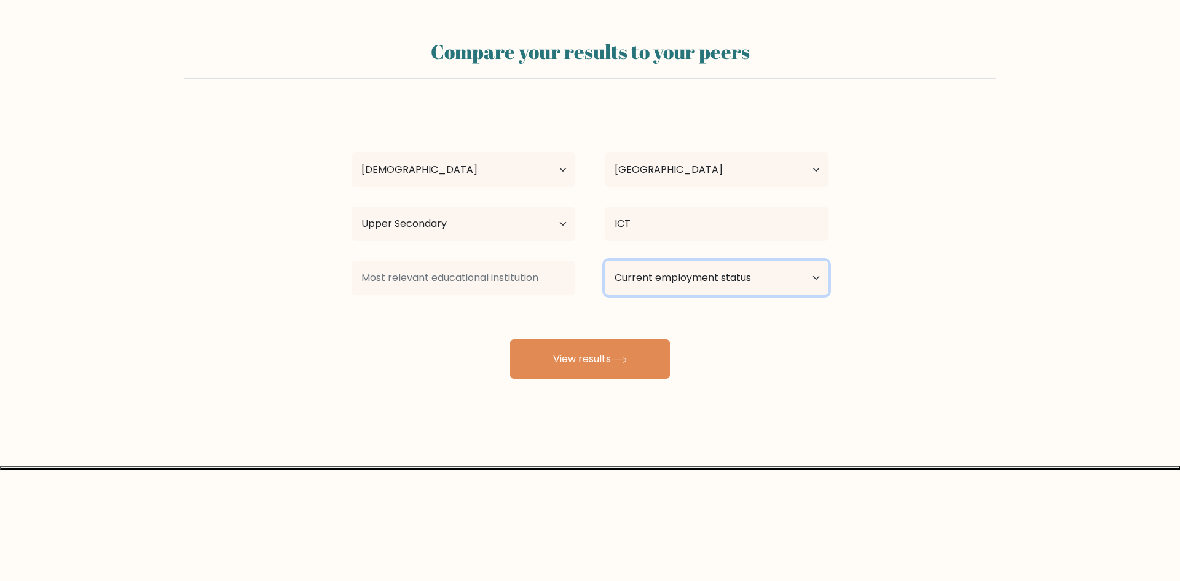
click at [711, 268] on select "Current employment status Employed Student Retired Other / prefer not to answer" at bounding box center [717, 278] width 224 height 34
select select "other"
click at [605, 261] on select "Current employment status Employed Student Retired Other / prefer not to answer" at bounding box center [717, 278] width 224 height 34
click at [532, 286] on input at bounding box center [464, 278] width 224 height 34
click at [592, 352] on button "View results" at bounding box center [590, 358] width 160 height 39
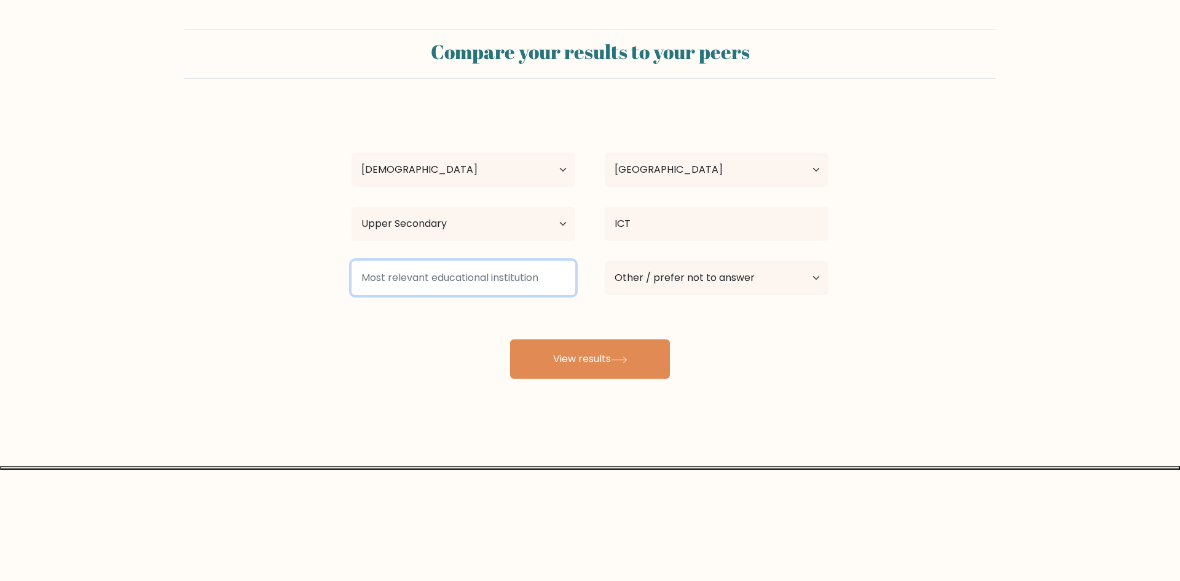
click at [509, 277] on input at bounding box center [464, 278] width 224 height 34
type input "OLFU"
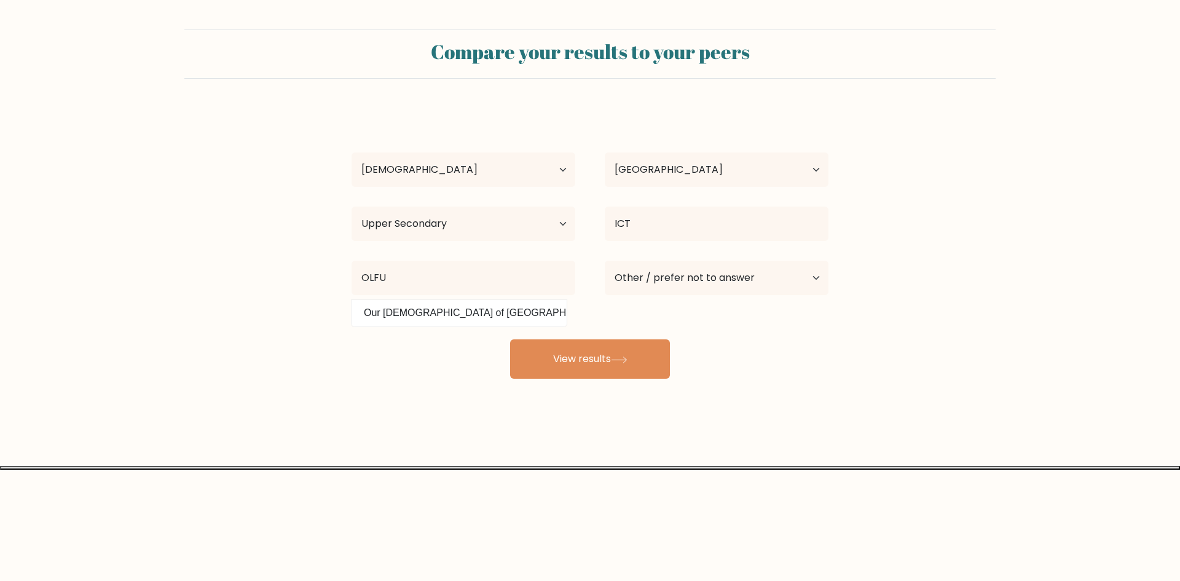
click at [498, 301] on datalist "Our Lady of Fatima University (Philippines)" at bounding box center [459, 313] width 215 height 26
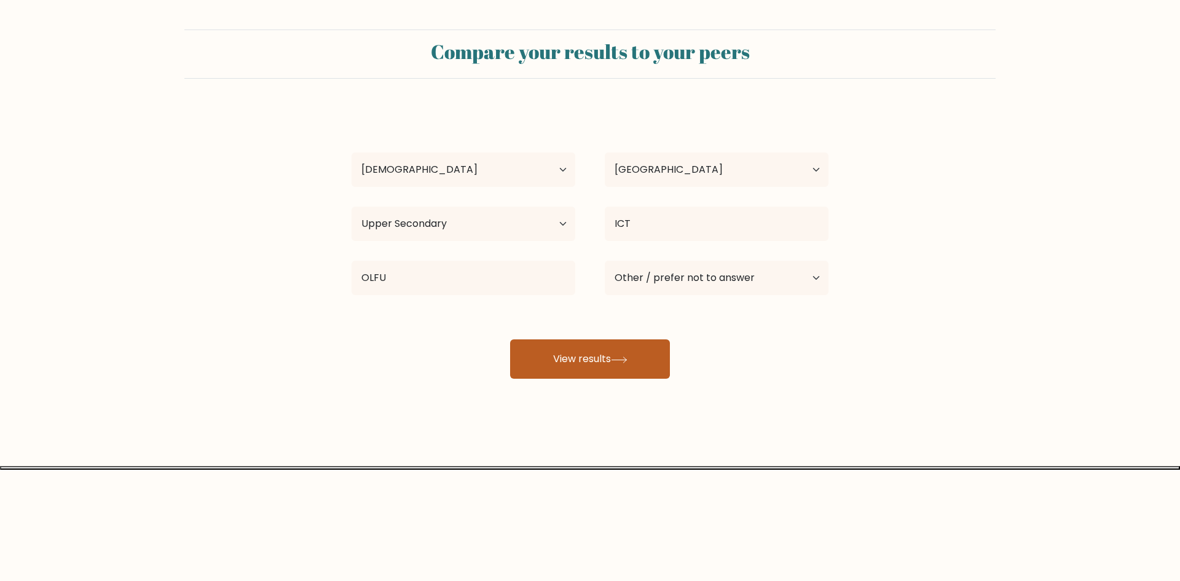
click at [624, 353] on button "View results" at bounding box center [590, 358] width 160 height 39
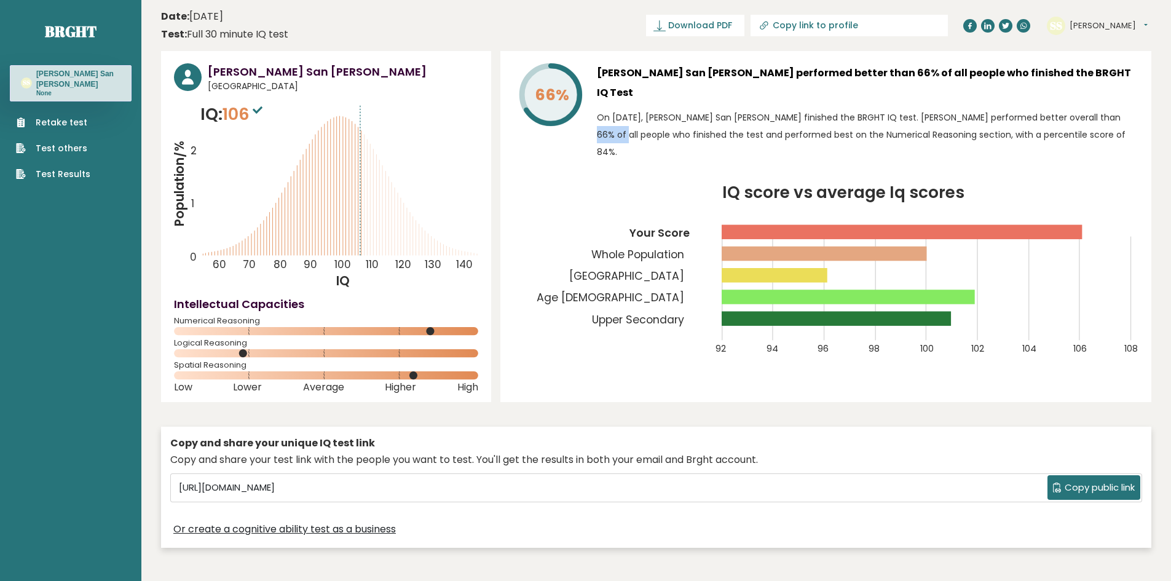
drag, startPoint x: 1041, startPoint y: 100, endPoint x: 1083, endPoint y: 100, distance: 42.4
click at [1083, 109] on p "On September 11, 2025, Shena San Juan finished the BRGHT IQ test. Shena perform…" at bounding box center [867, 135] width 541 height 52
click at [1037, 109] on p "On September 11, 2025, Shena San Juan finished the BRGHT IQ test. Shena perform…" at bounding box center [867, 135] width 541 height 52
drag, startPoint x: 1043, startPoint y: 93, endPoint x: 1091, endPoint y: 94, distance: 47.9
click at [1091, 109] on p "On September 11, 2025, Shena San Juan finished the BRGHT IQ test. Shena perform…" at bounding box center [867, 135] width 541 height 52
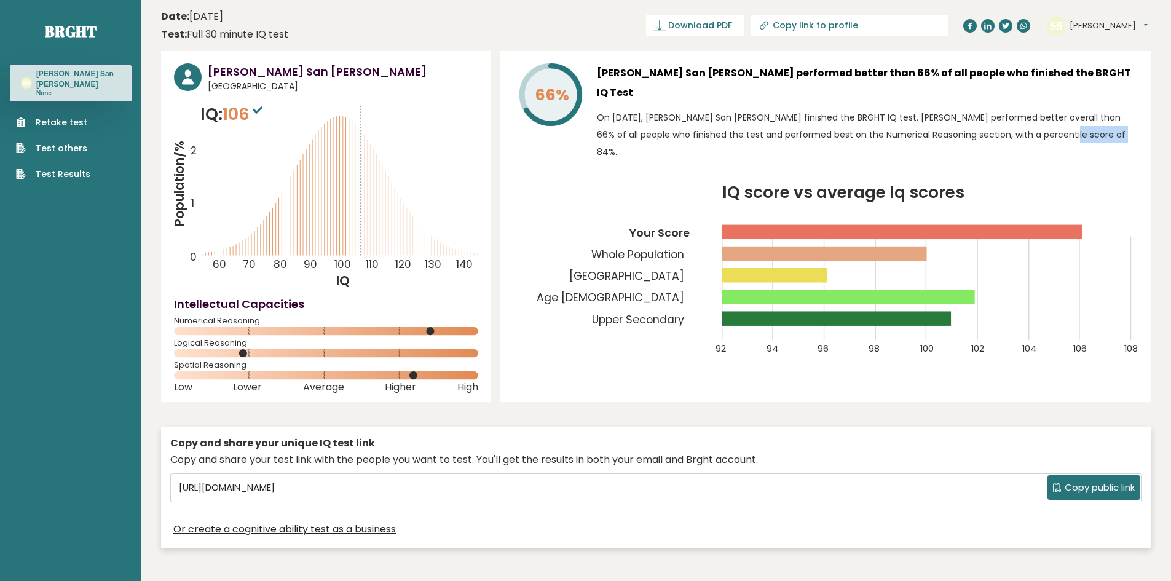
drag, startPoint x: 1054, startPoint y: 115, endPoint x: 993, endPoint y: 122, distance: 61.2
click at [993, 122] on p "On September 11, 2025, Shena San Juan finished the BRGHT IQ test. Shena perform…" at bounding box center [867, 135] width 541 height 52
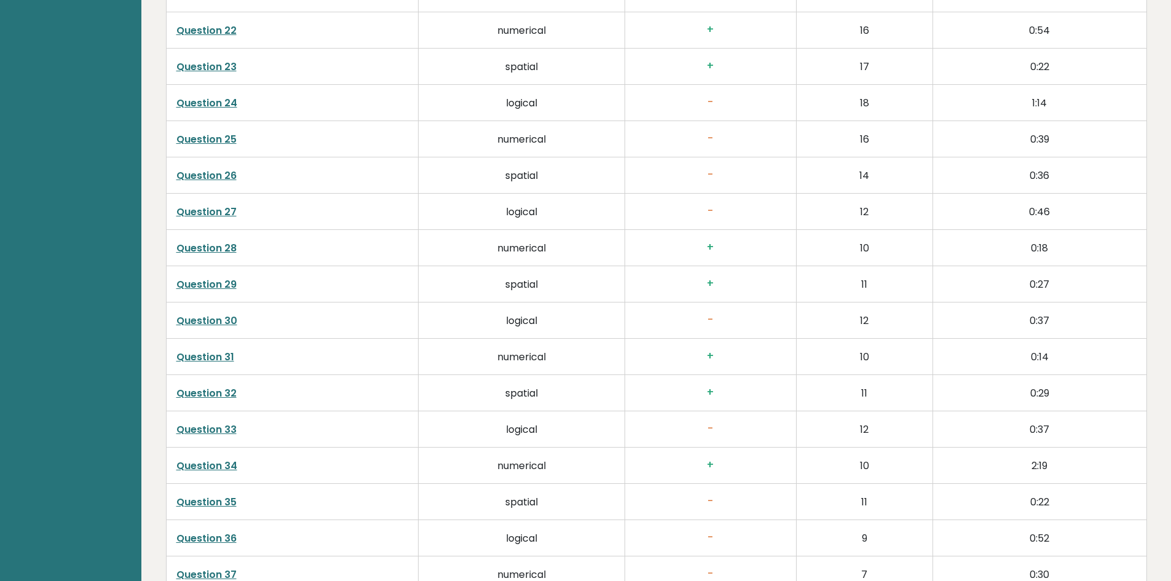
scroll to position [3120, 0]
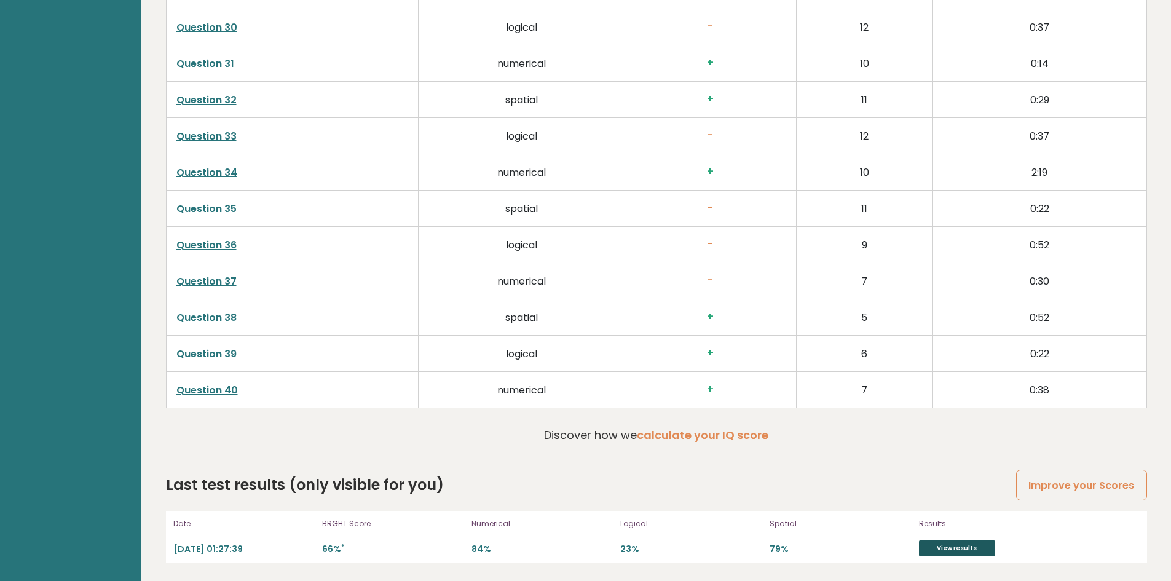
click at [936, 542] on link "View results" at bounding box center [957, 548] width 76 height 16
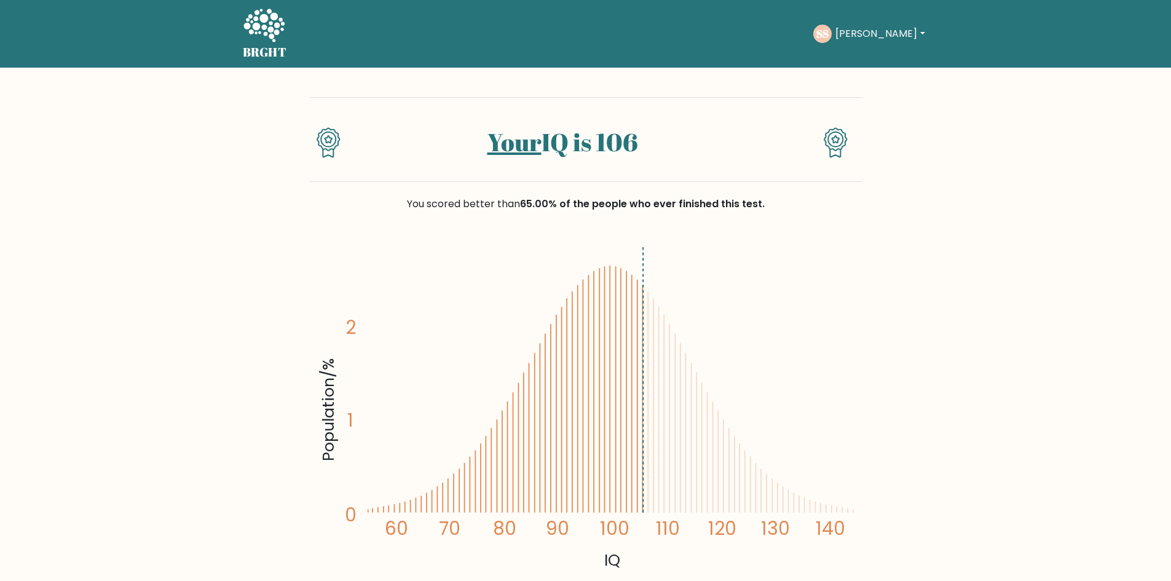
drag, startPoint x: 564, startPoint y: 143, endPoint x: 454, endPoint y: 146, distance: 110.1
click at [454, 146] on h1 "Your IQ is 106" at bounding box center [562, 142] width 400 height 30
click at [757, 134] on h1 "Your IQ is 106" at bounding box center [562, 142] width 400 height 30
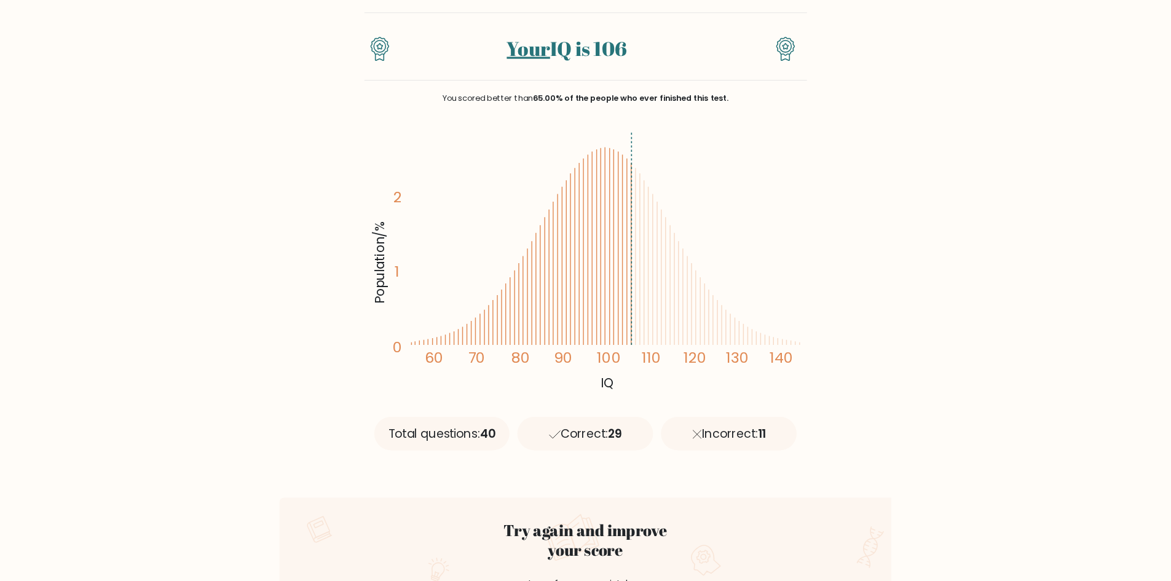
scroll to position [82, 0]
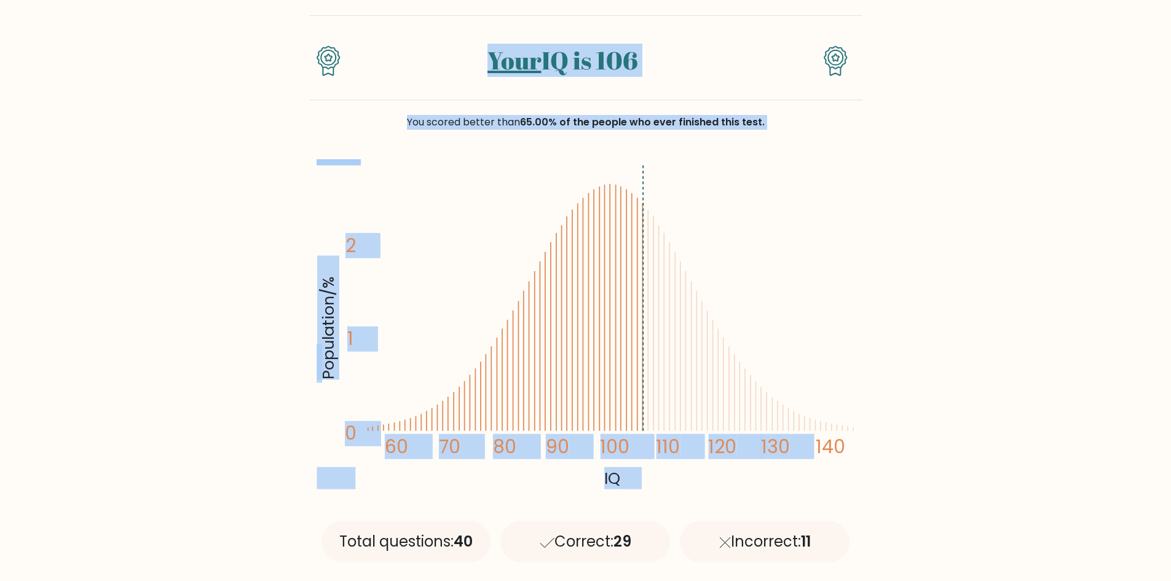
drag, startPoint x: 283, startPoint y: 22, endPoint x: 772, endPoint y: 356, distance: 592.9
